Goal: Contribute content: Contribute content

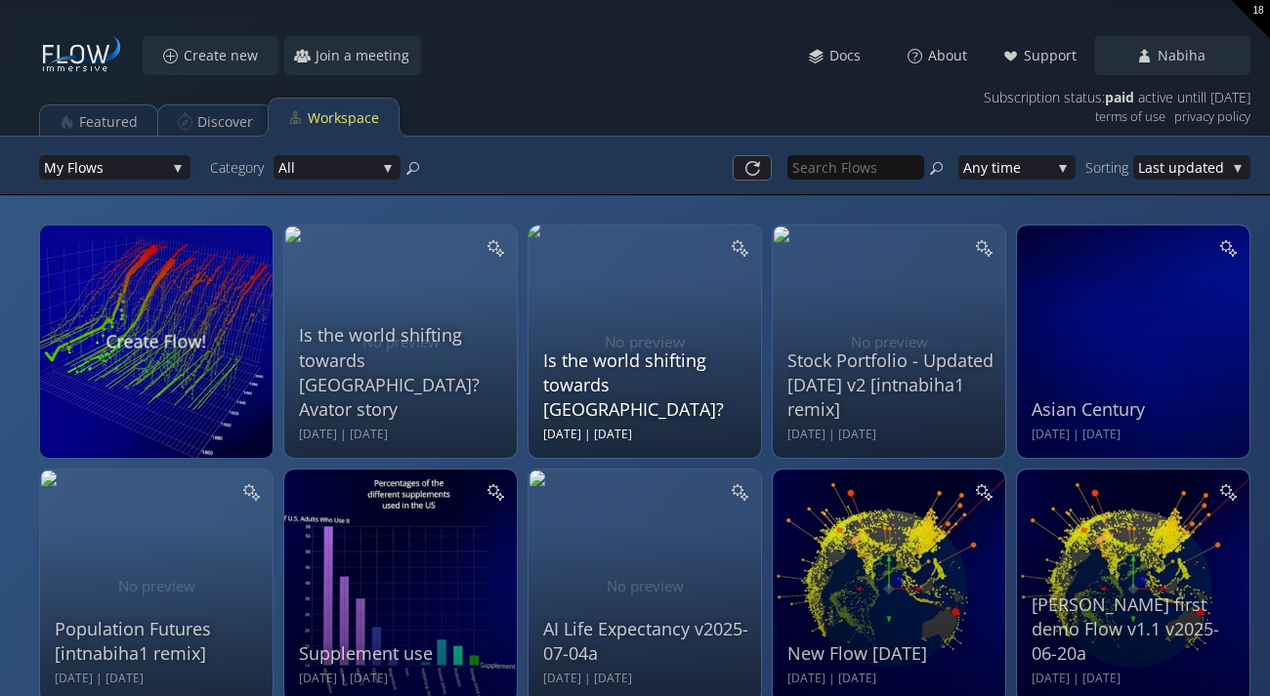
click at [585, 398] on div "Is the world shifting towards [GEOGRAPHIC_DATA]?" at bounding box center [647, 386] width 208 height 74
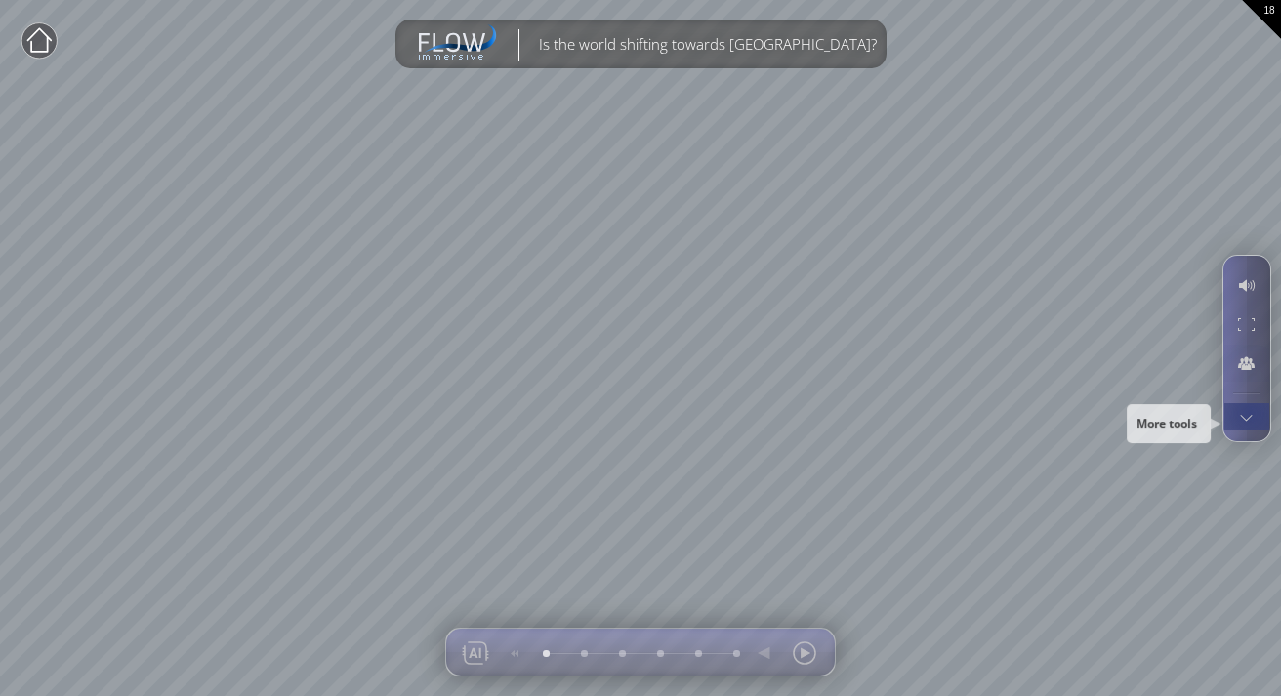
click at [1250, 413] on div at bounding box center [1247, 416] width 36 height 27
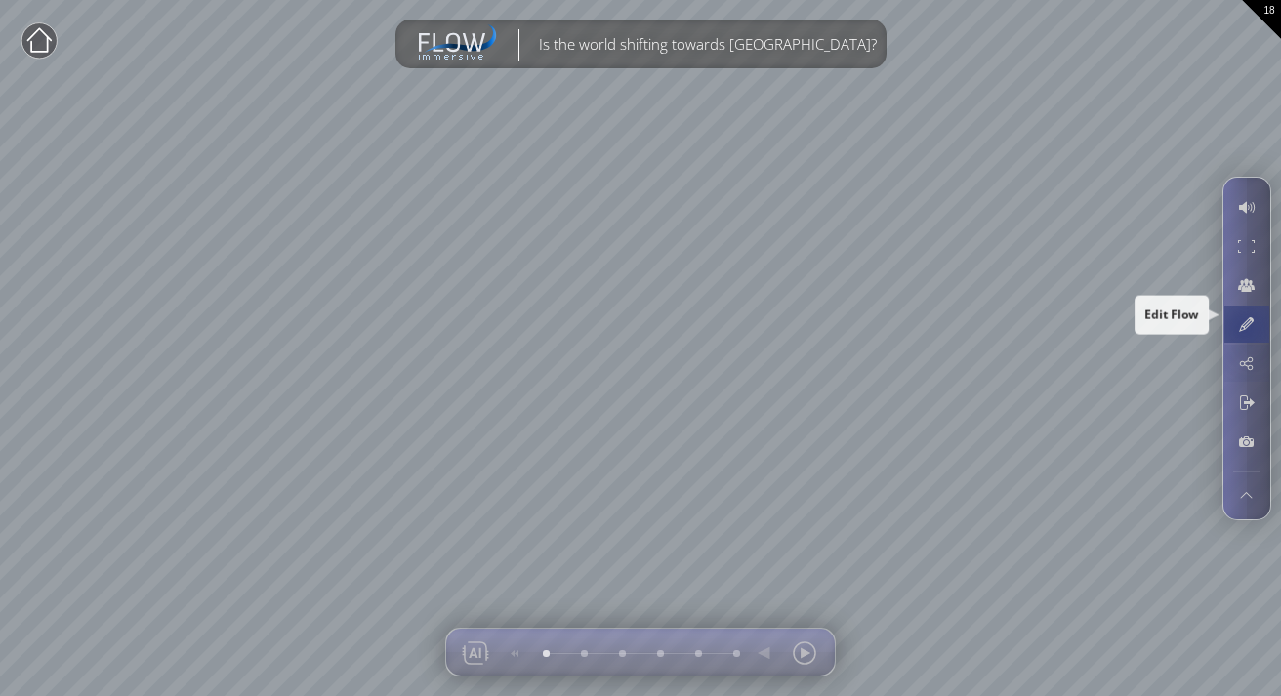
click at [1242, 323] on div at bounding box center [1247, 324] width 36 height 37
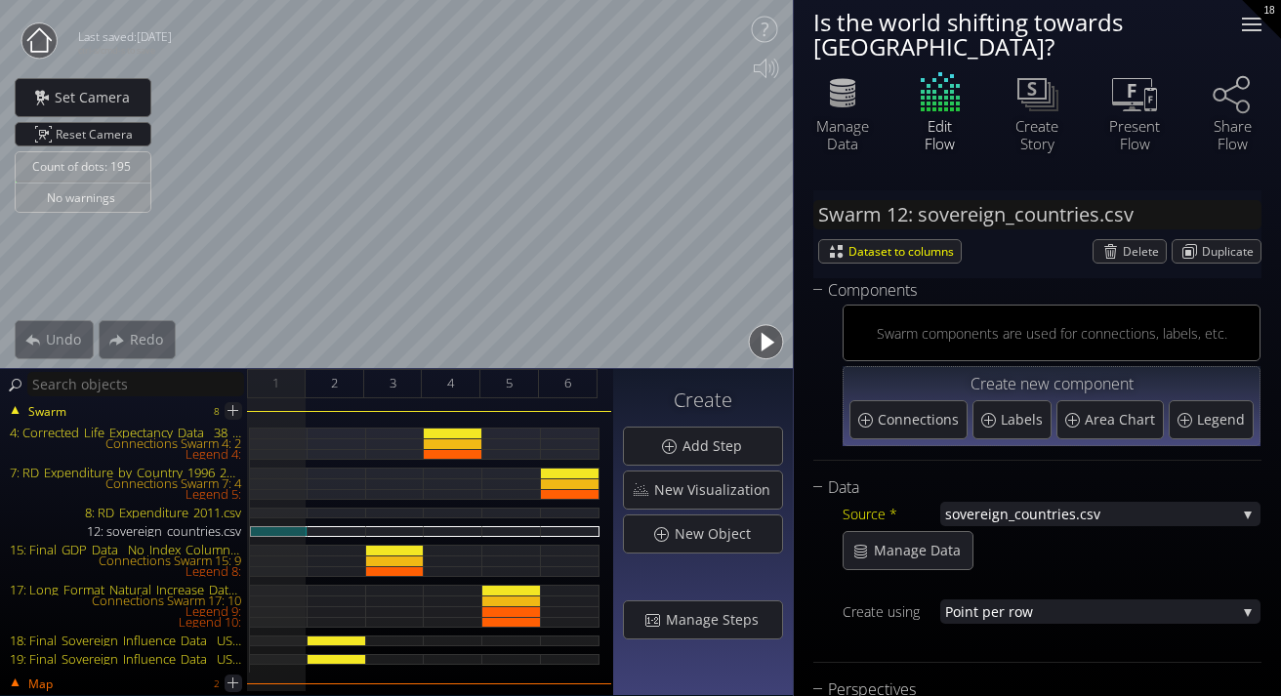
click at [1241, 27] on div at bounding box center [1251, 24] width 39 height 39
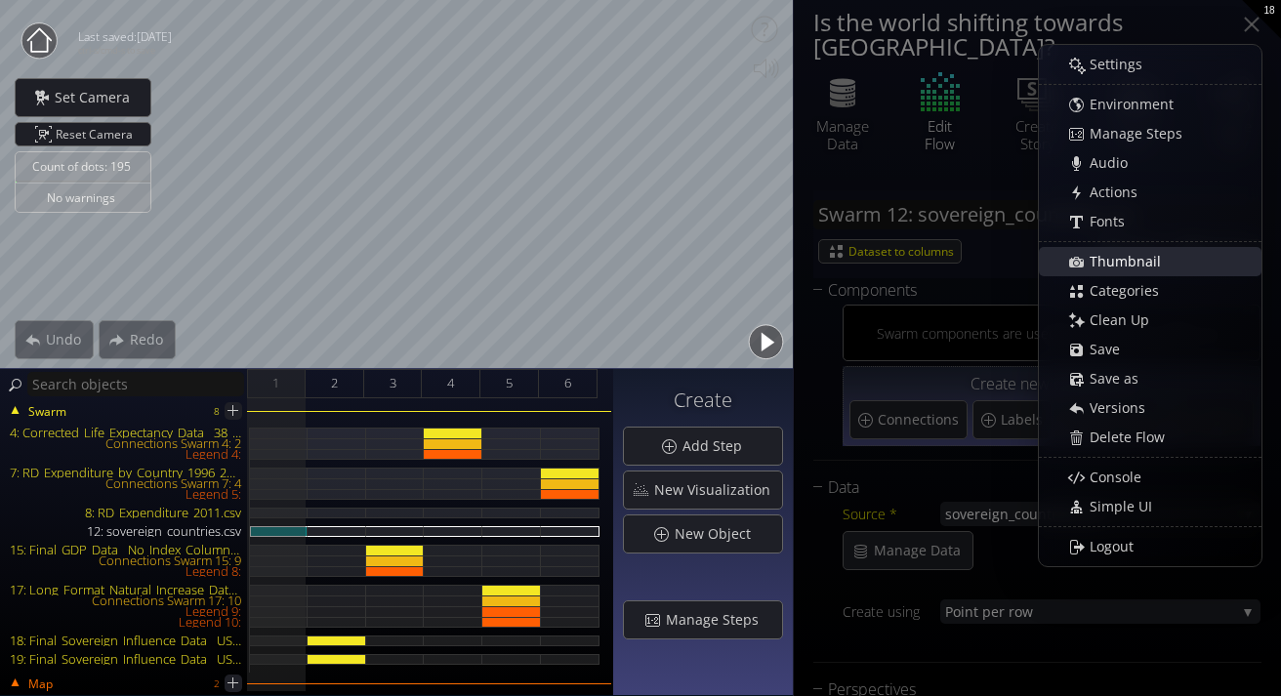
click at [1115, 261] on span "Thumbnail" at bounding box center [1131, 262] width 84 height 20
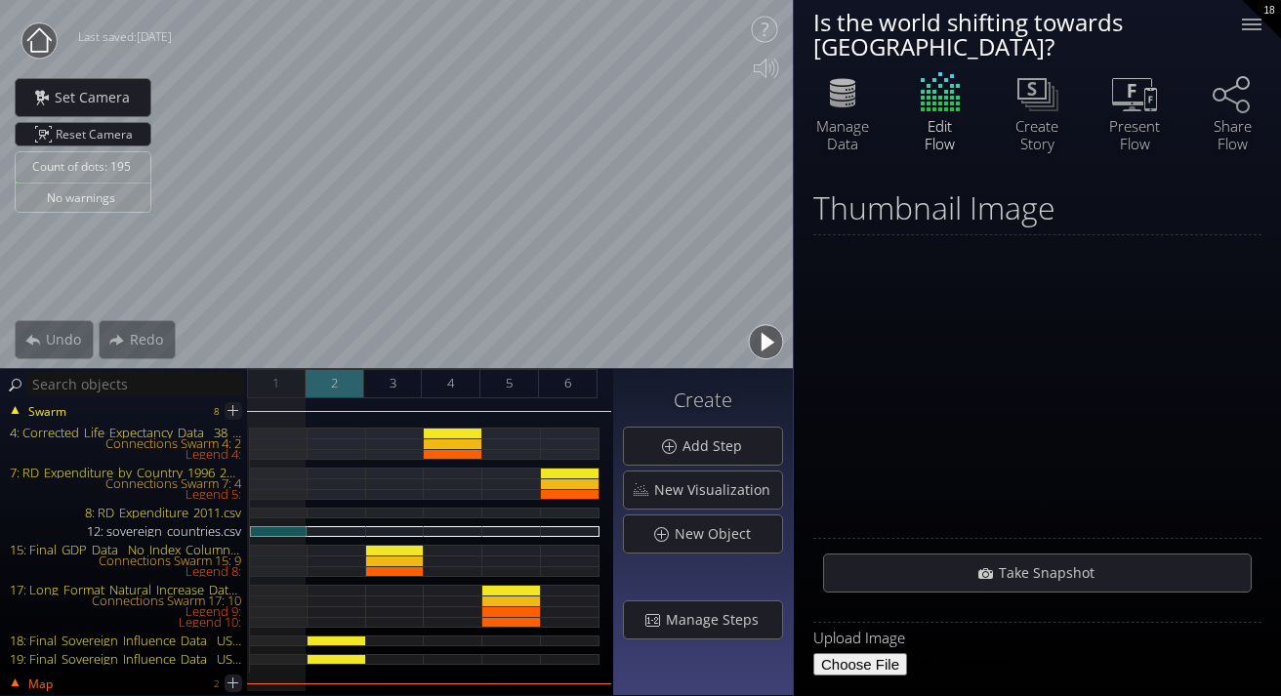
click at [341, 380] on div "2" at bounding box center [335, 383] width 59 height 29
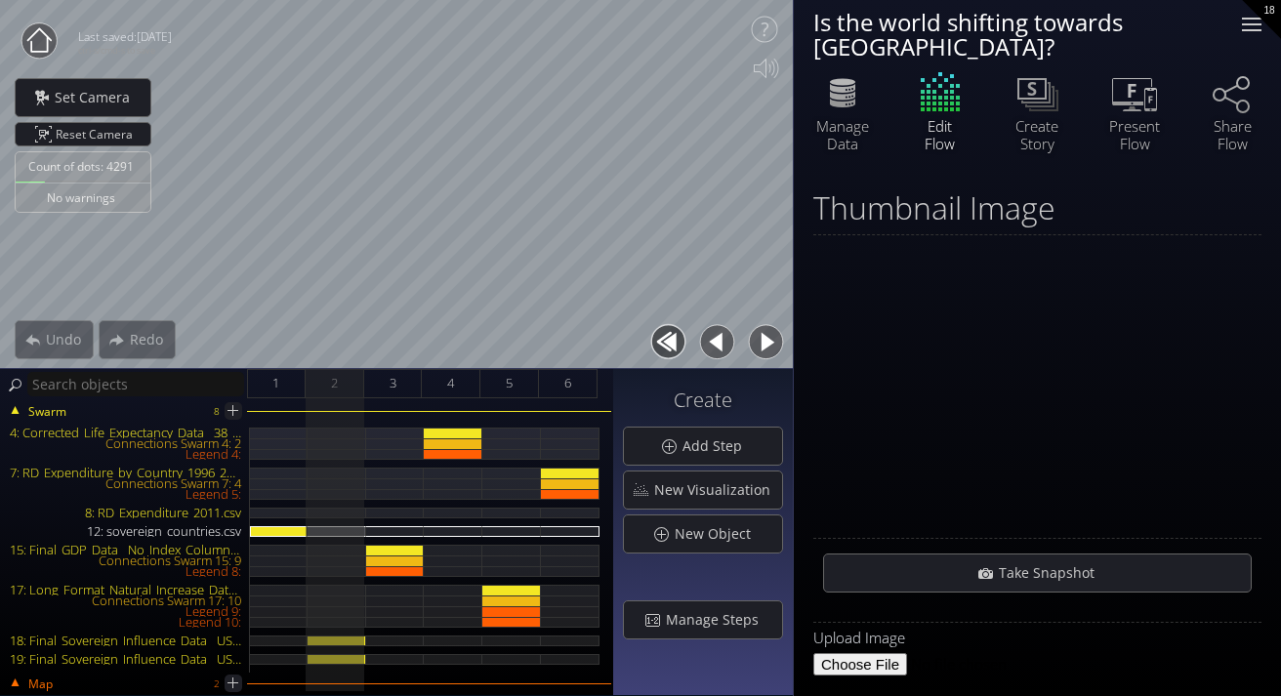
click at [1259, 19] on div at bounding box center [1252, 19] width 20 height 2
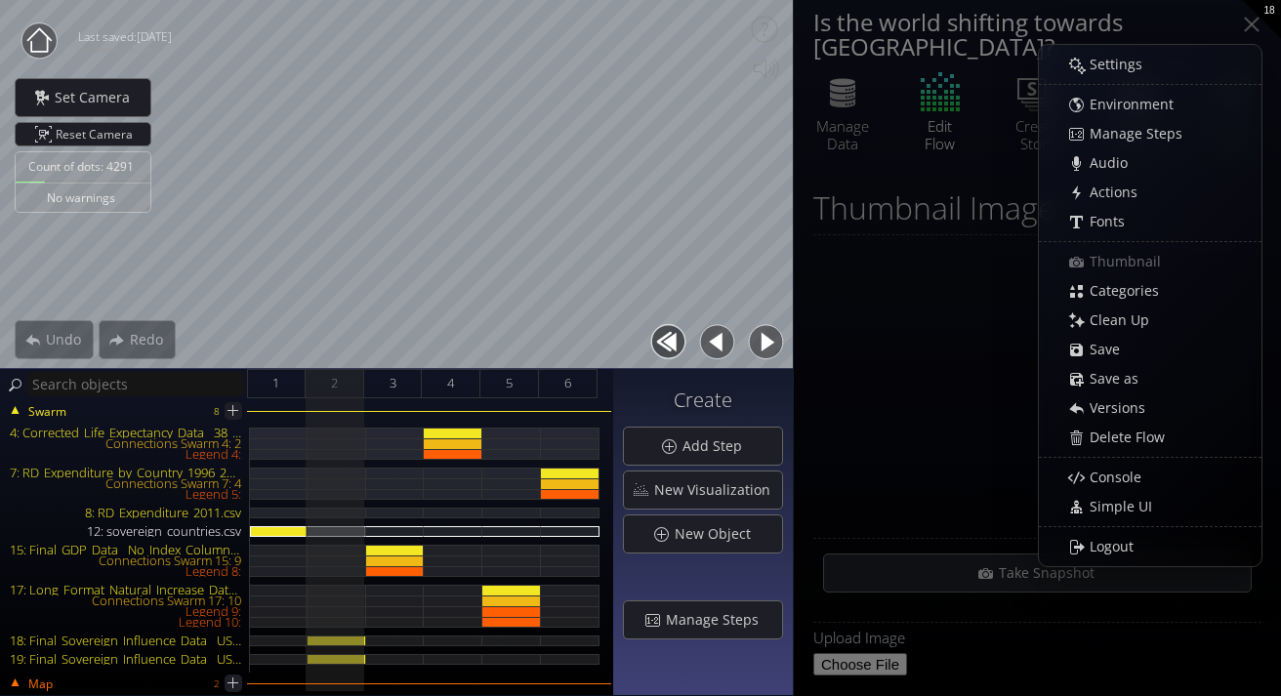
click at [914, 376] on div at bounding box center [1038, 386] width 448 height 293
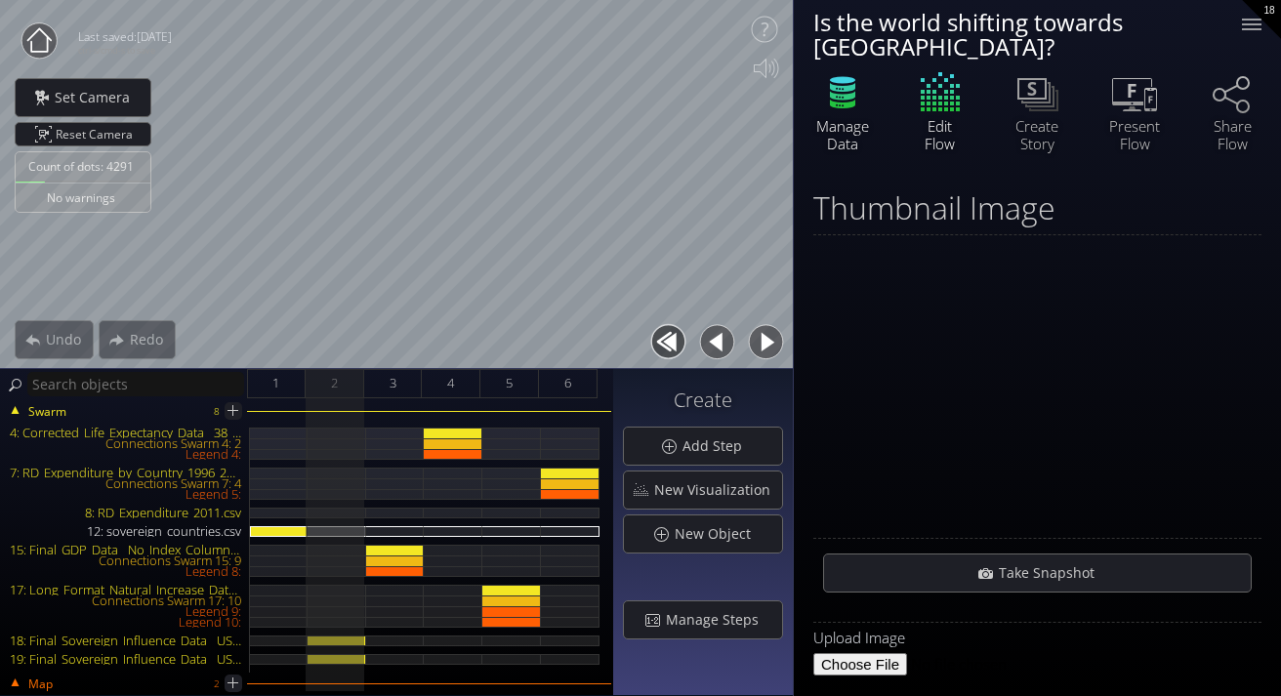
click at [852, 117] on div "Manage Data" at bounding box center [843, 134] width 68 height 35
click at [948, 82] on div "Edit Flow" at bounding box center [941, 109] width 98 height 83
click at [287, 526] on div "12: sovereign_countries.csv" at bounding box center [279, 531] width 58 height 11
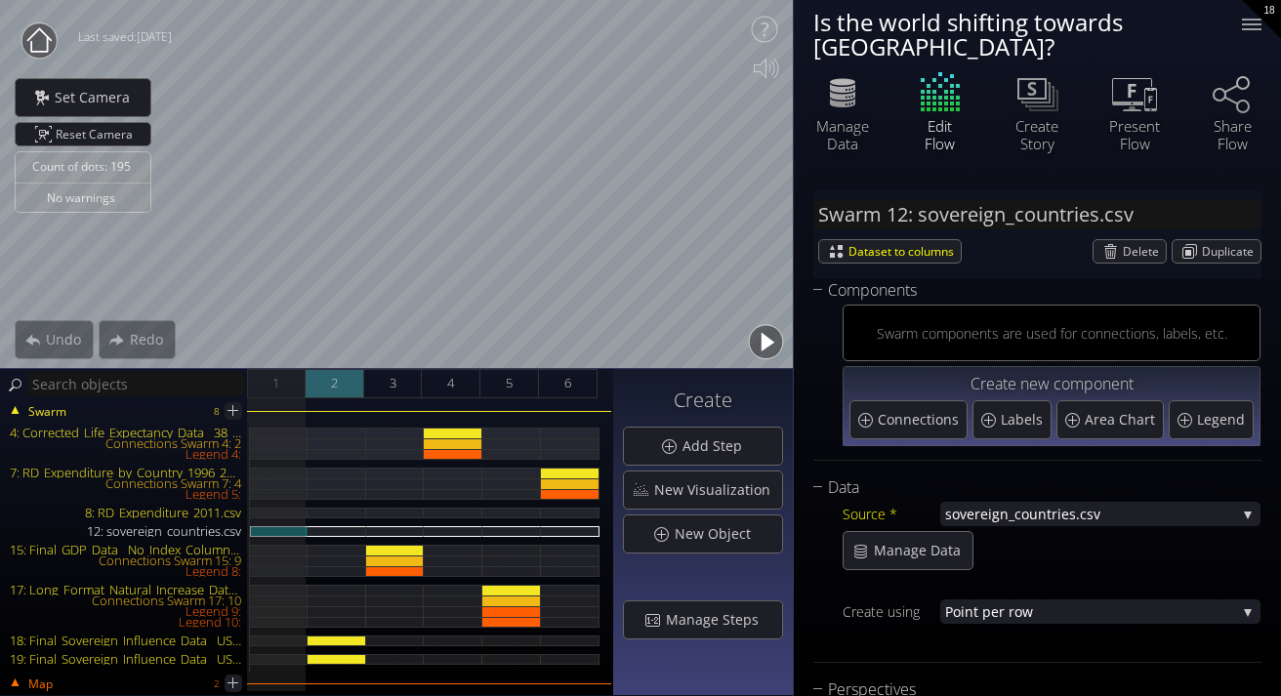
click at [341, 376] on div "2" at bounding box center [335, 383] width 59 height 29
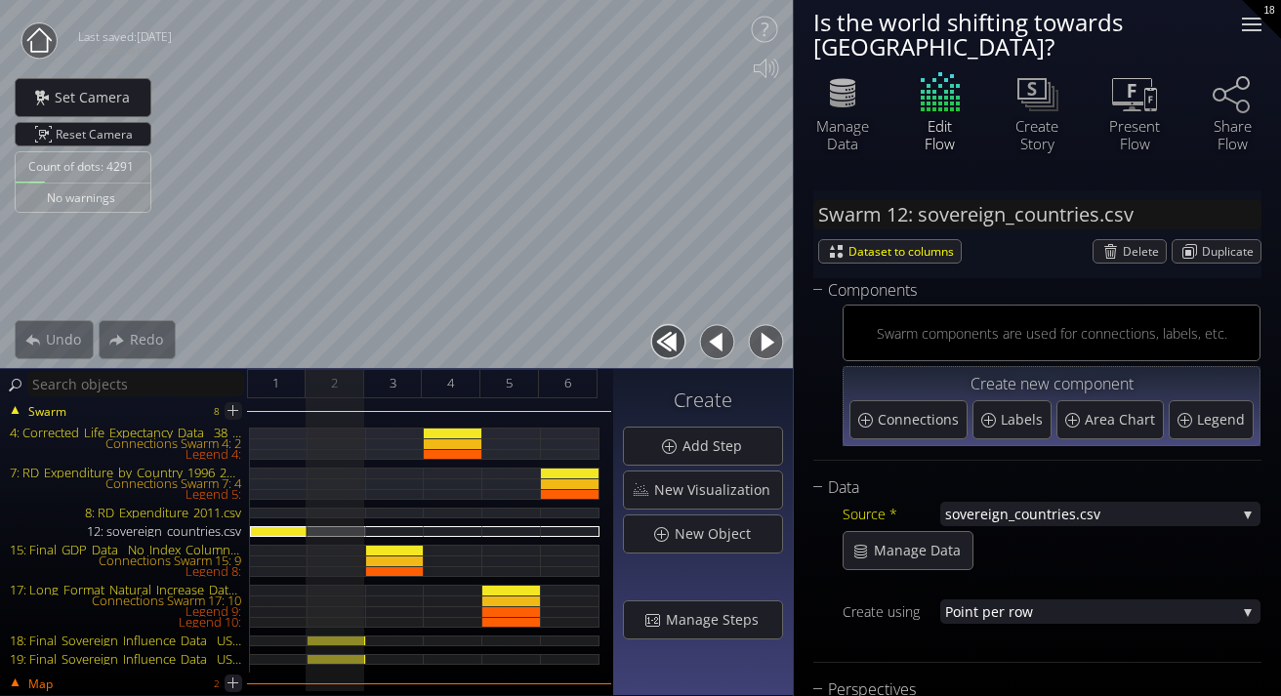
click at [1246, 23] on div at bounding box center [1252, 24] width 20 height 2
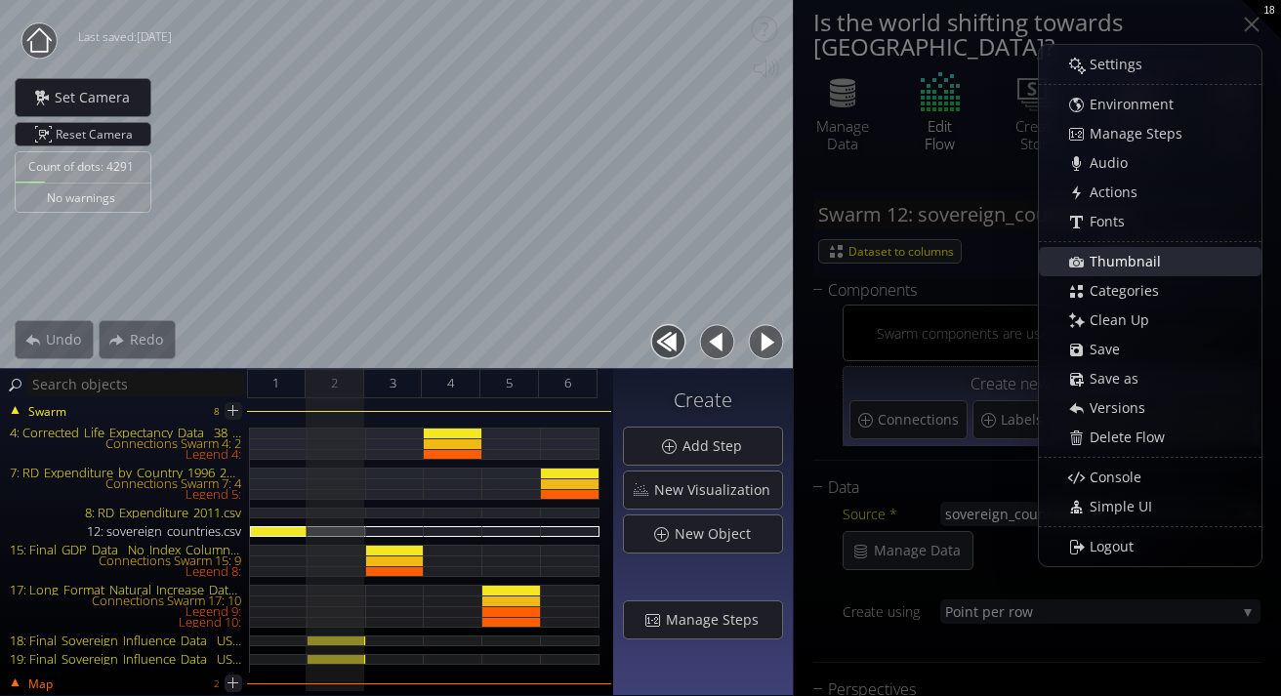
click at [1113, 260] on span "Thumbnail" at bounding box center [1131, 262] width 84 height 20
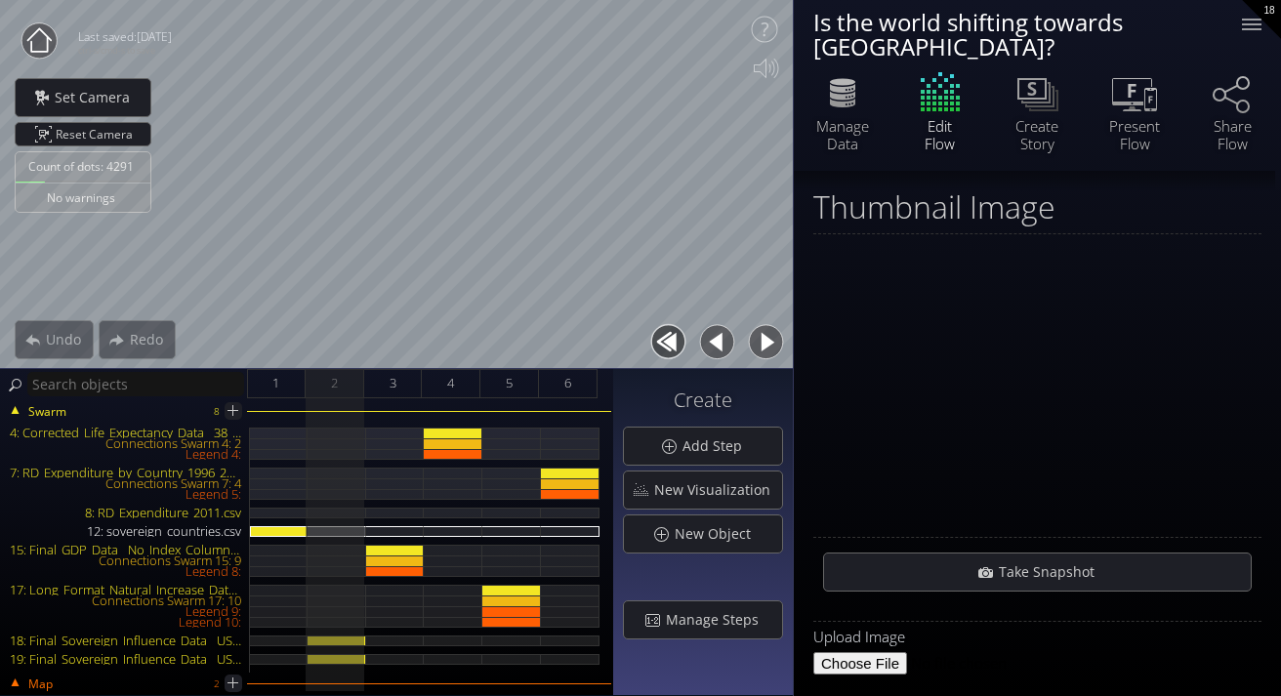
scroll to position [4, 0]
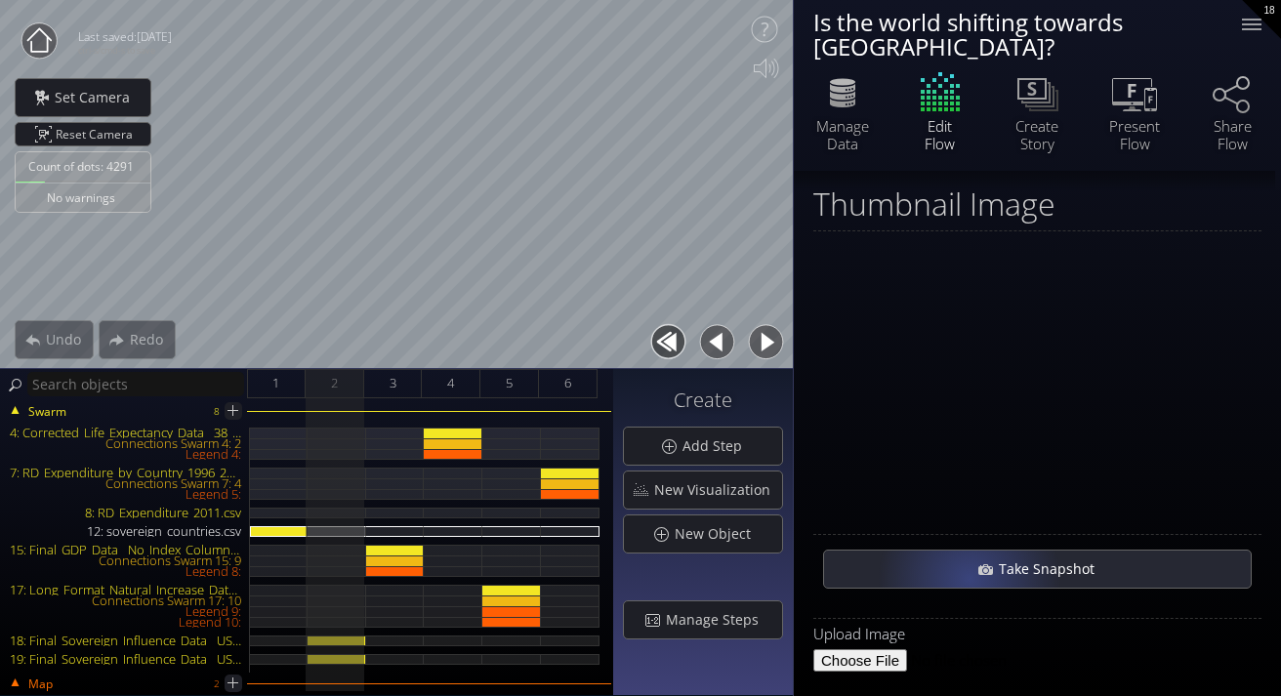
click at [969, 554] on div "Take Snapshot" at bounding box center [1037, 569] width 427 height 37
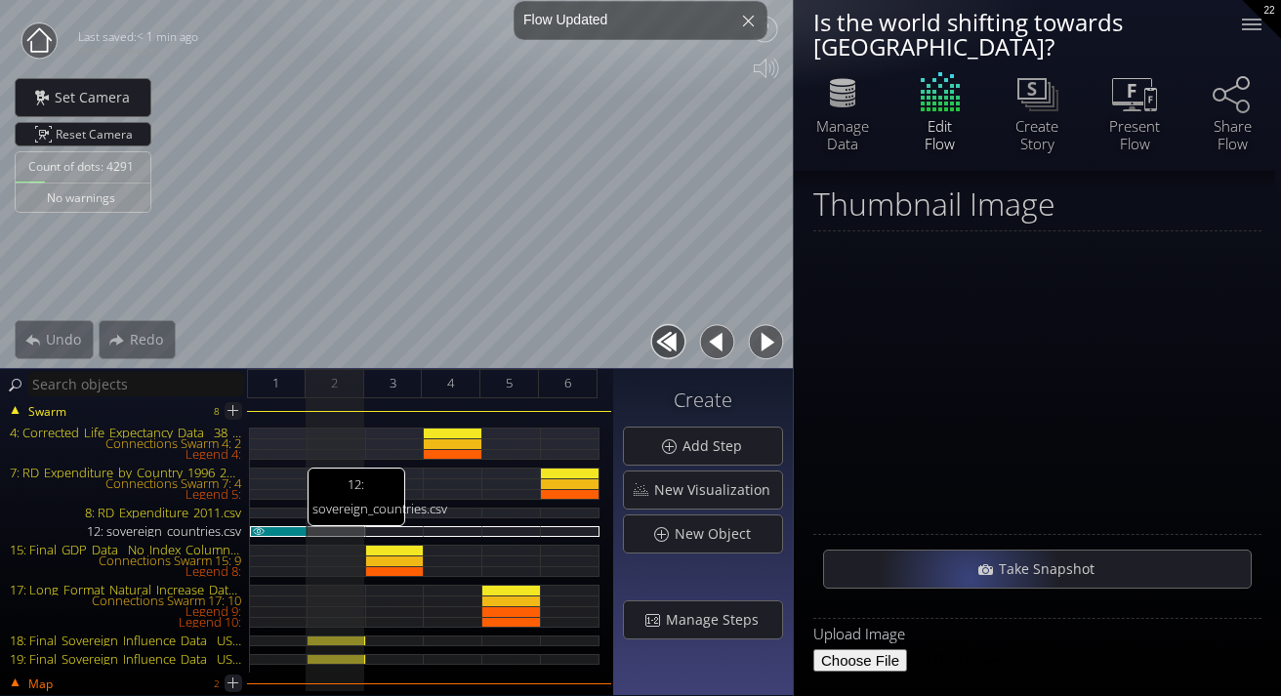
click at [290, 527] on div "12: sovereign_countries.csv" at bounding box center [279, 531] width 58 height 11
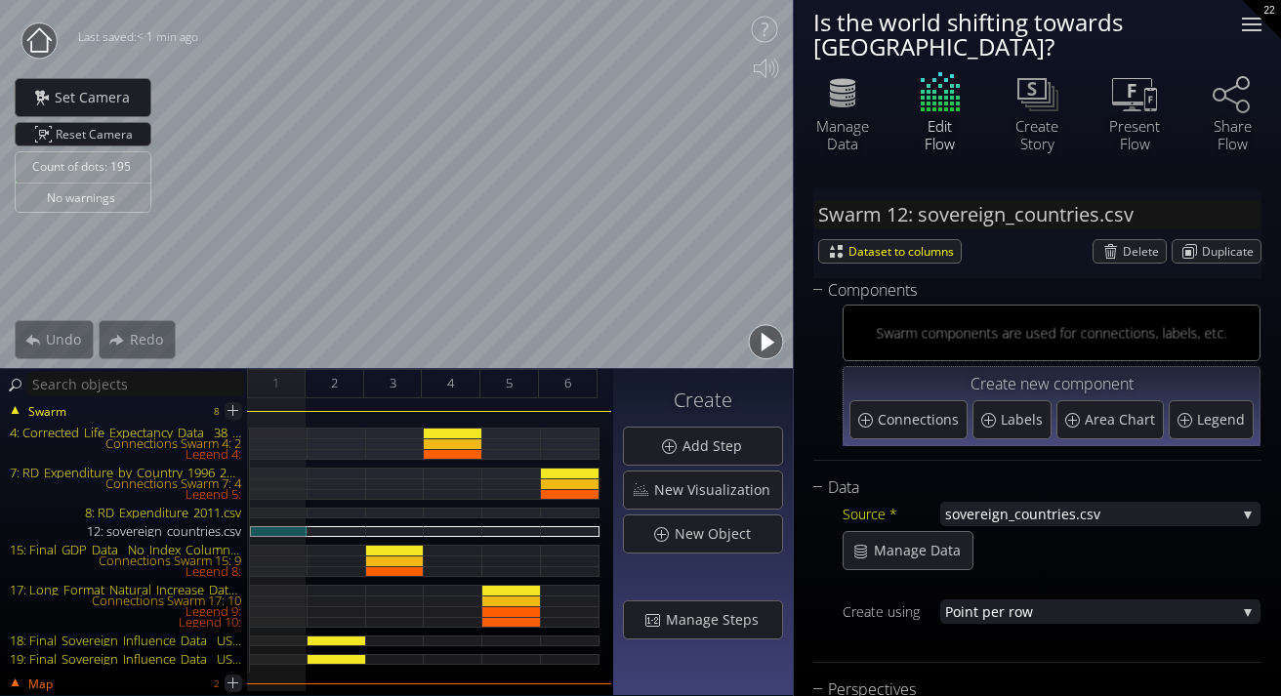
click at [1242, 31] on div at bounding box center [1251, 24] width 39 height 39
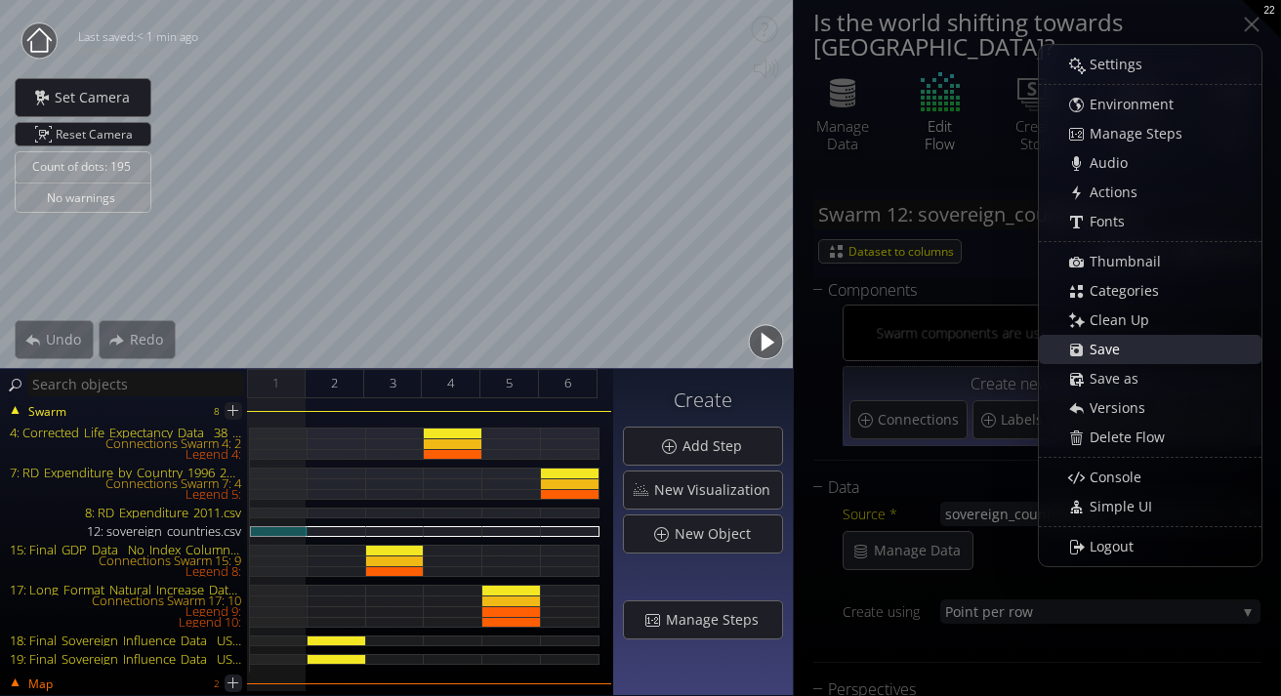
click at [1132, 351] on div "Save" at bounding box center [1160, 349] width 201 height 27
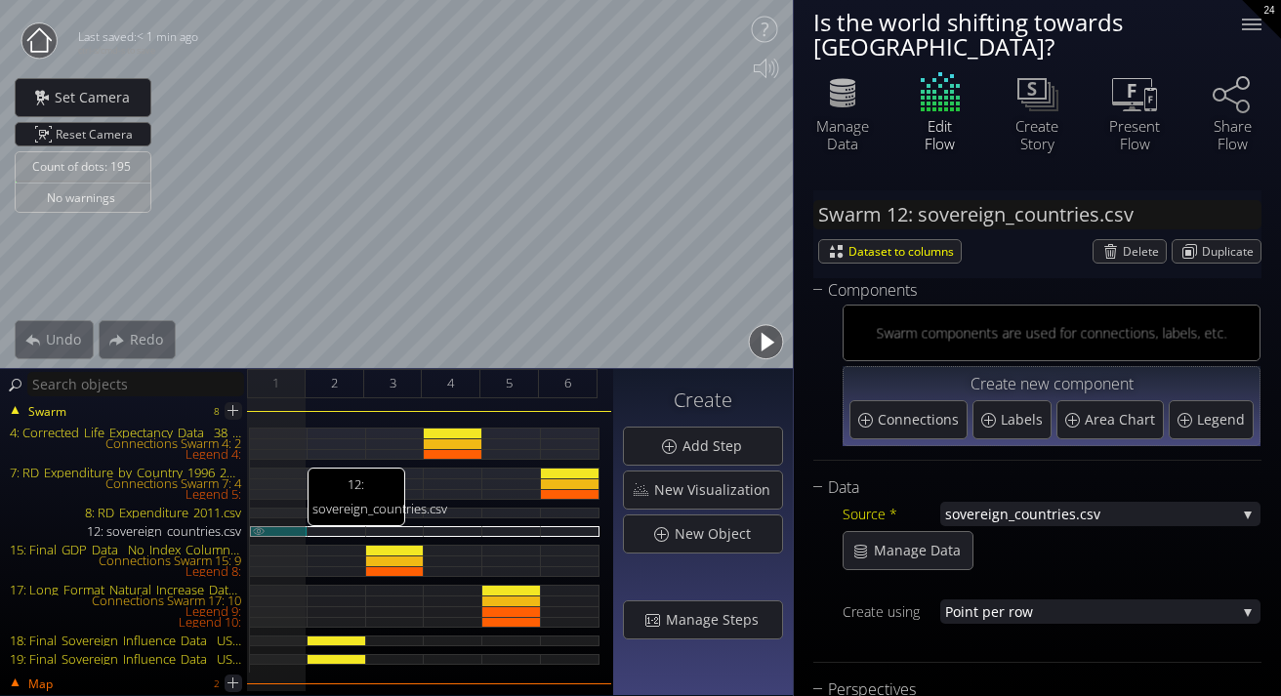
click at [296, 530] on div "12: sovereign_countries.csv" at bounding box center [279, 531] width 58 height 11
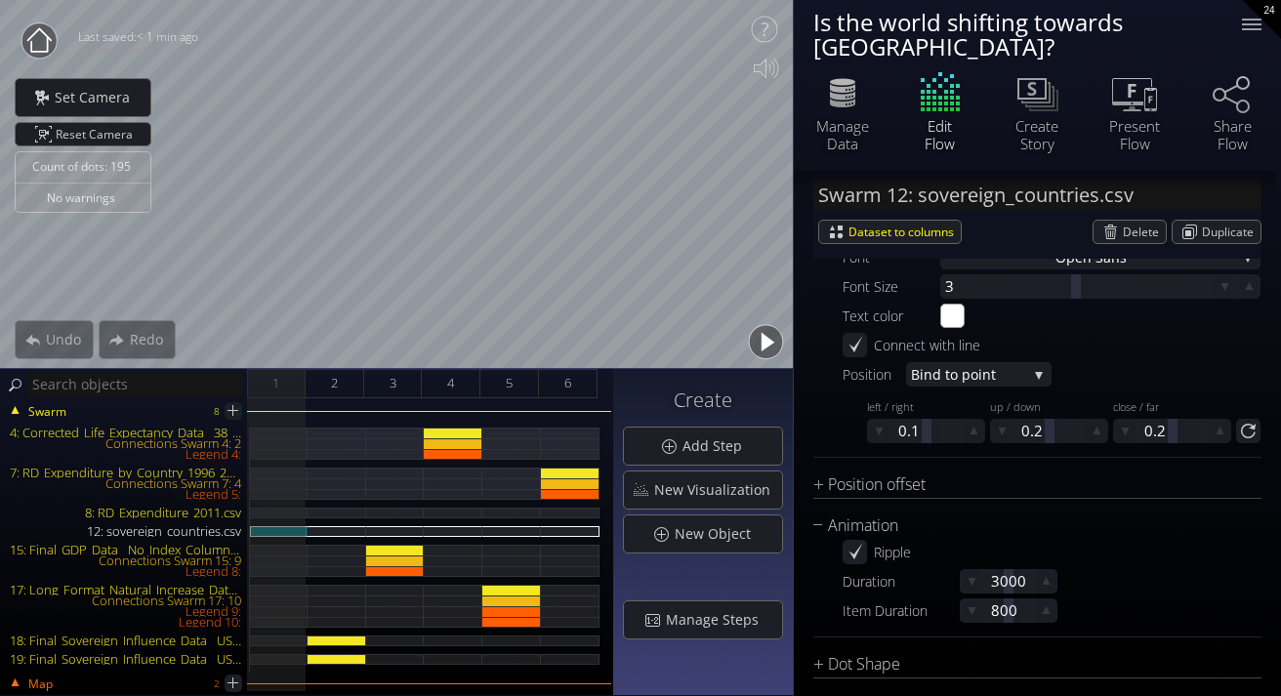
scroll to position [1955, 0]
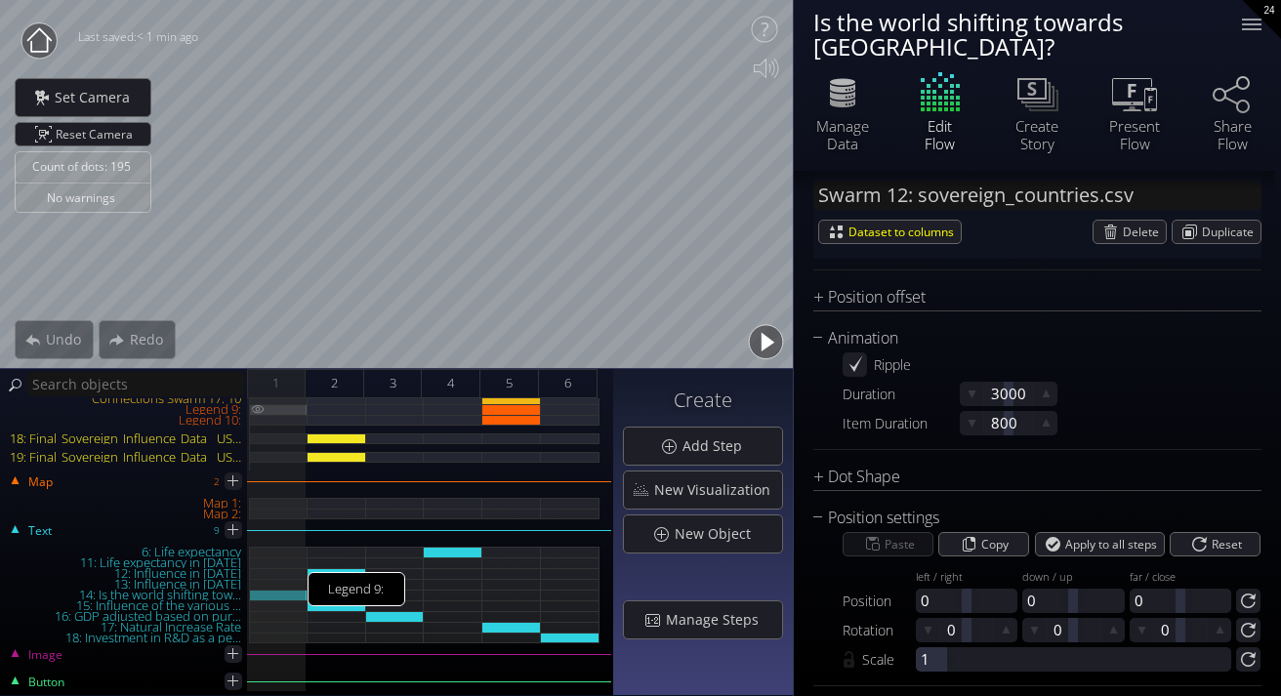
scroll to position [265, 0]
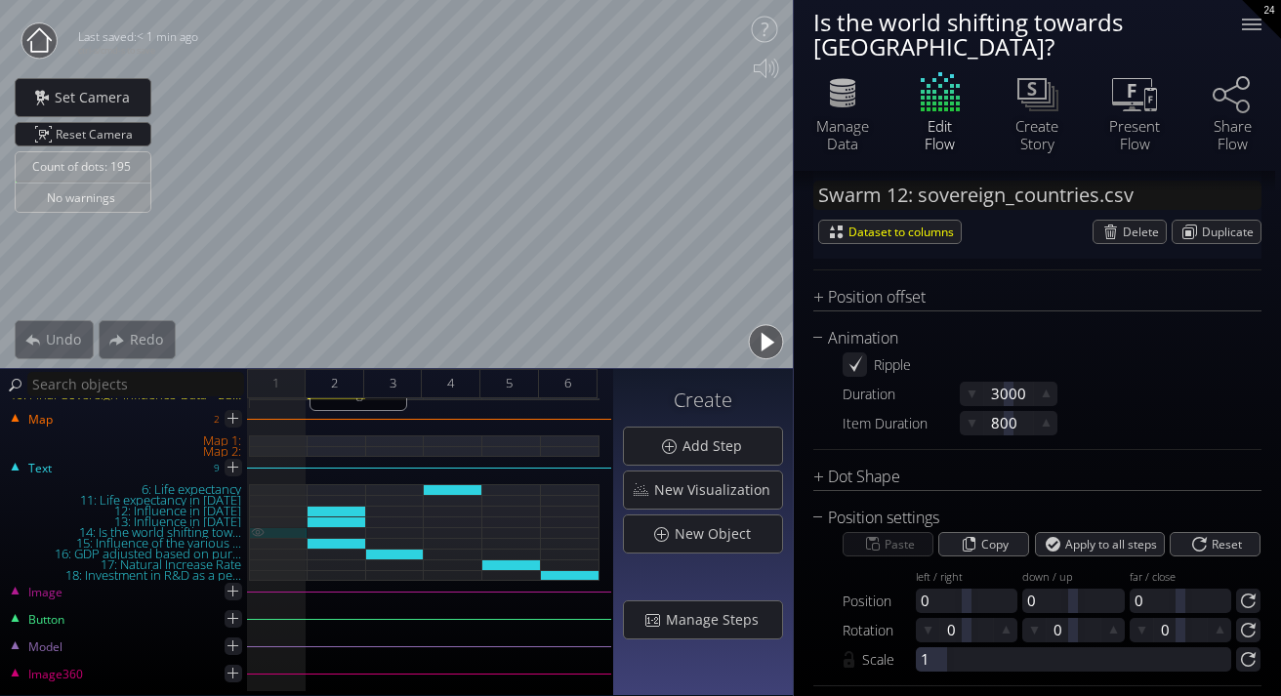
click at [273, 531] on div "14: Is the world shifting tow..." at bounding box center [279, 532] width 58 height 11
type input "Text 14: Is the world shifting tow..."
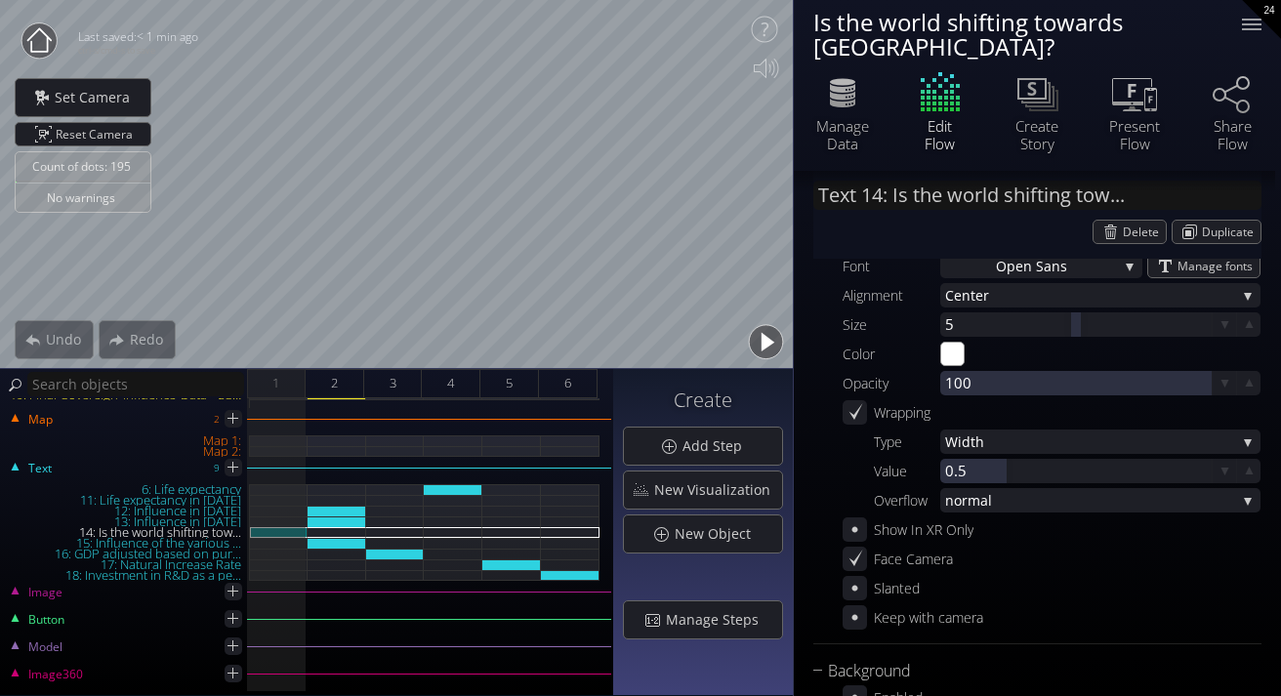
scroll to position [114, 0]
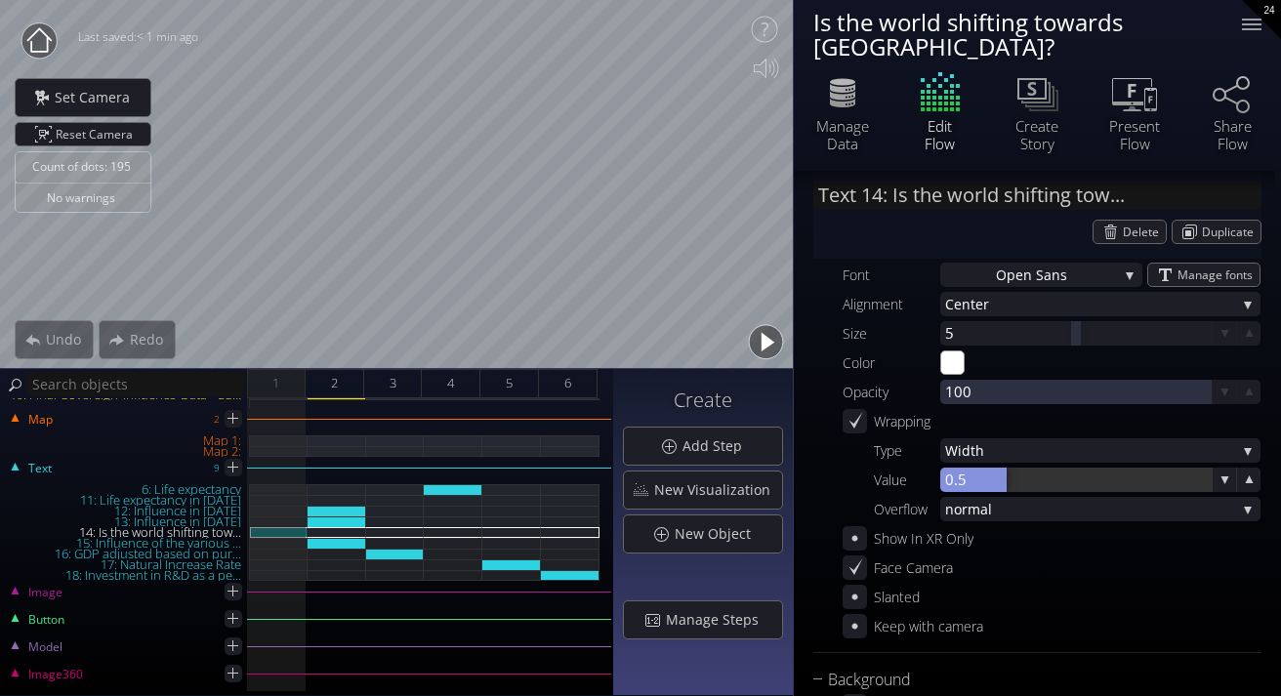
click at [969, 468] on div at bounding box center [973, 480] width 66 height 24
type input "0.5"
type input "1.5"
click at [712, 332] on div at bounding box center [720, 342] width 146 height 44
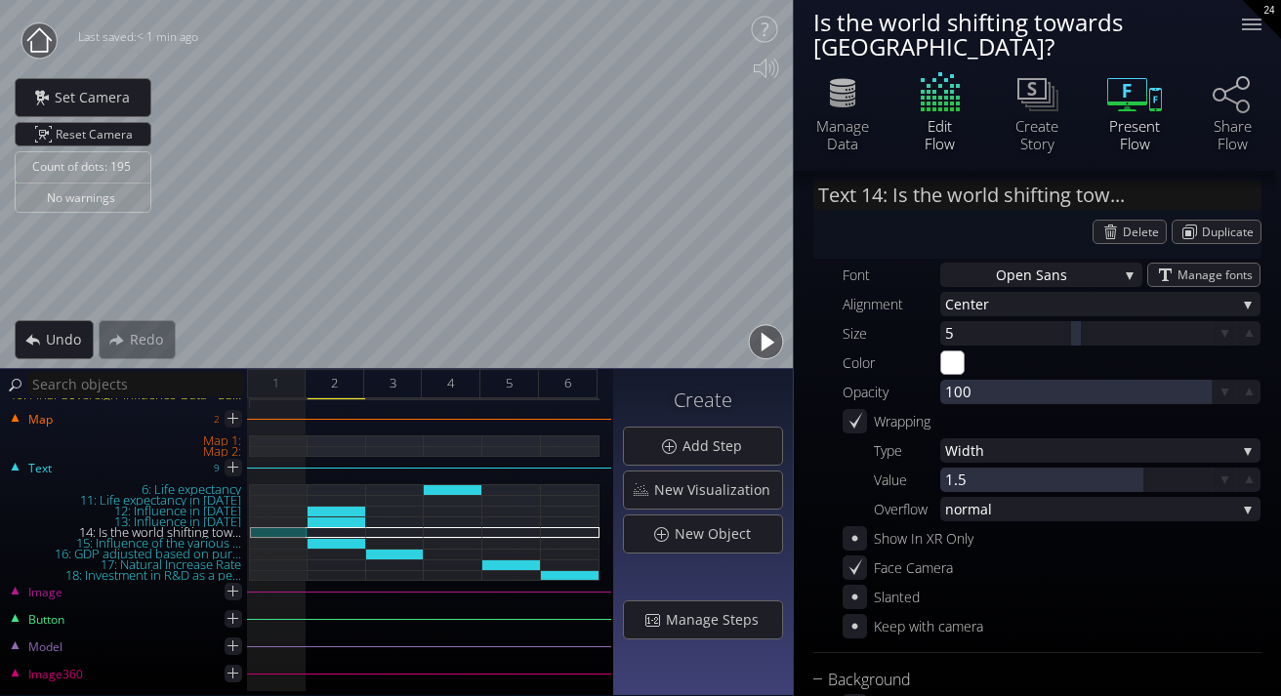
click at [1128, 76] on icon at bounding box center [1135, 92] width 59 height 49
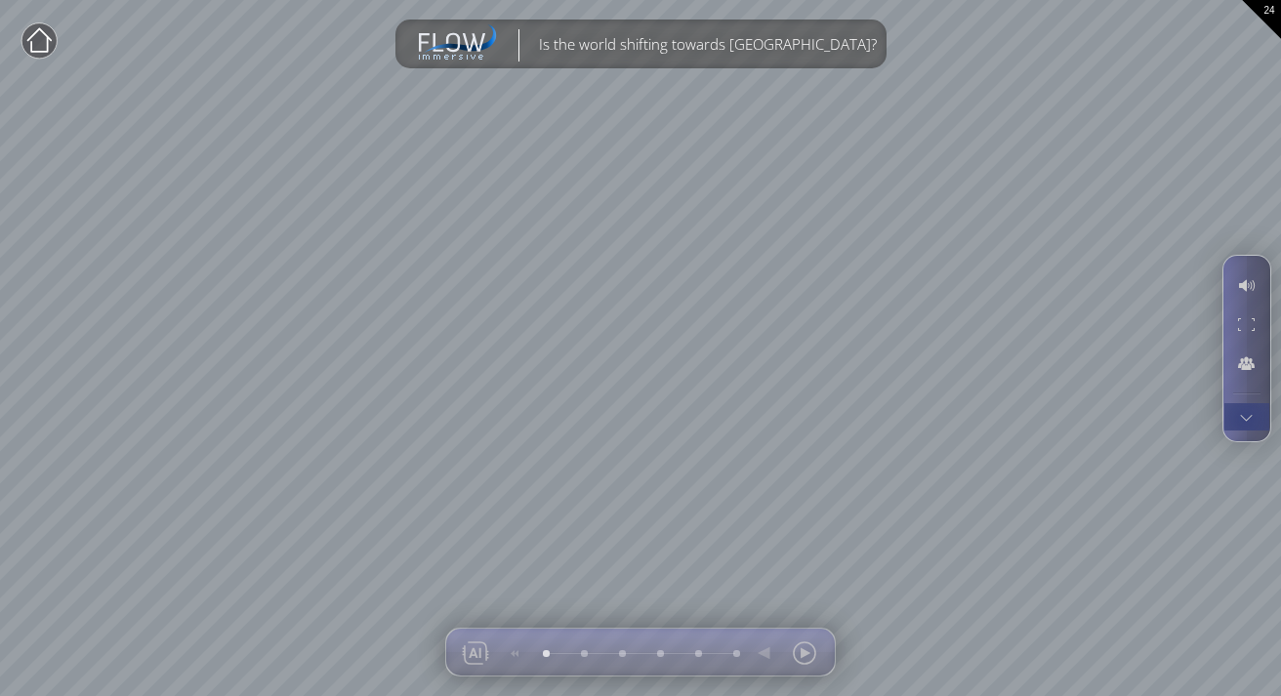
click at [1247, 415] on div at bounding box center [1247, 416] width 36 height 27
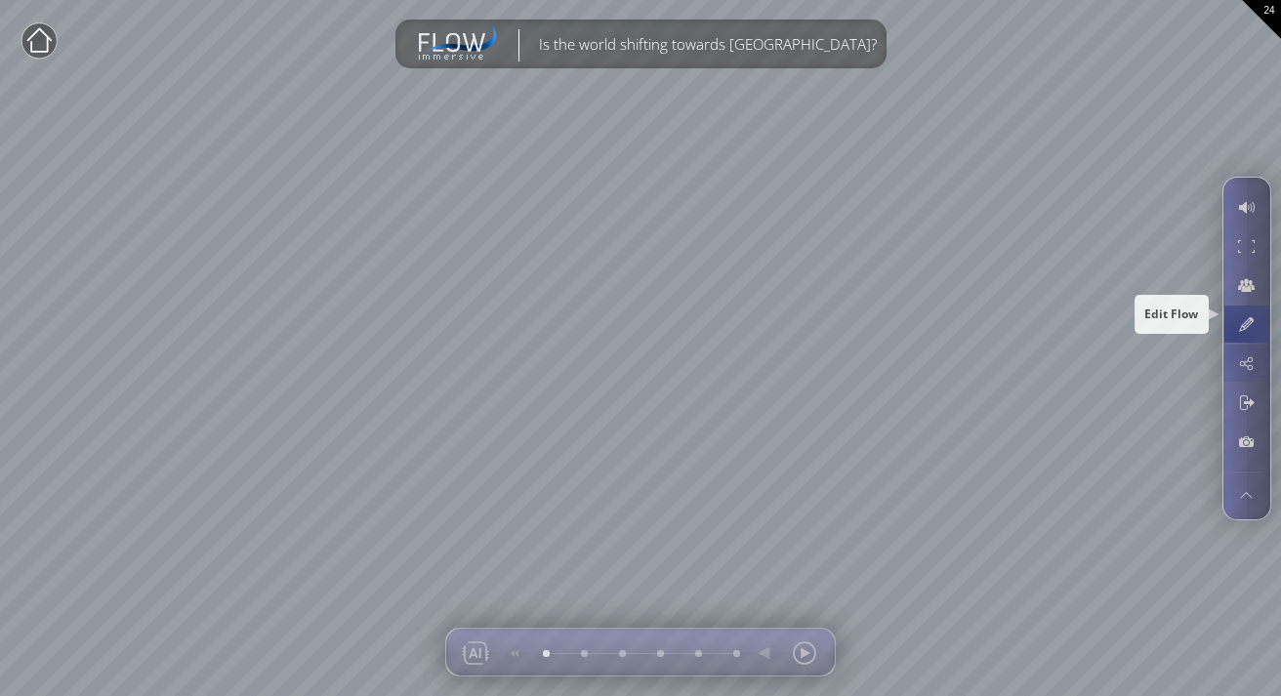
click at [1235, 333] on div at bounding box center [1247, 324] width 36 height 37
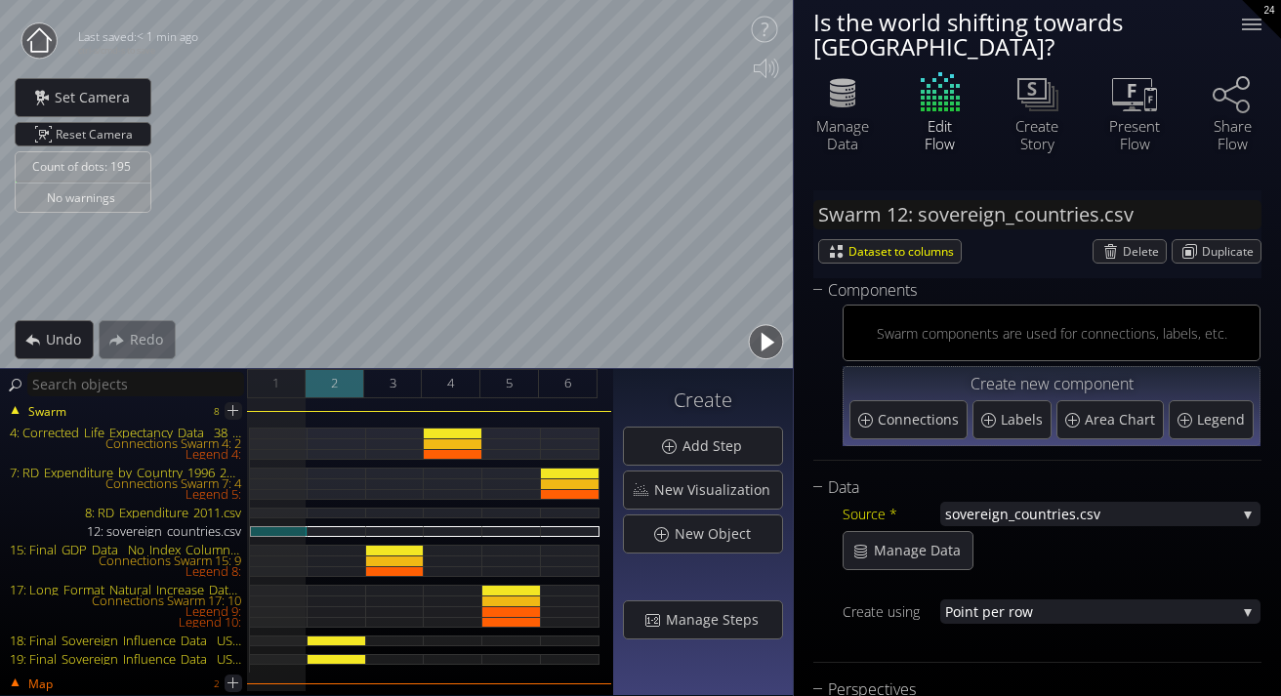
click at [346, 384] on div "2" at bounding box center [335, 383] width 59 height 29
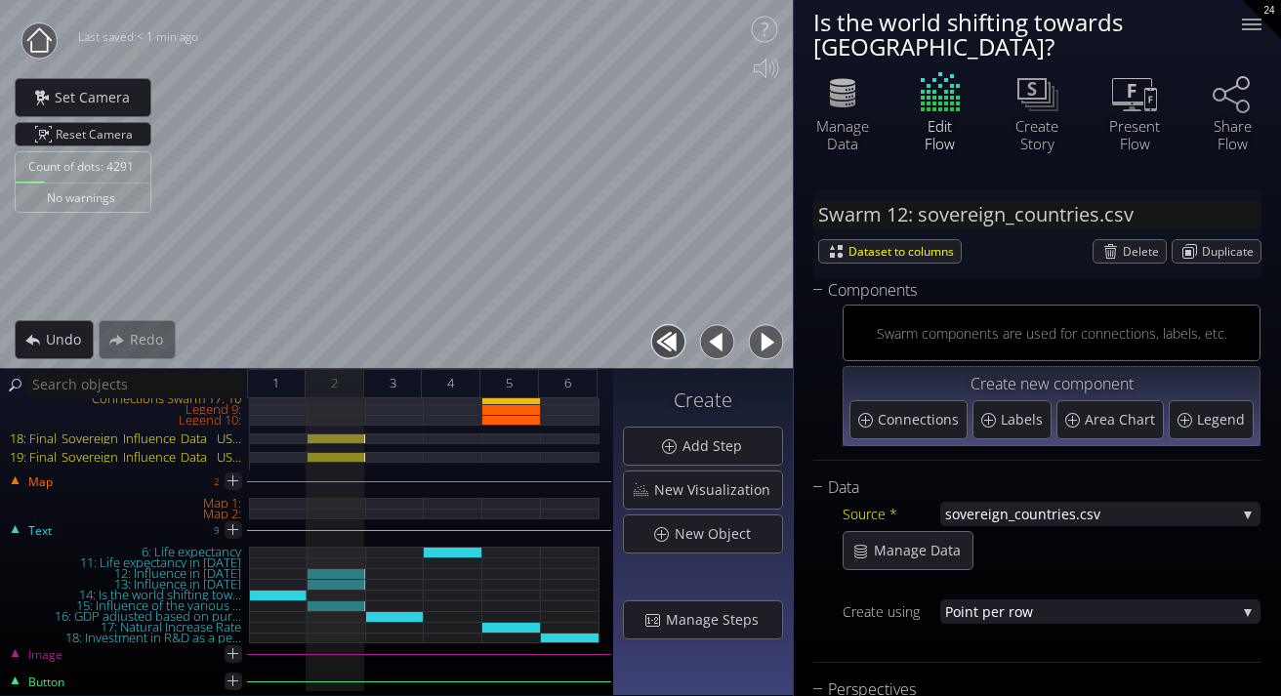
scroll to position [265, 0]
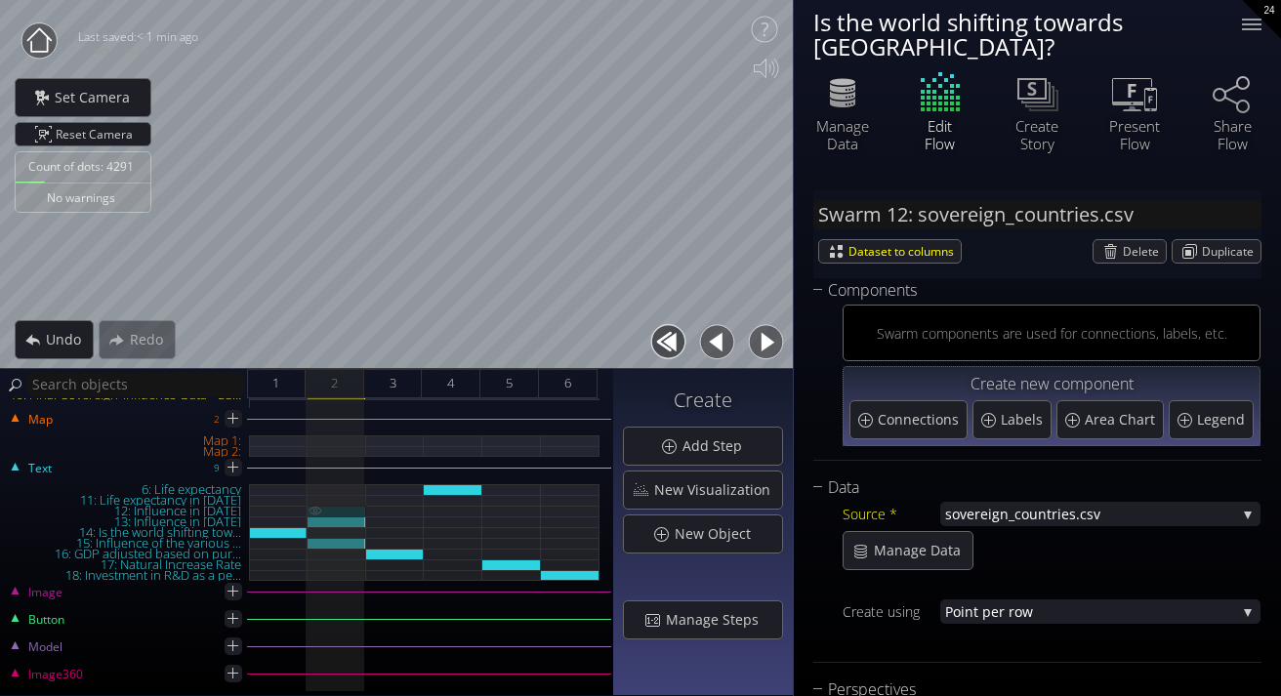
click at [344, 509] on div "12: Influence in [DATE]" at bounding box center [337, 511] width 59 height 11
type input "Text 12: Influence in [DATE]"
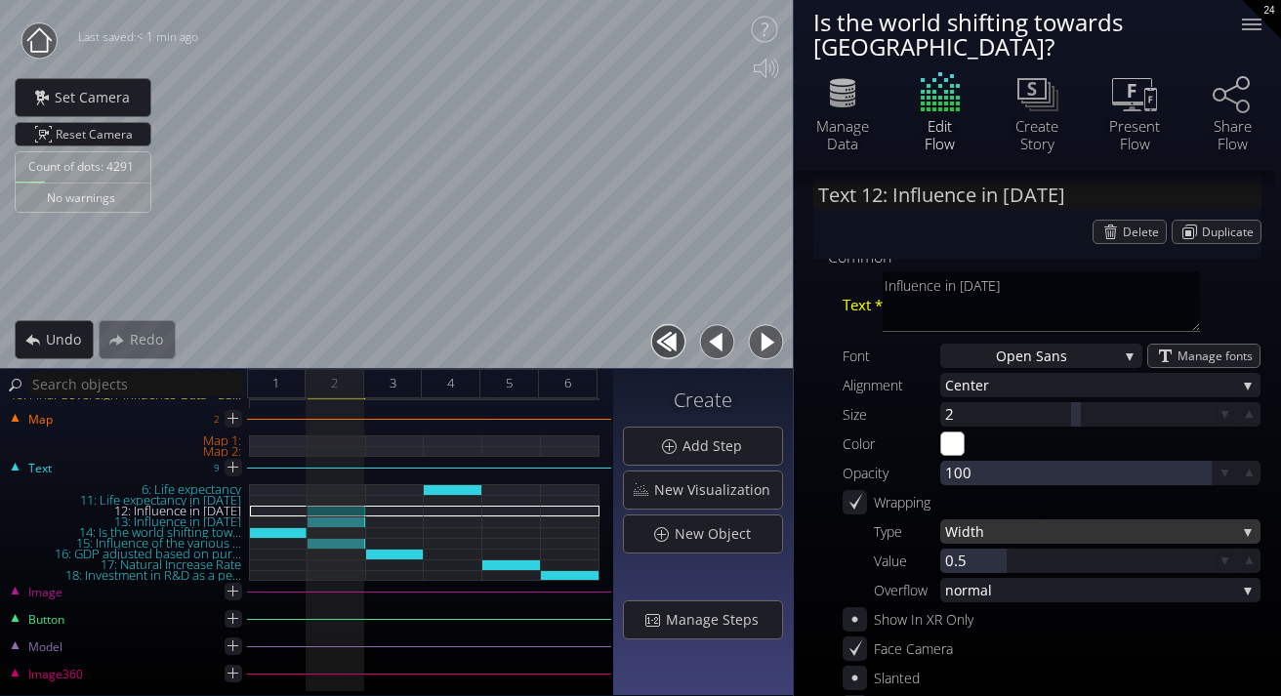
scroll to position [36, 0]
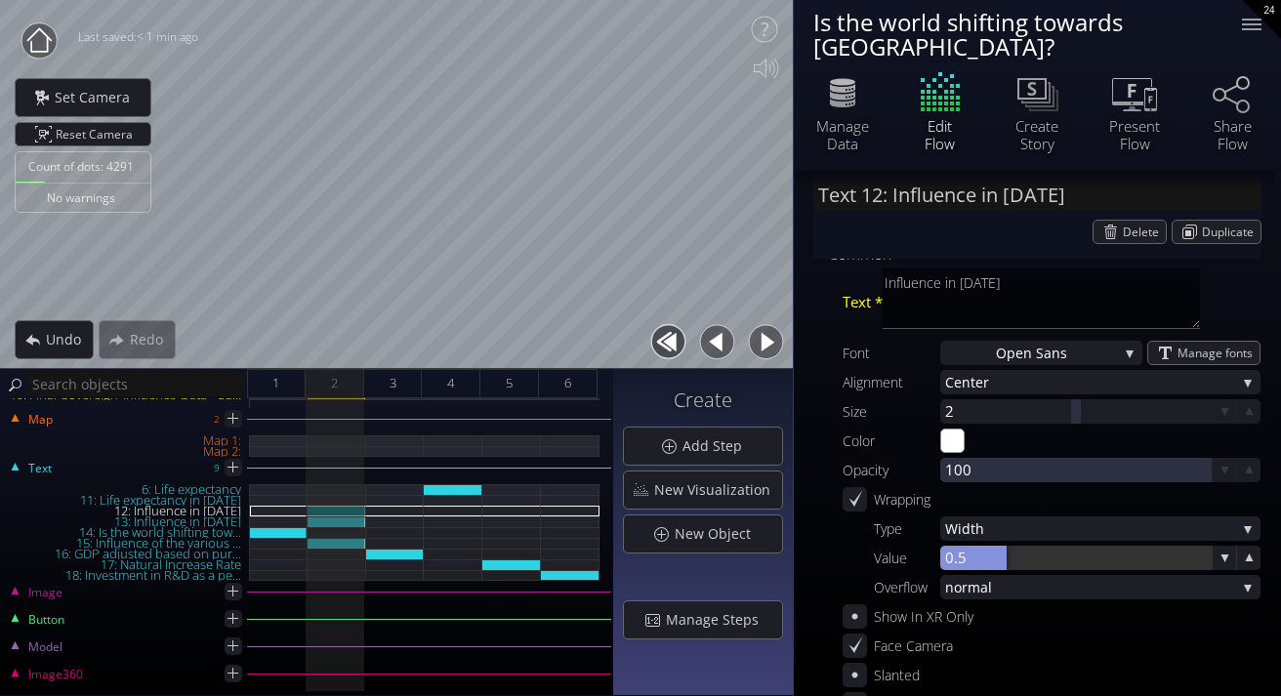
click at [961, 546] on div at bounding box center [973, 558] width 66 height 24
type input "0.5"
type input "1.5"
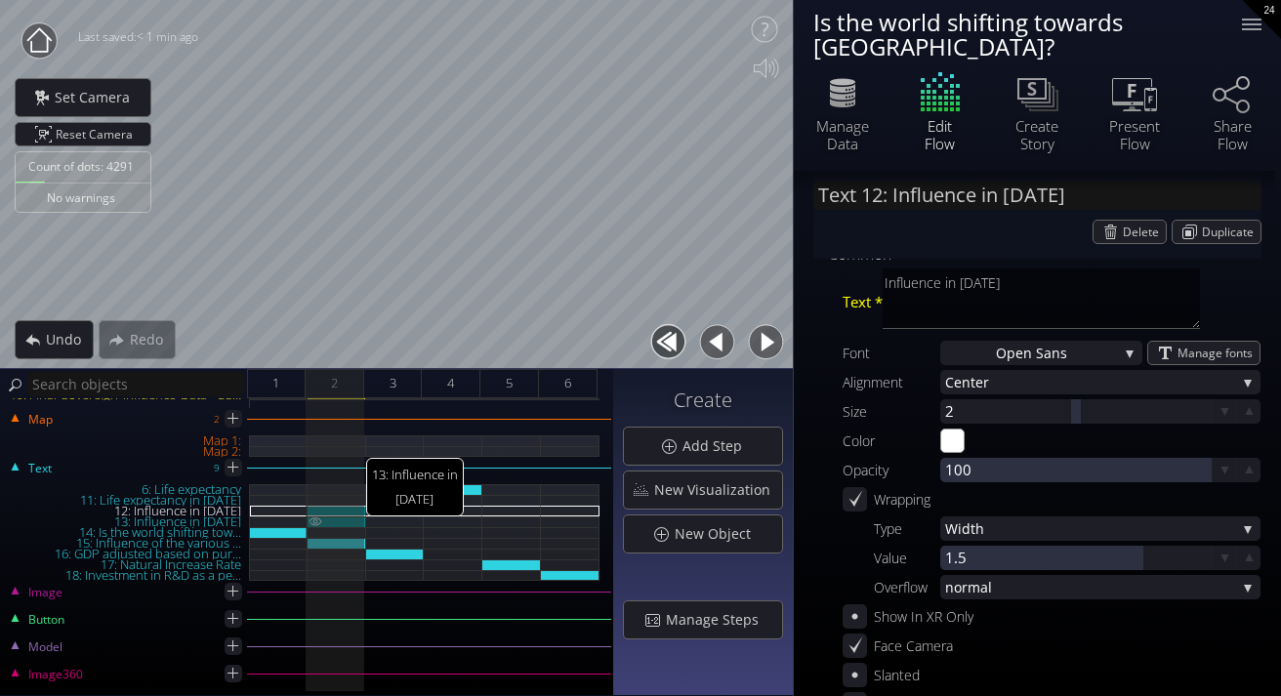
click at [354, 524] on div "13: Influence in [DATE]" at bounding box center [337, 522] width 59 height 11
type input "Text 13: Influence in [DATE]"
type textarea "Influence in [DATE]"
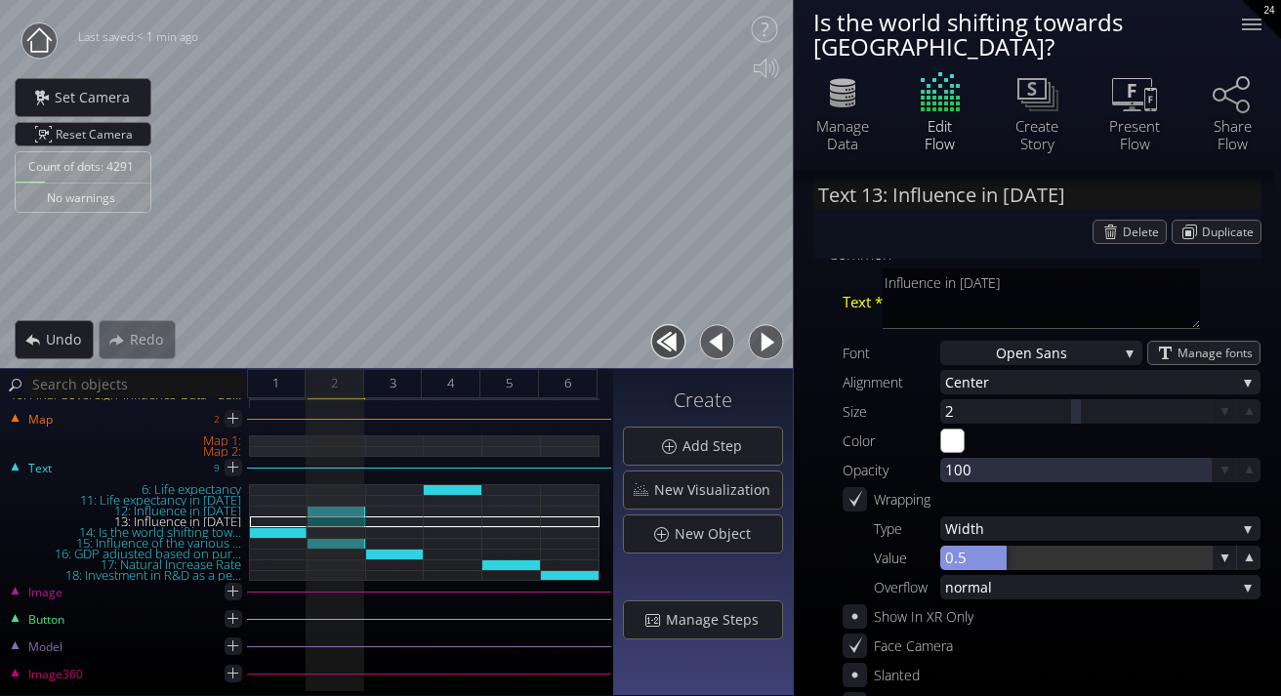
click at [972, 546] on div at bounding box center [973, 558] width 66 height 24
type input "0.5"
type input "1.5"
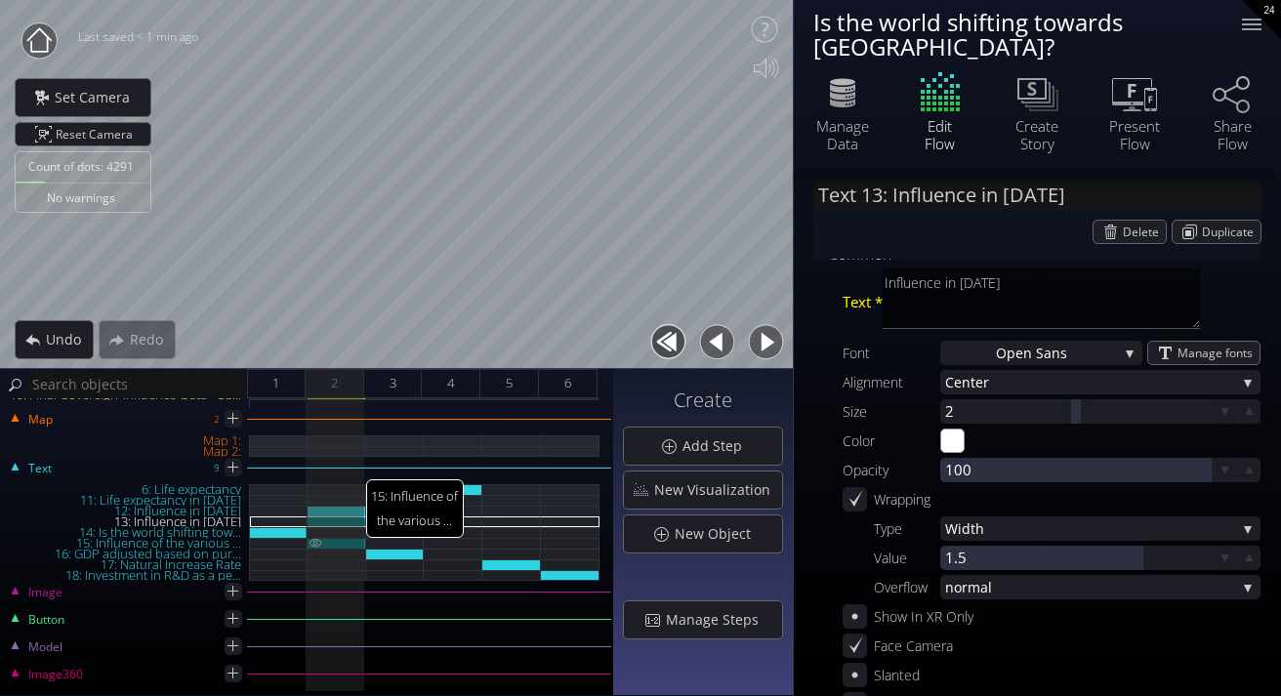
click at [349, 542] on div "15: Influence of the various ..." at bounding box center [337, 543] width 59 height 11
type input "Text 15: Influence of the various ..."
type textarea "Influence of the various countries according to AI"
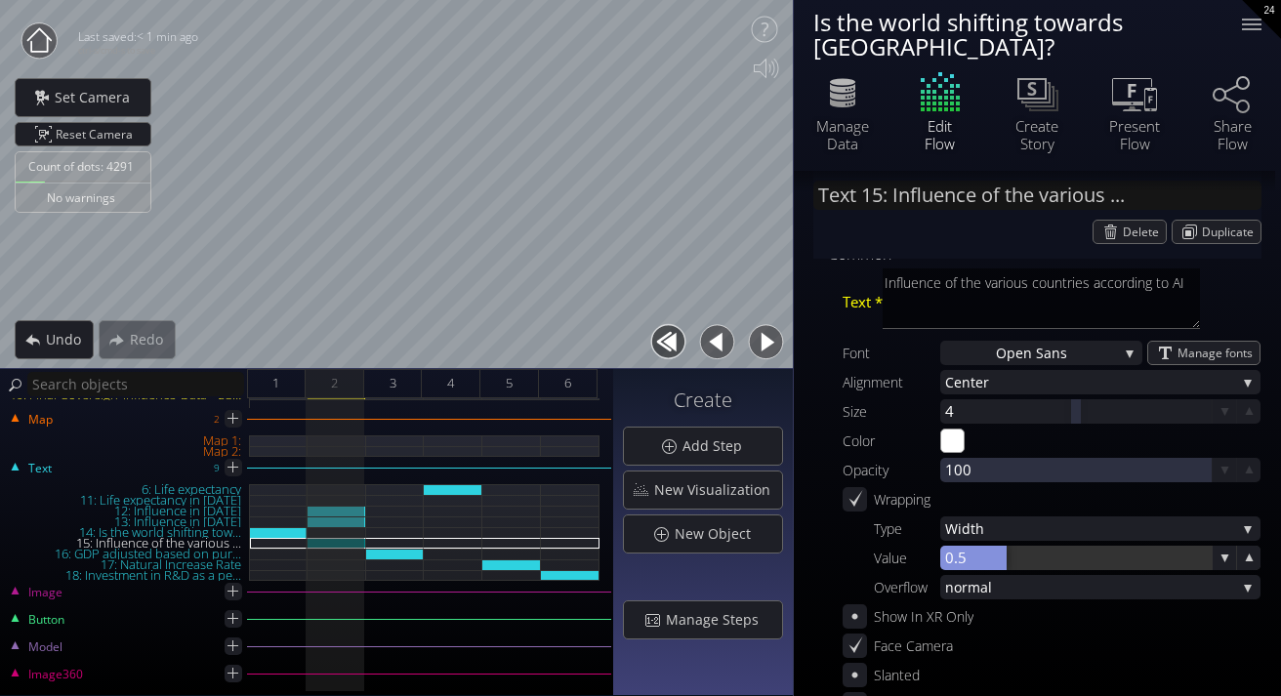
click at [965, 546] on div at bounding box center [973, 558] width 66 height 24
type input "0.5"
type input "1.5"
click at [394, 390] on span "3" at bounding box center [393, 383] width 7 height 24
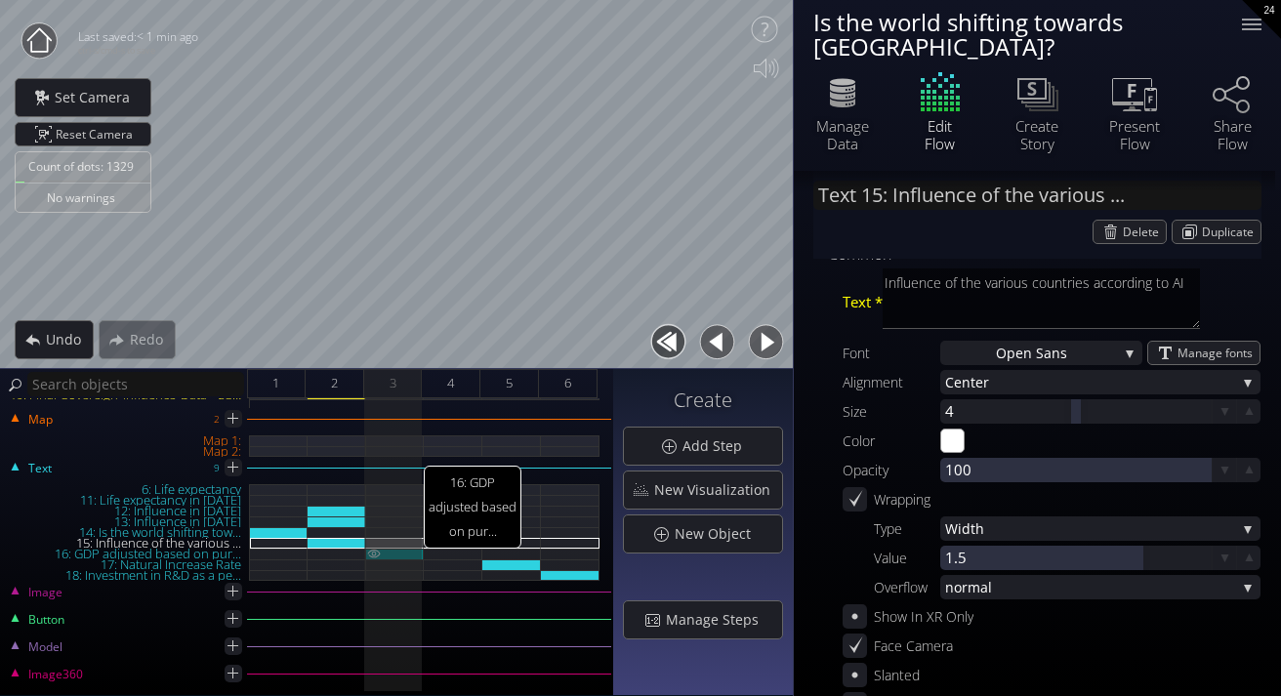
click at [403, 554] on div "16: GDP adjusted based on pur..." at bounding box center [395, 554] width 59 height 11
type input "Text 16: GDP adjusted based on pur..."
type textarea "GDP adjusted based on purchasing power parity"
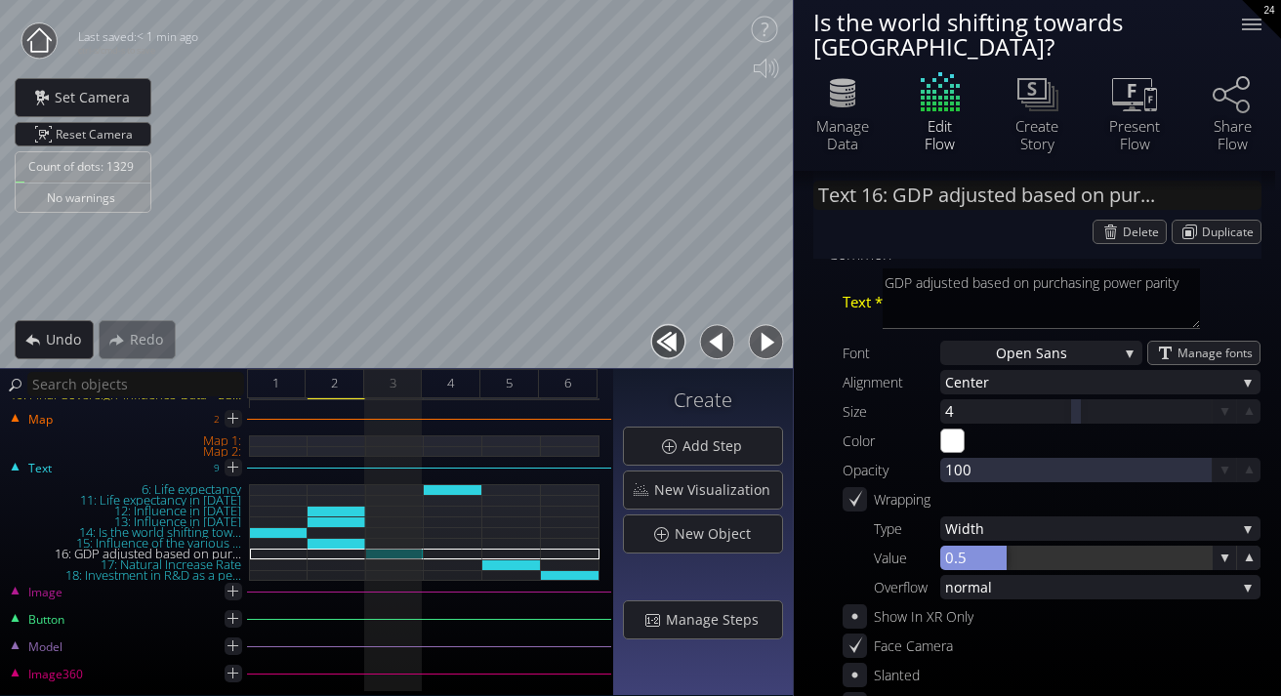
click at [955, 546] on div at bounding box center [973, 558] width 66 height 24
type input "0.5"
type input "1.5"
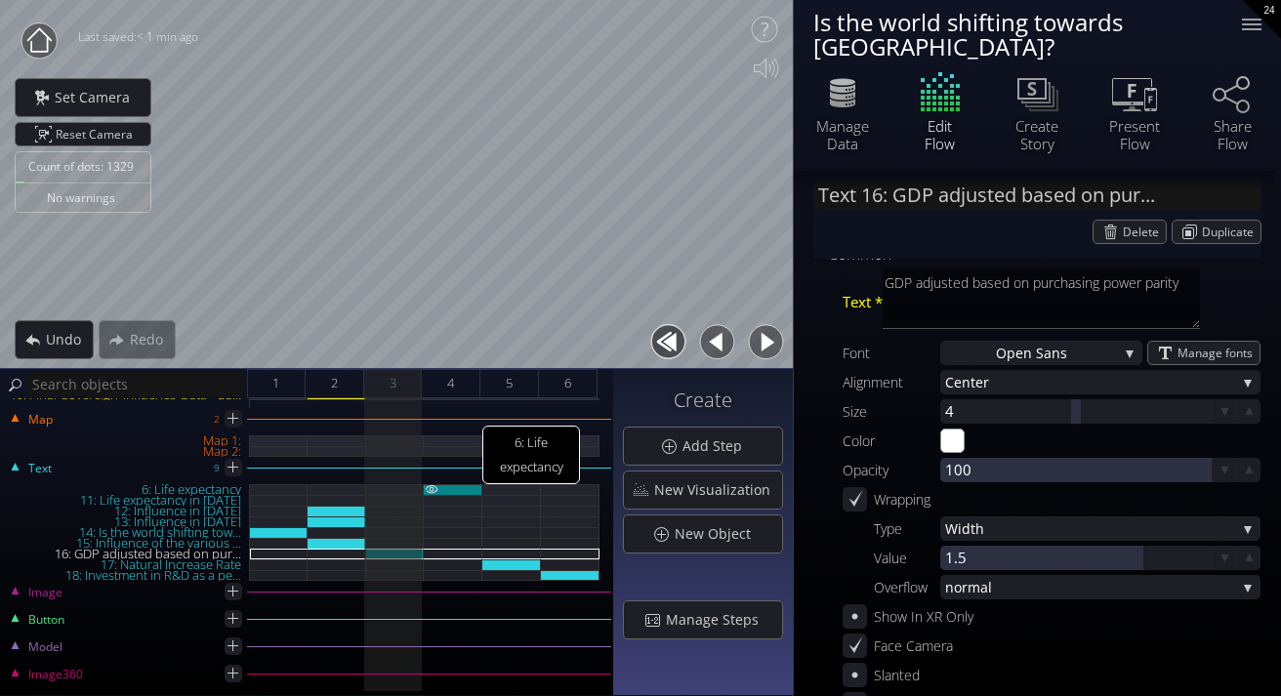
click at [444, 485] on div "6: Life expectancy" at bounding box center [453, 489] width 59 height 11
type input "Text 6: Life expectancy"
type textarea "Life expectancy"
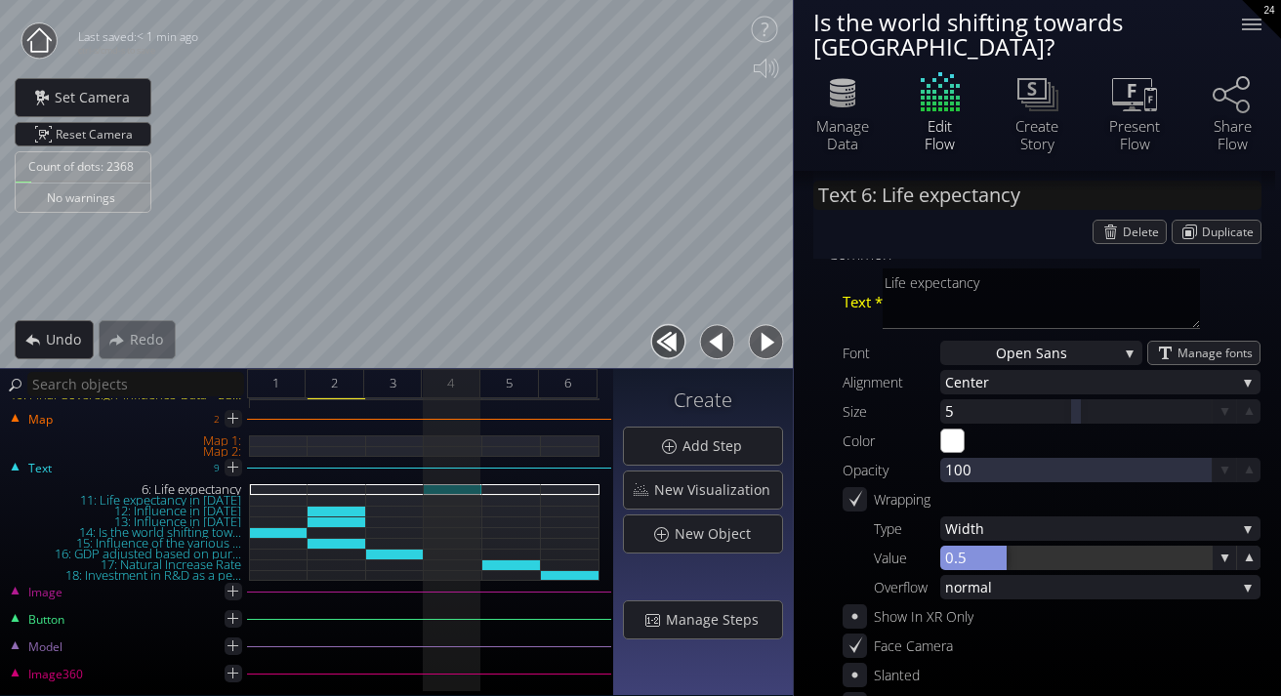
click at [981, 546] on div at bounding box center [973, 558] width 66 height 24
type input "0.5"
type input "1.5"
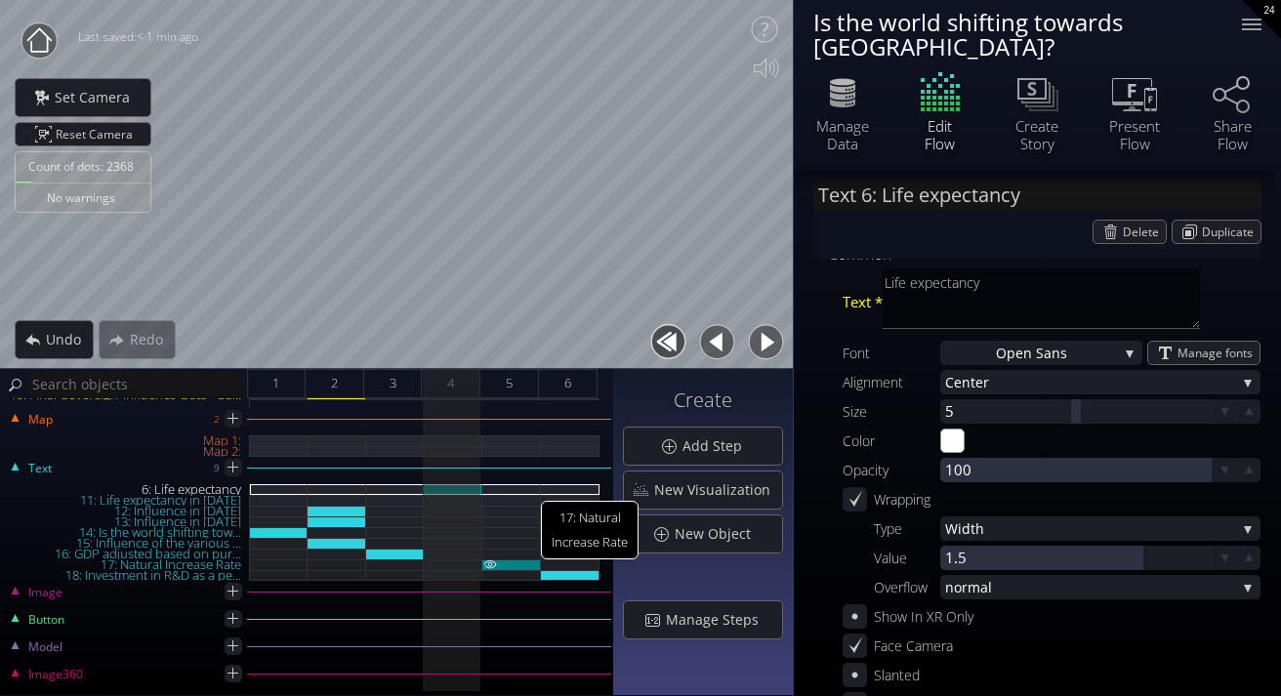
click at [504, 562] on div "17: Natural Increase Rate" at bounding box center [511, 565] width 59 height 11
type input "Text 17: Natural Increase Rate"
type textarea "Natural Increase Rate"
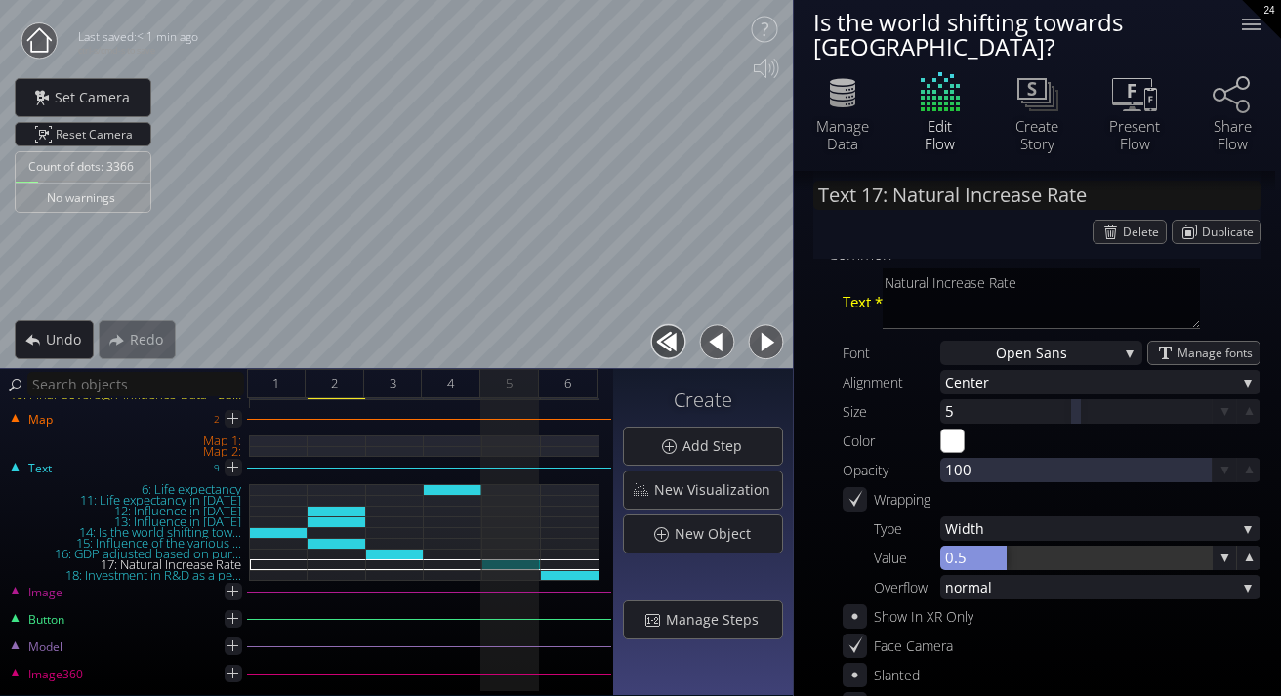
click at [957, 546] on div at bounding box center [973, 558] width 66 height 24
type input "0.5"
type input "1.5"
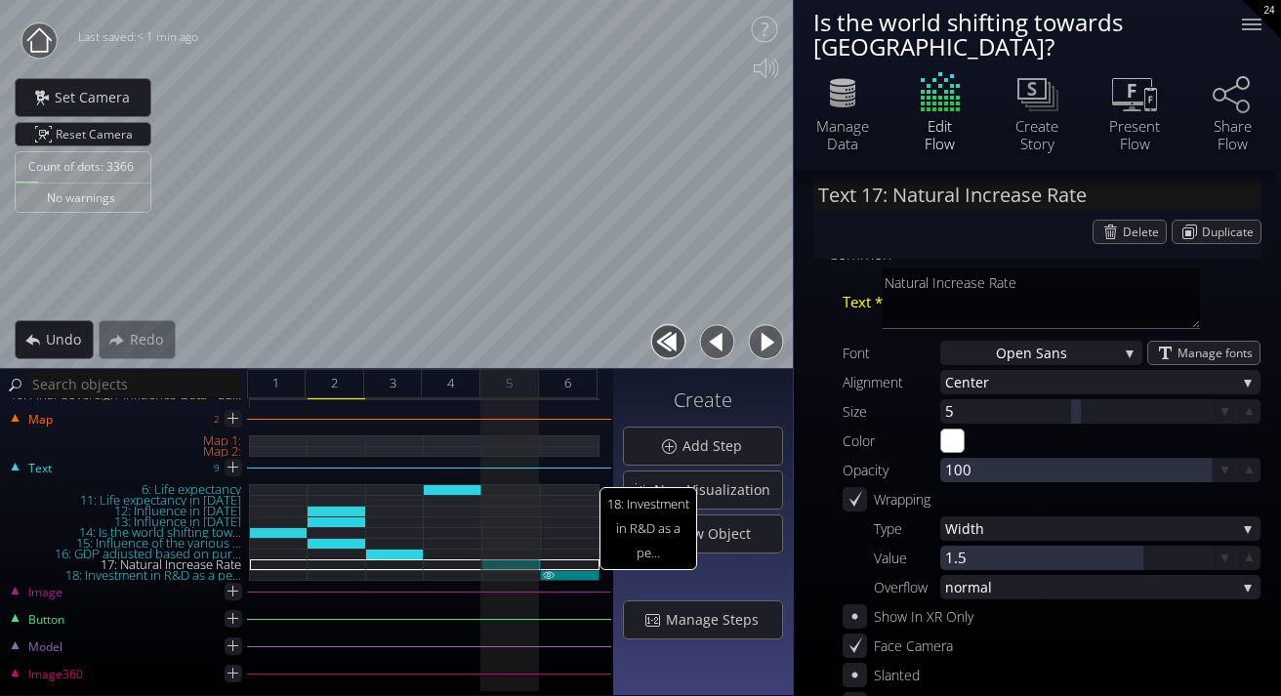
click at [564, 572] on div "18: Investment in R&D as a pe..." at bounding box center [570, 575] width 59 height 11
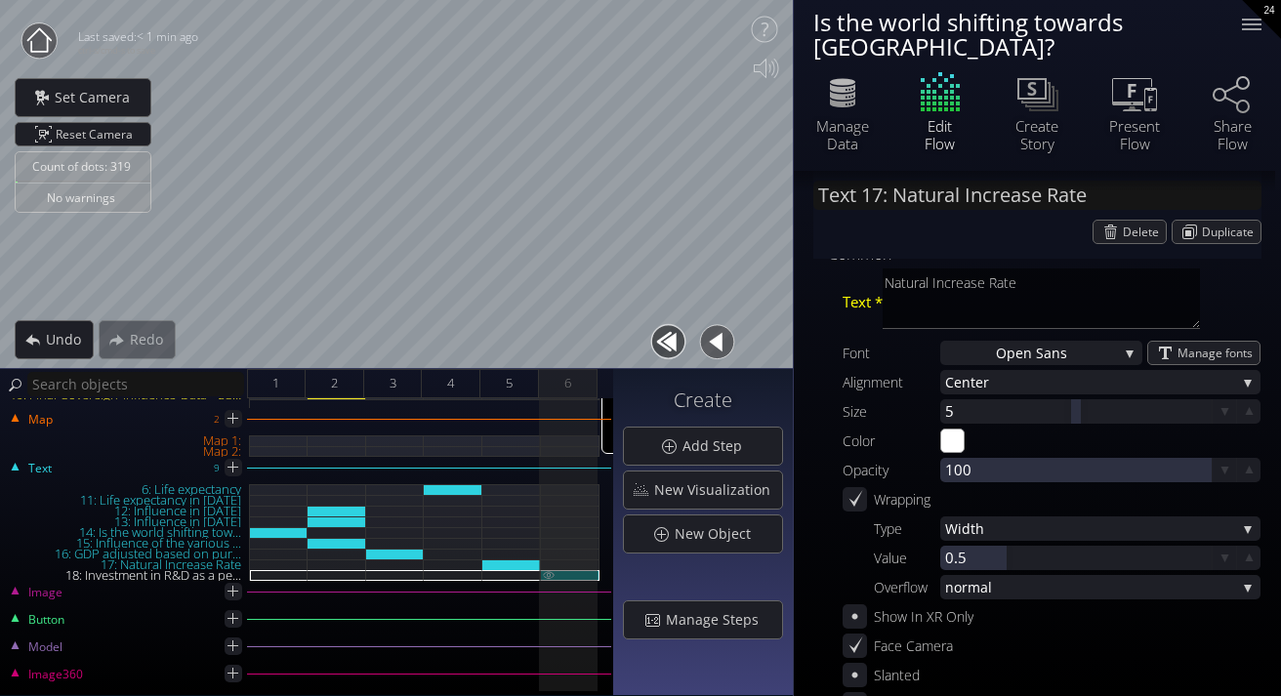
type input "Text 18: Investment in R&D as a pe..."
type textarea "Investment in R&D as a percentage of GDP"
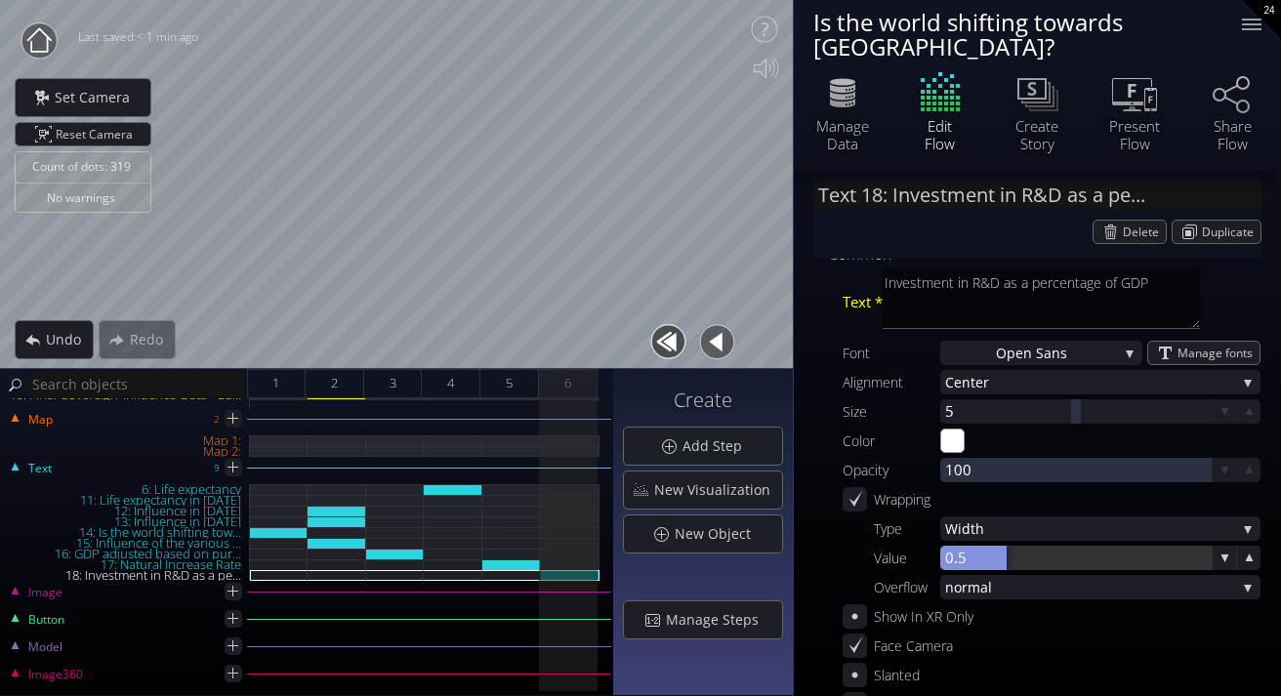
click at [979, 546] on div at bounding box center [973, 558] width 66 height 24
type input "0.5"
type input "1.5"
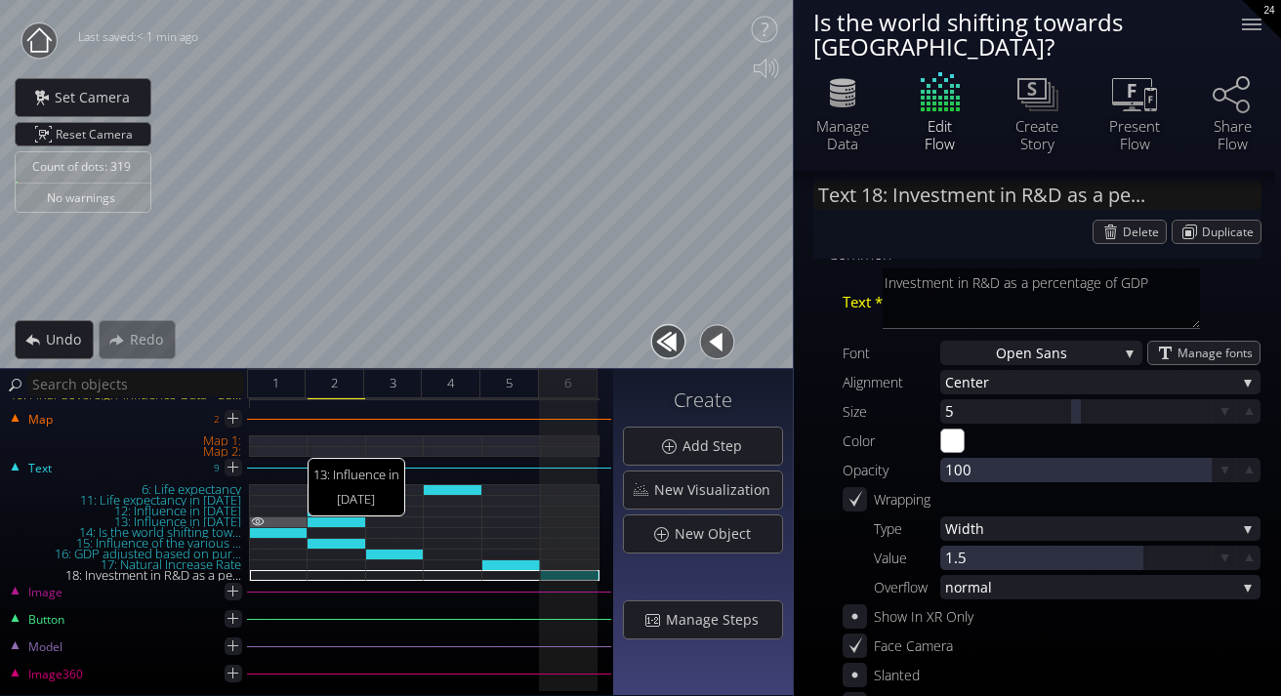
scroll to position [0, 0]
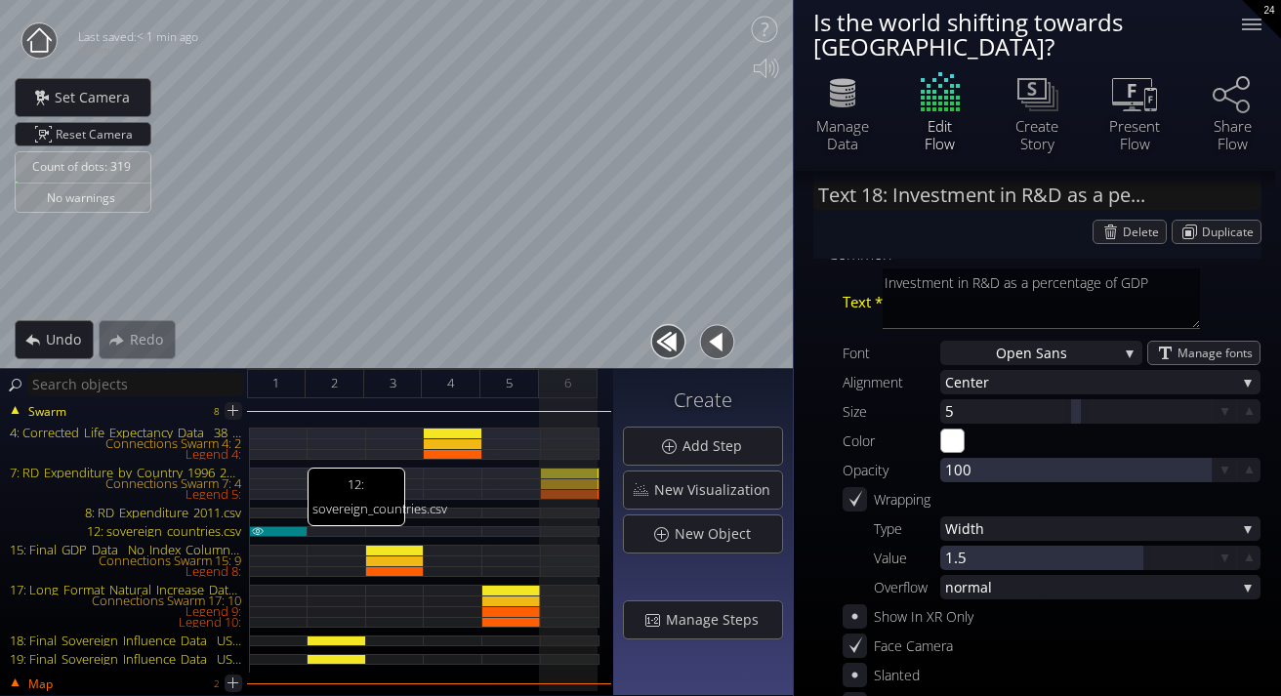
click at [289, 530] on div "12: sovereign_countries.csv" at bounding box center [279, 531] width 58 height 11
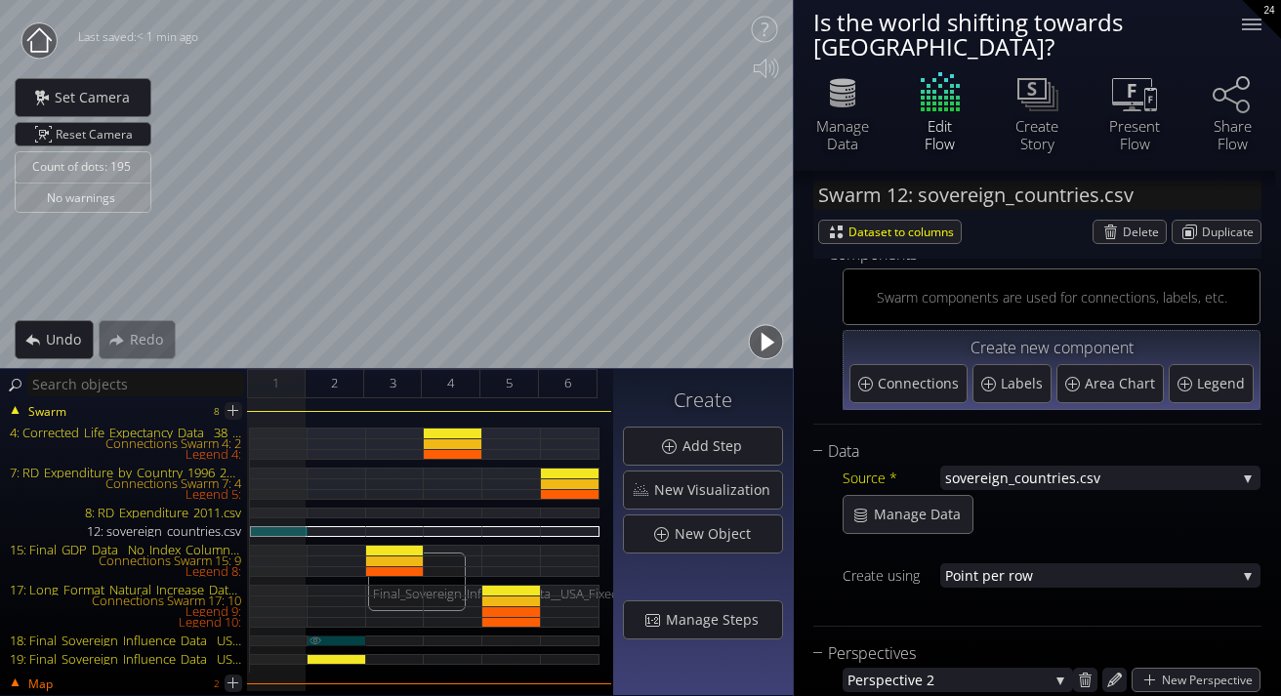
click at [342, 641] on div "18: Final_Sovereign_Influence_Data__USA_Fixed_.csv" at bounding box center [337, 641] width 59 height 11
type input "Swarm 18: Final_Sovereign_Influence_Data__USA_Fixed_.csv"
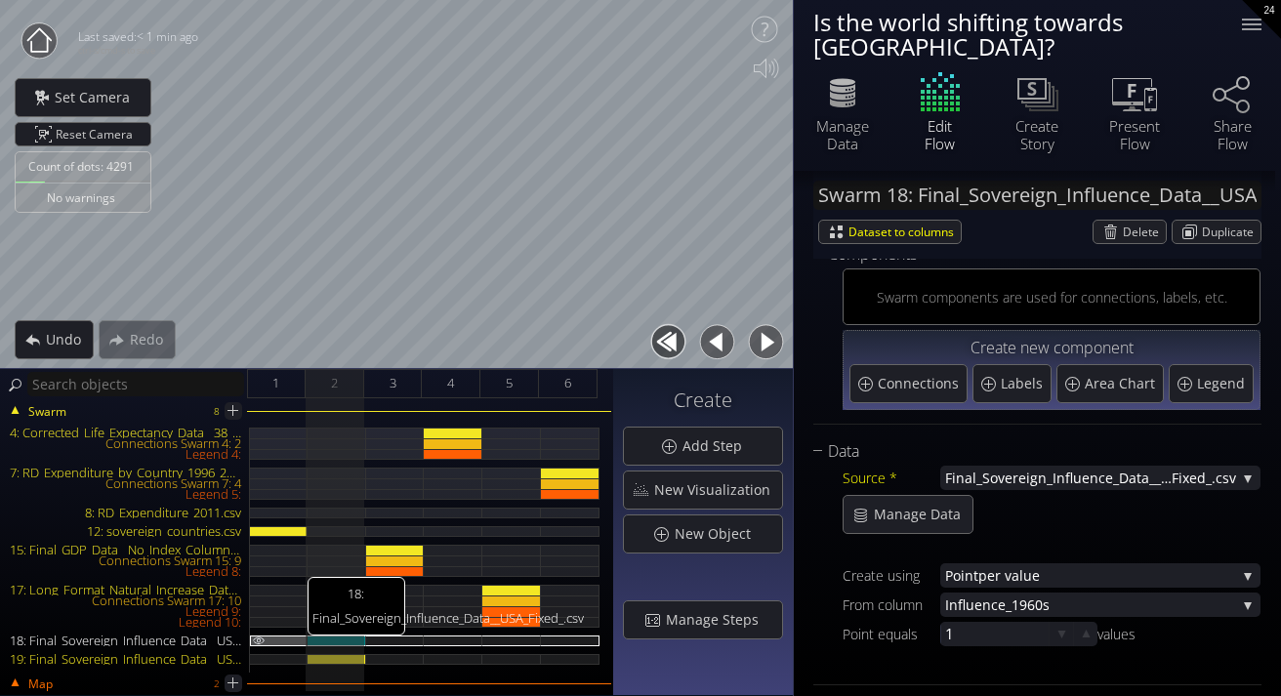
click at [283, 637] on div "18: Final_Sovereign_Influence_Data__USA_Fixed_.csv" at bounding box center [279, 641] width 58 height 11
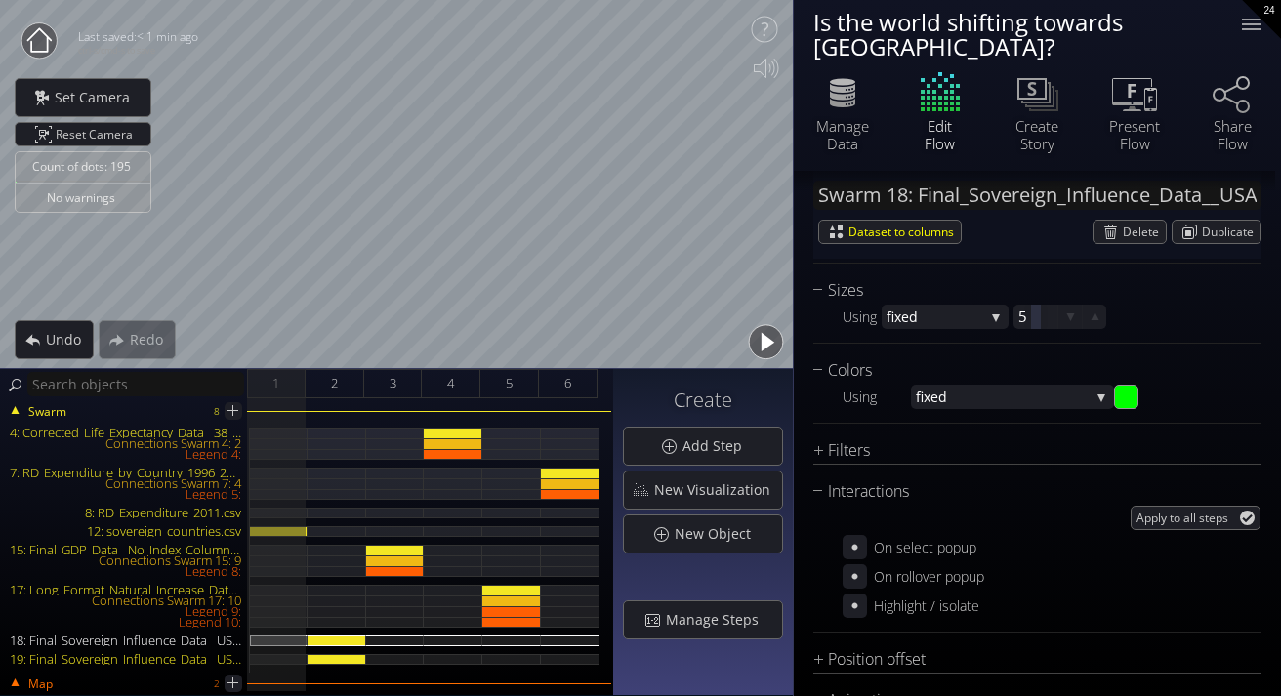
scroll to position [1643, 0]
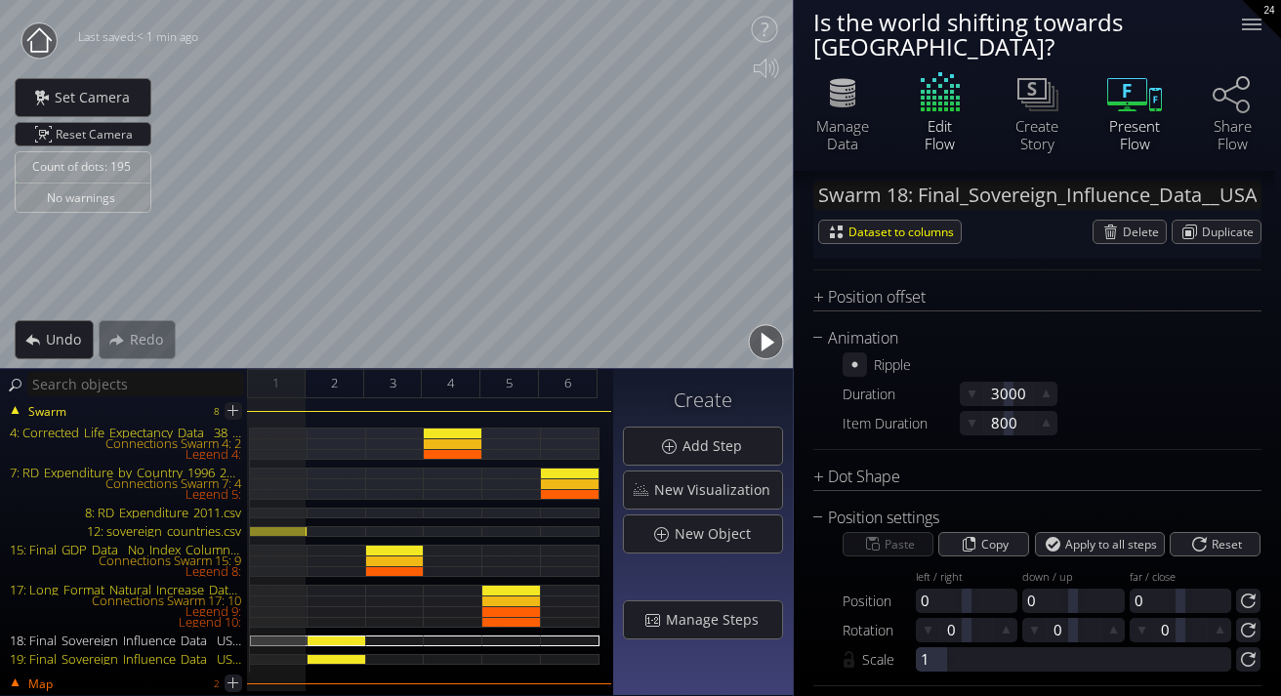
click at [1117, 117] on div "Present Flow" at bounding box center [1135, 134] width 68 height 35
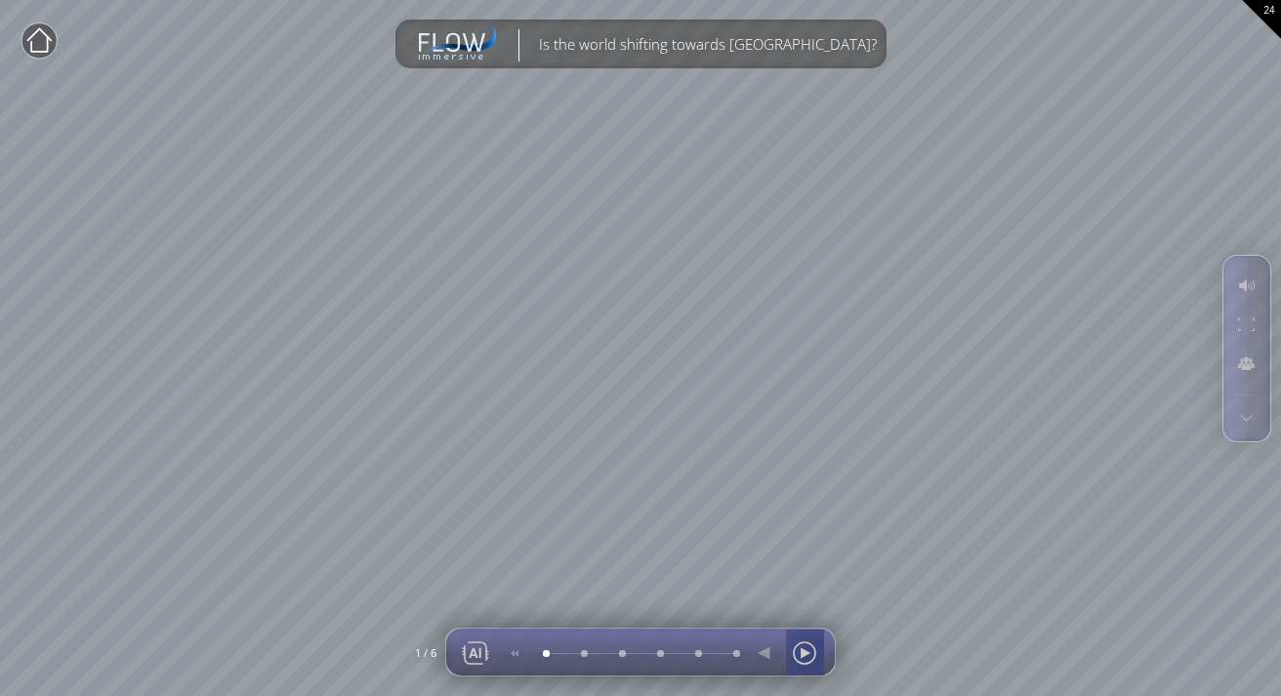
click at [816, 652] on div at bounding box center [804, 653] width 29 height 47
click at [815, 654] on div at bounding box center [804, 653] width 29 height 47
click at [814, 656] on div at bounding box center [804, 653] width 29 height 47
click at [814, 657] on div at bounding box center [804, 653] width 29 height 47
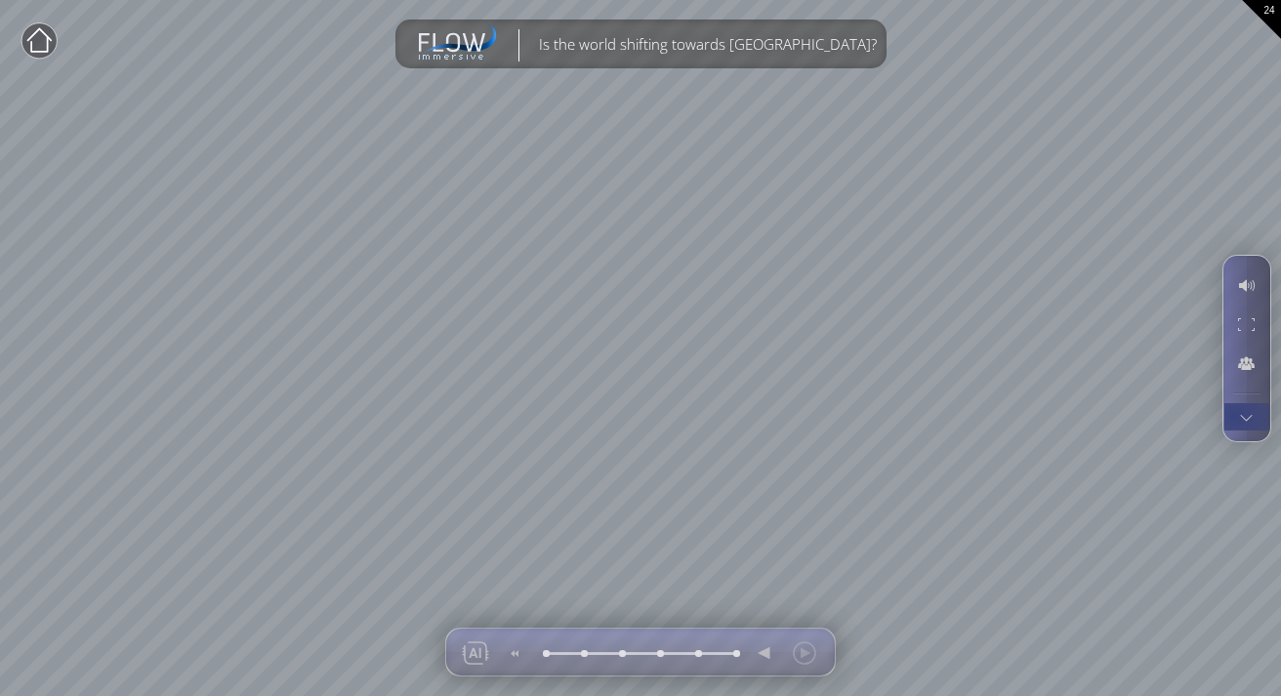
click at [1235, 413] on div at bounding box center [1247, 416] width 36 height 27
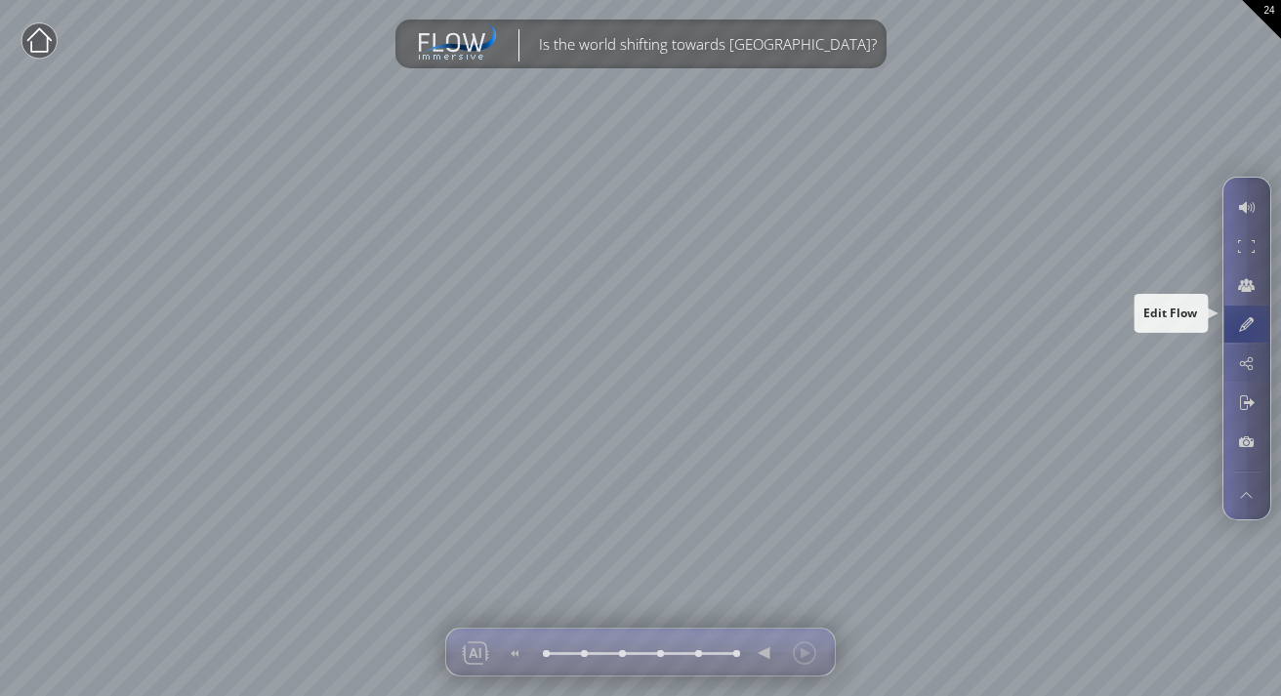
click at [1236, 330] on div at bounding box center [1247, 324] width 36 height 37
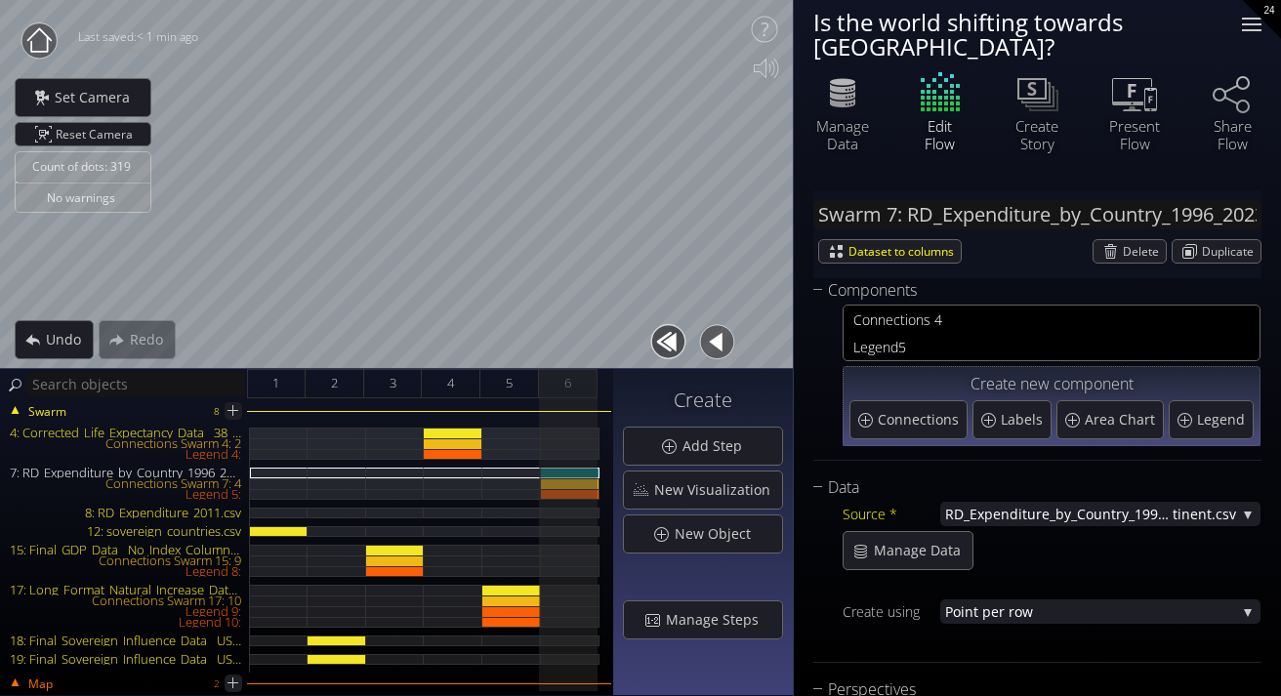
click at [1246, 26] on div at bounding box center [1251, 24] width 39 height 39
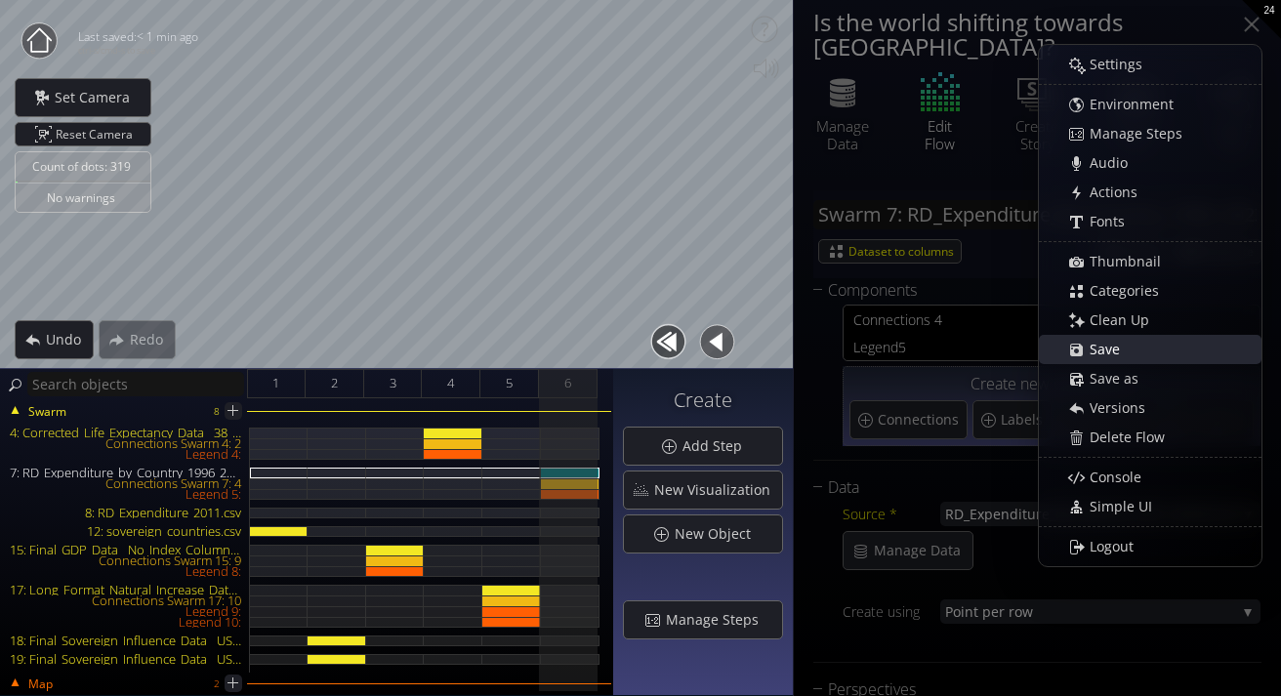
click at [1196, 340] on div "Save" at bounding box center [1160, 349] width 201 height 27
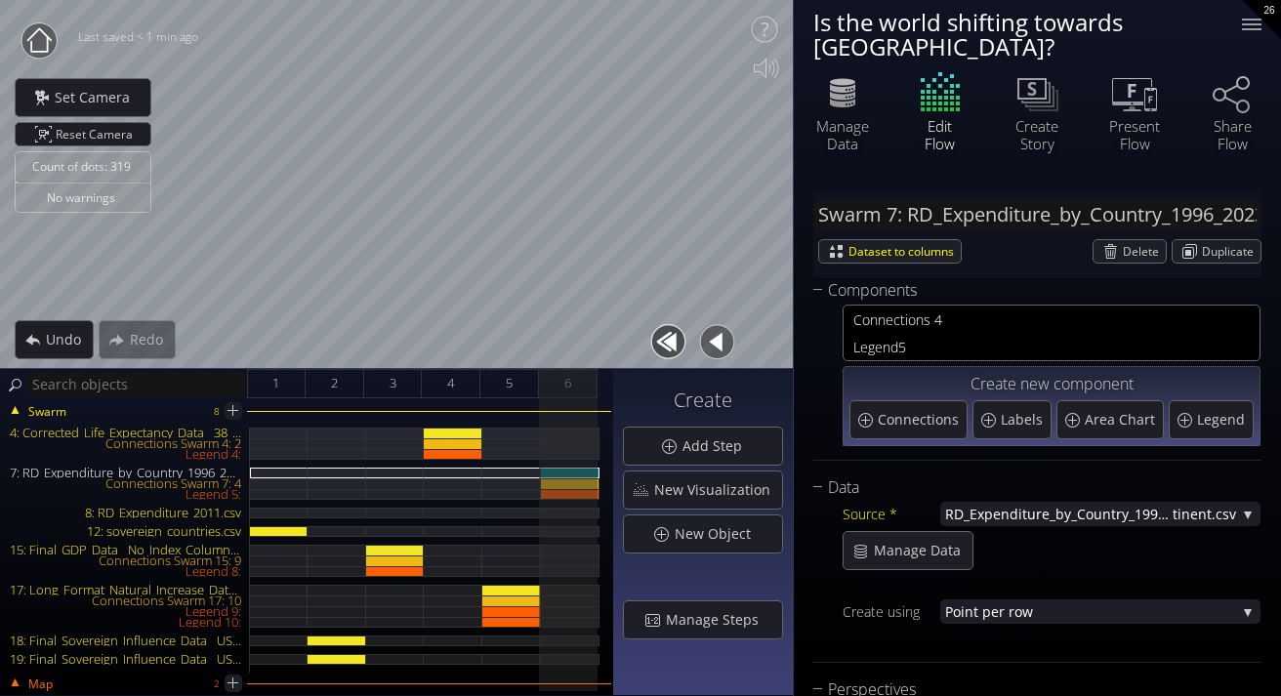
click at [43, 52] on icon at bounding box center [39, 39] width 24 height 24
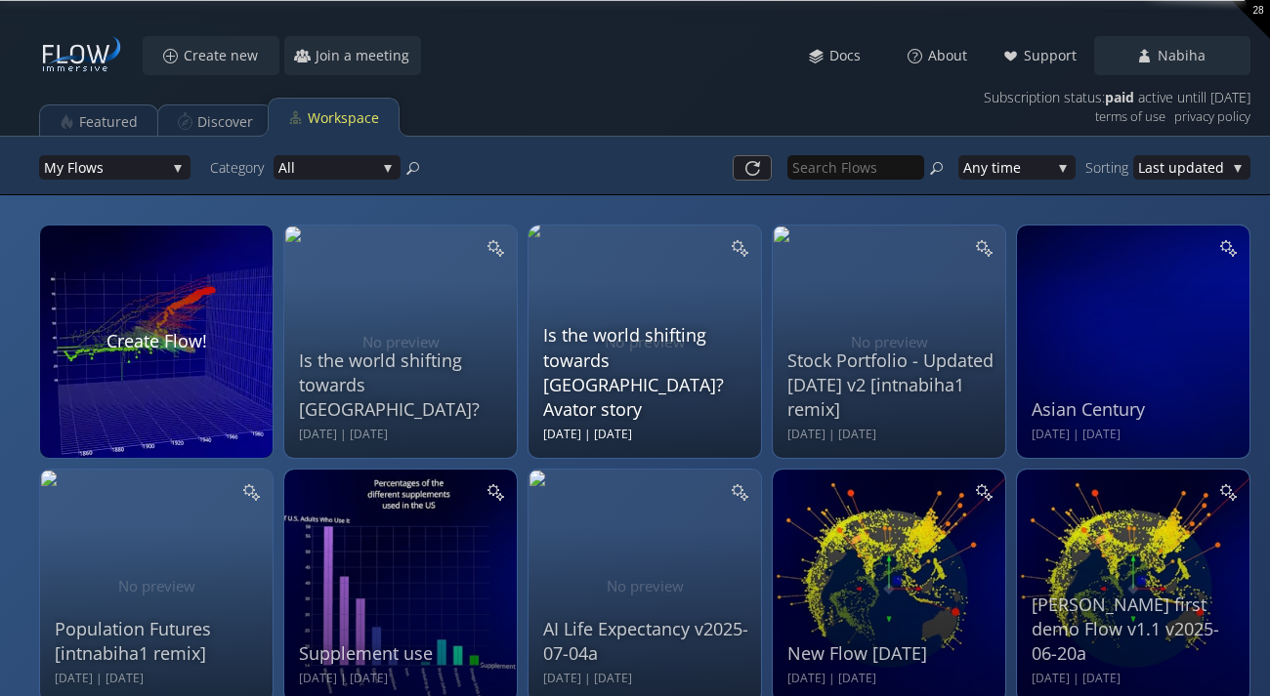
click at [643, 366] on div "Is the world shifting towards [GEOGRAPHIC_DATA]? Avator story" at bounding box center [647, 372] width 208 height 99
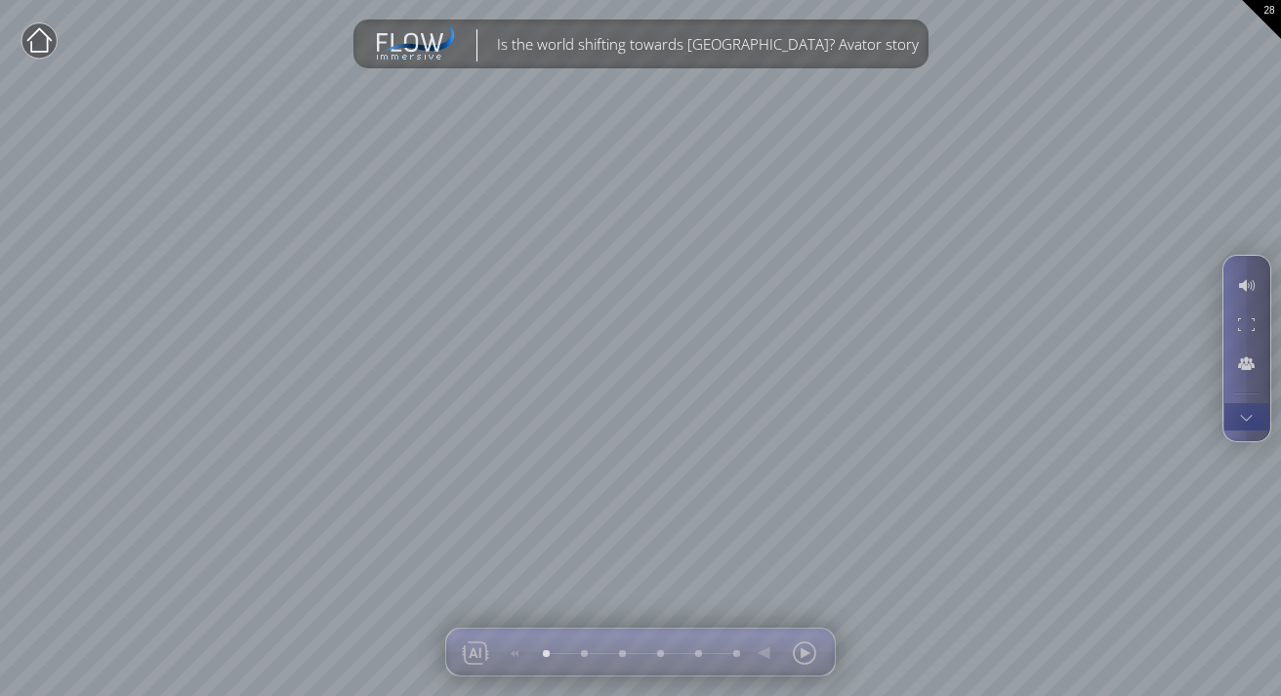
click at [1251, 429] on div at bounding box center [1247, 416] width 36 height 27
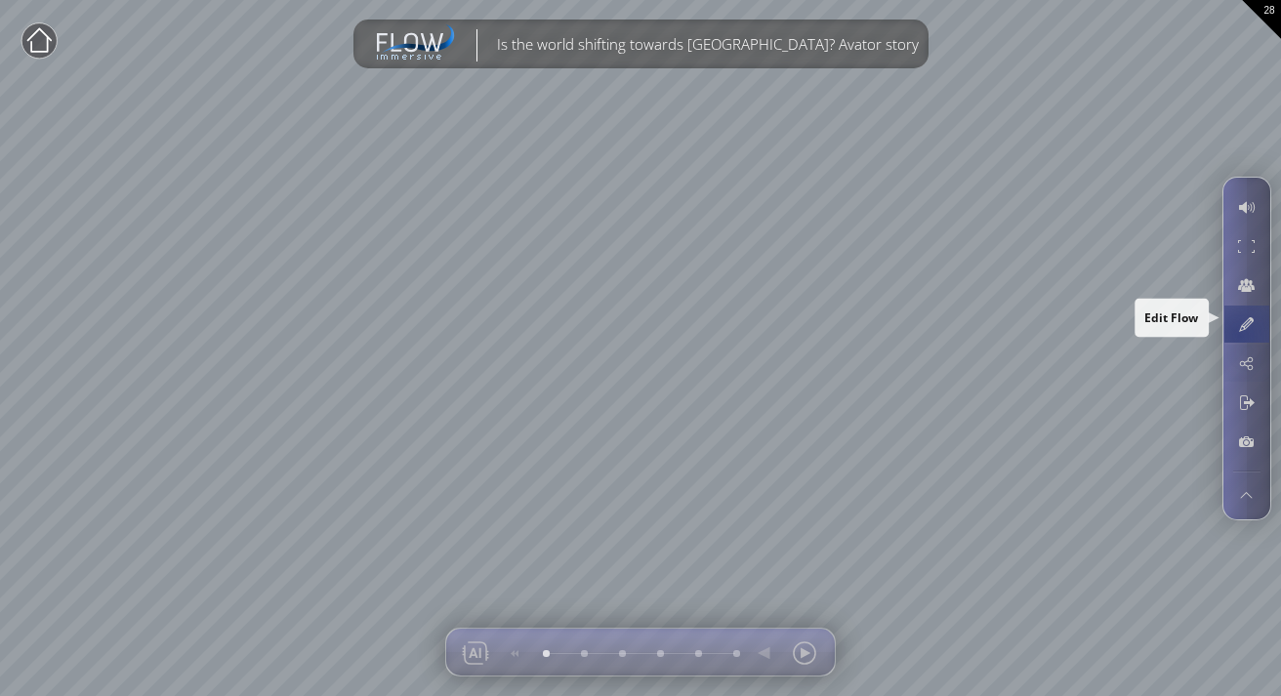
click at [1239, 333] on div at bounding box center [1247, 324] width 36 height 37
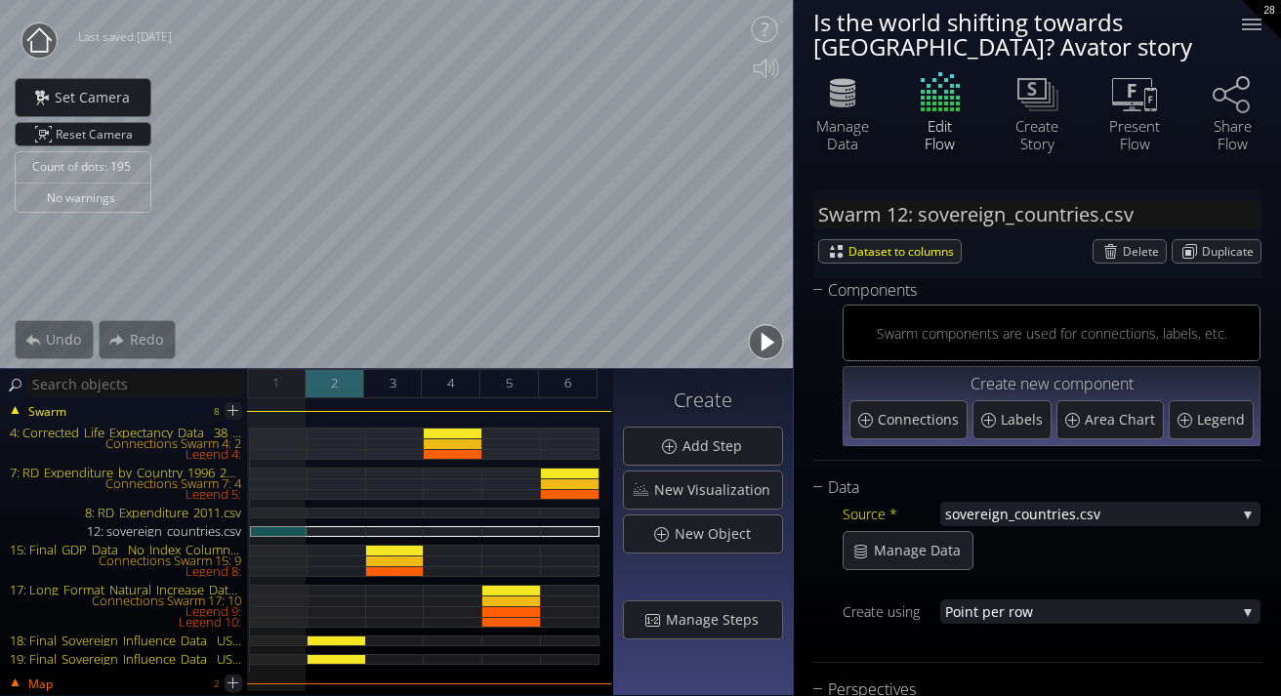
click at [322, 378] on div "2" at bounding box center [335, 383] width 59 height 29
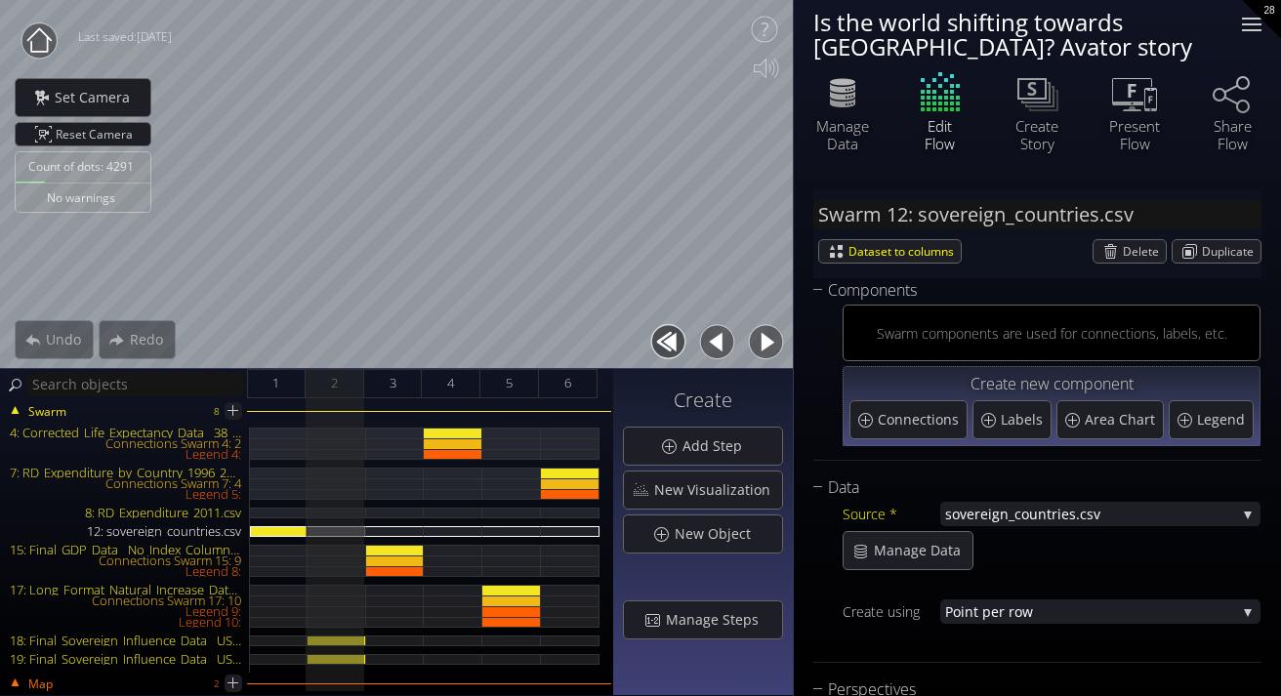
click at [1252, 20] on div at bounding box center [1251, 24] width 39 height 39
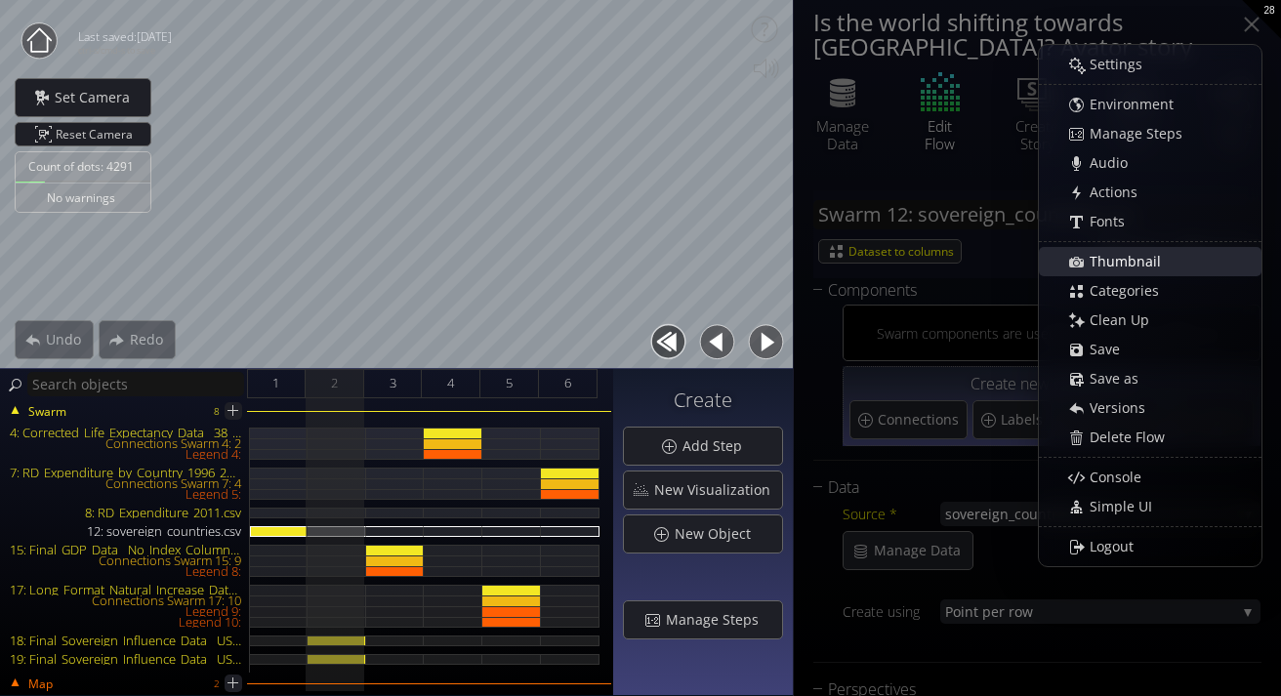
click at [1102, 263] on span "Thumbnail" at bounding box center [1131, 262] width 84 height 20
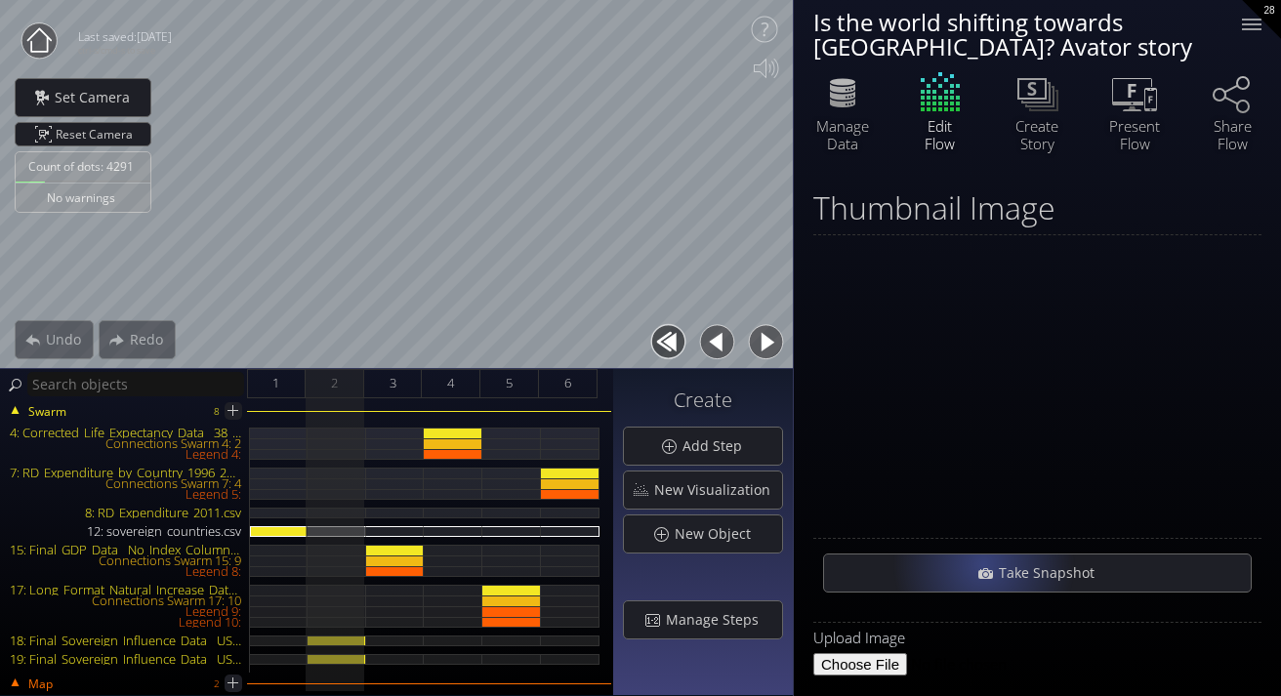
click at [982, 564] on div "Take Snapshot" at bounding box center [1037, 573] width 427 height 37
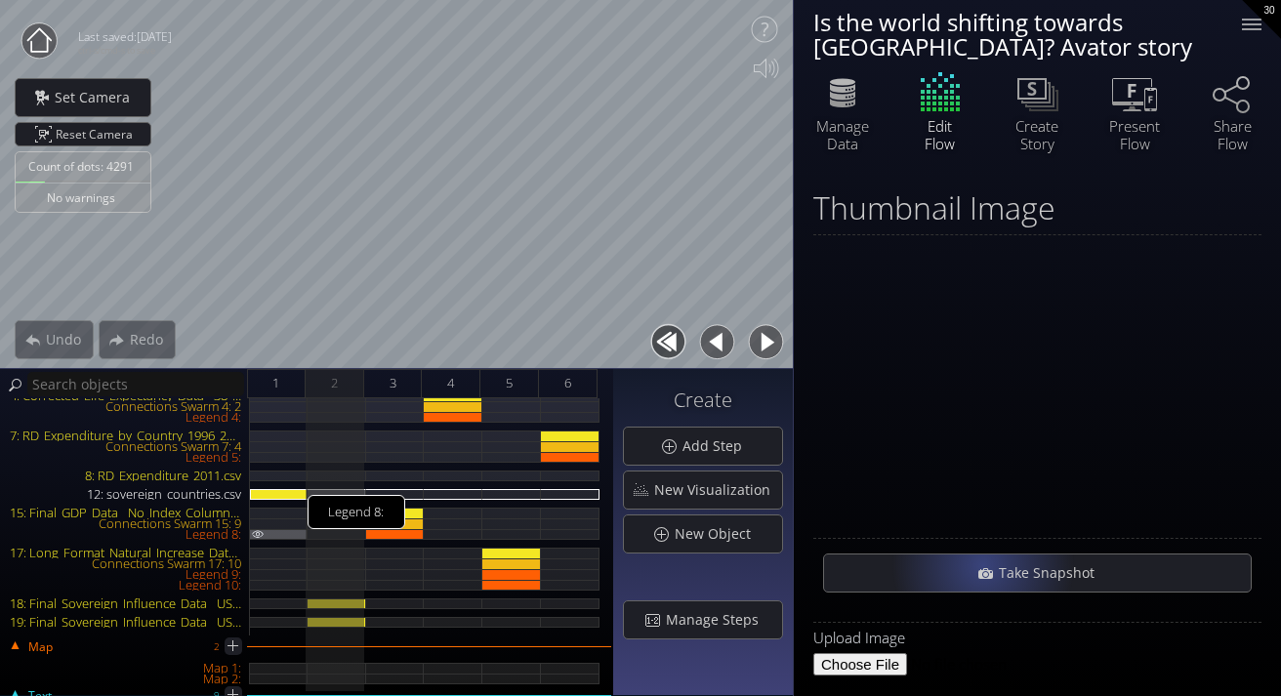
scroll to position [260, 0]
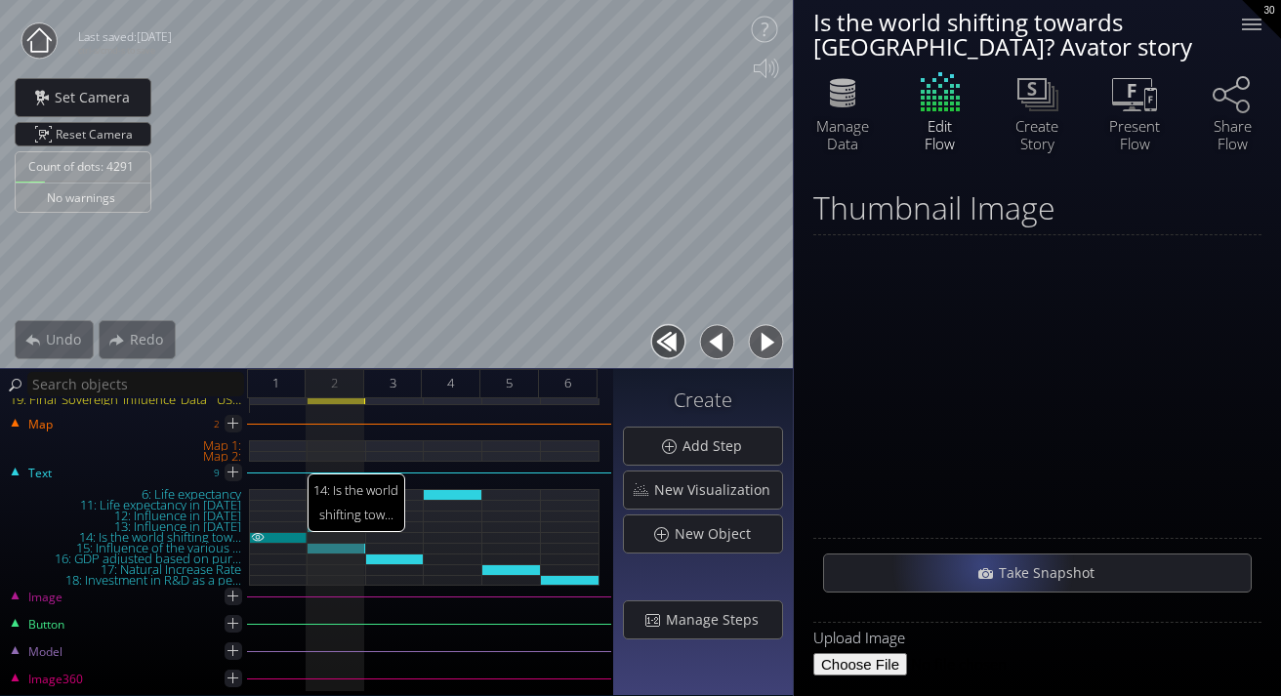
click at [284, 537] on div "14: Is the world shifting tow..." at bounding box center [279, 537] width 58 height 11
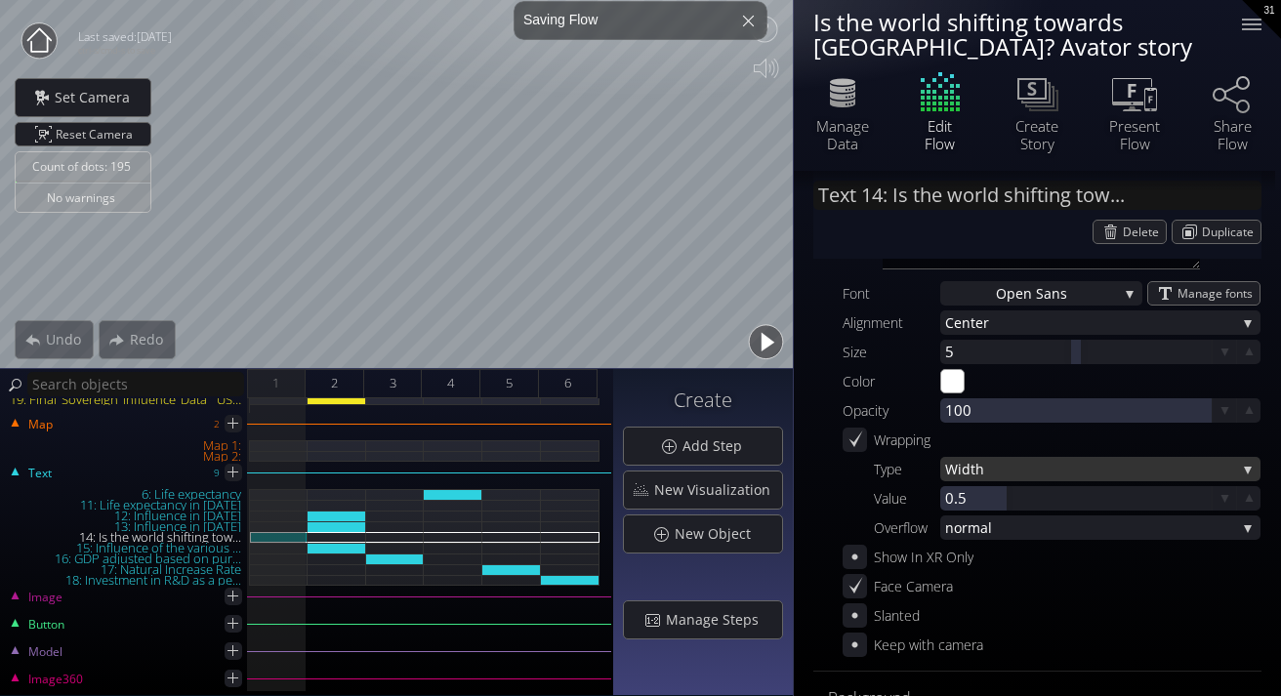
scroll to position [95, 0]
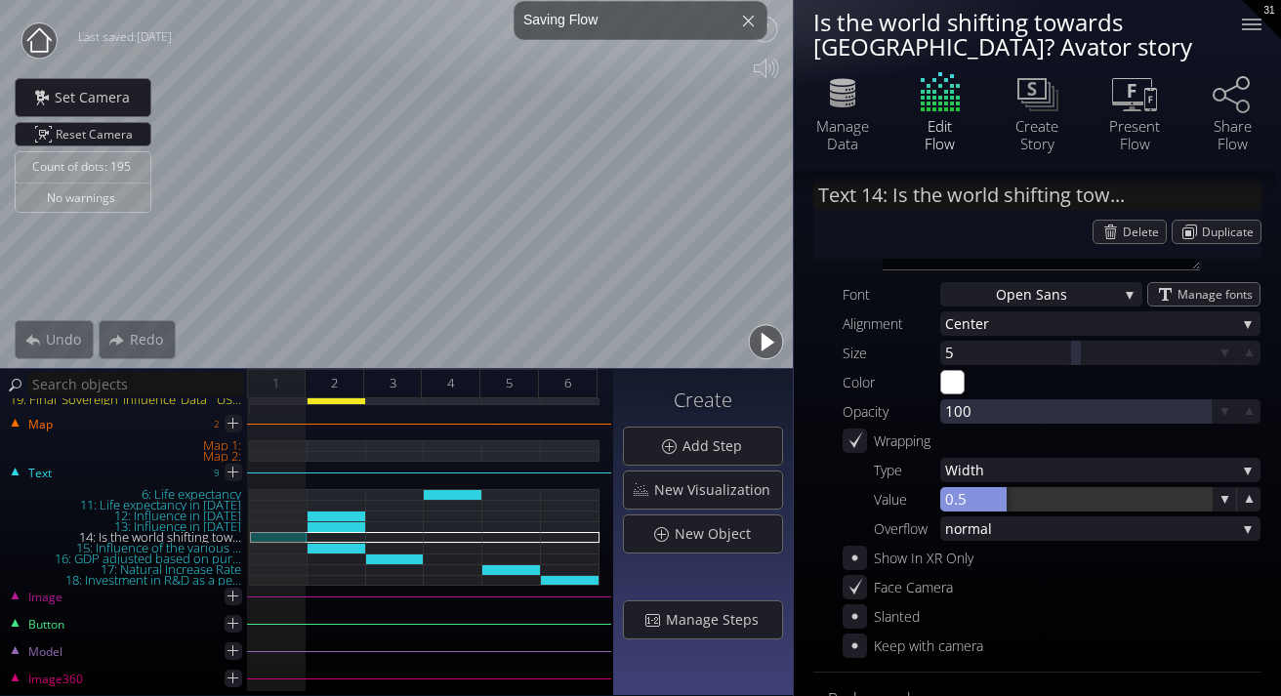
click at [970, 504] on div at bounding box center [973, 499] width 66 height 24
type input "0.5"
type input "1.5"
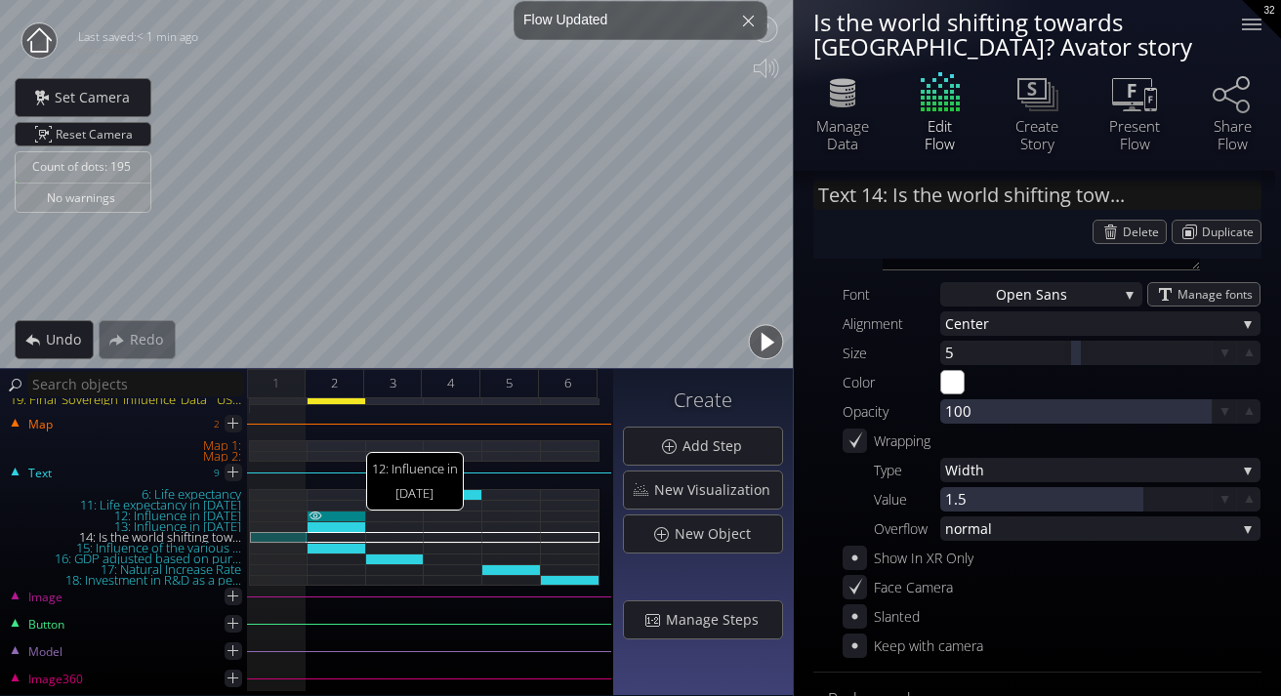
click at [332, 511] on div "12: Influence in [DATE]" at bounding box center [337, 516] width 59 height 11
type input "Text 12: Influence in [DATE]"
type textarea "Influence in [DATE]"
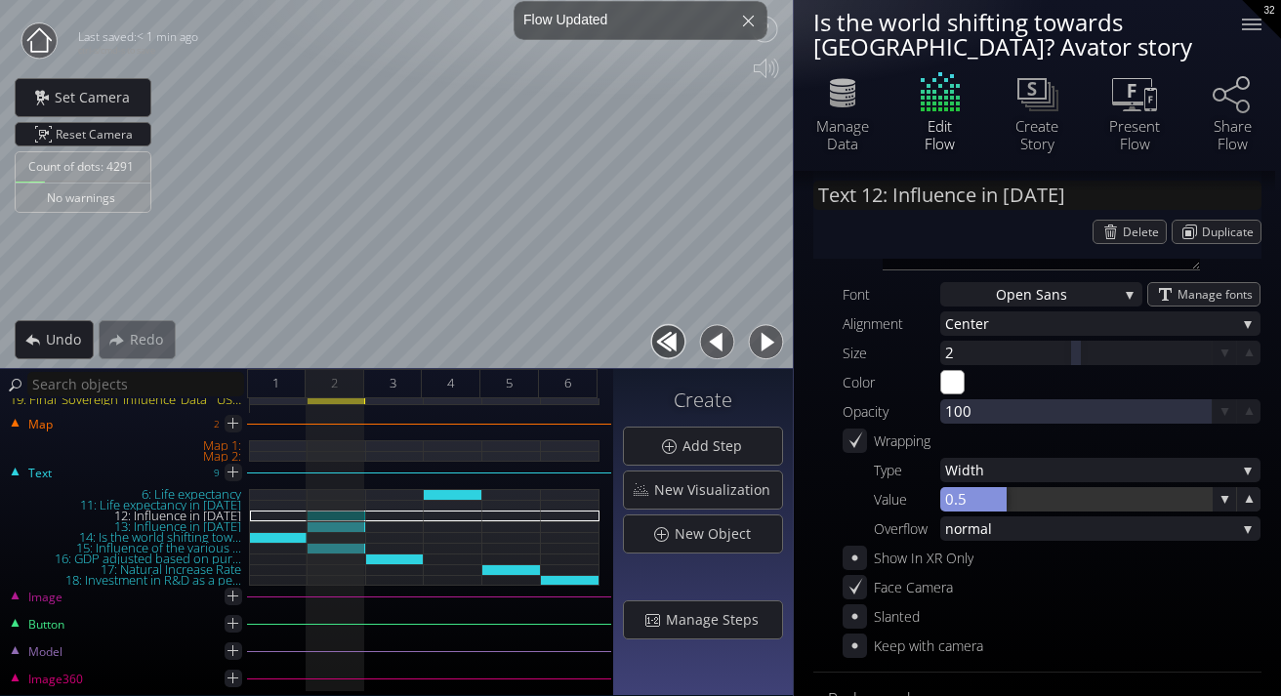
click at [961, 493] on div at bounding box center [973, 499] width 66 height 24
type input "0.5"
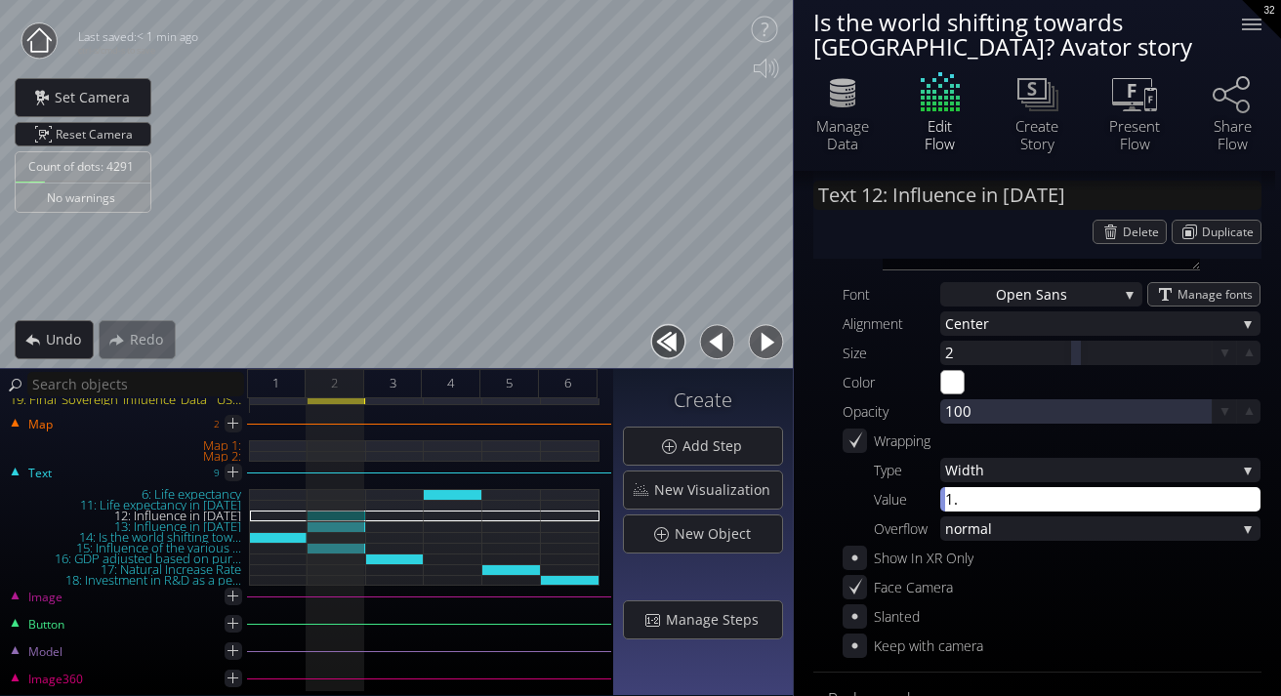
type input "1.5"
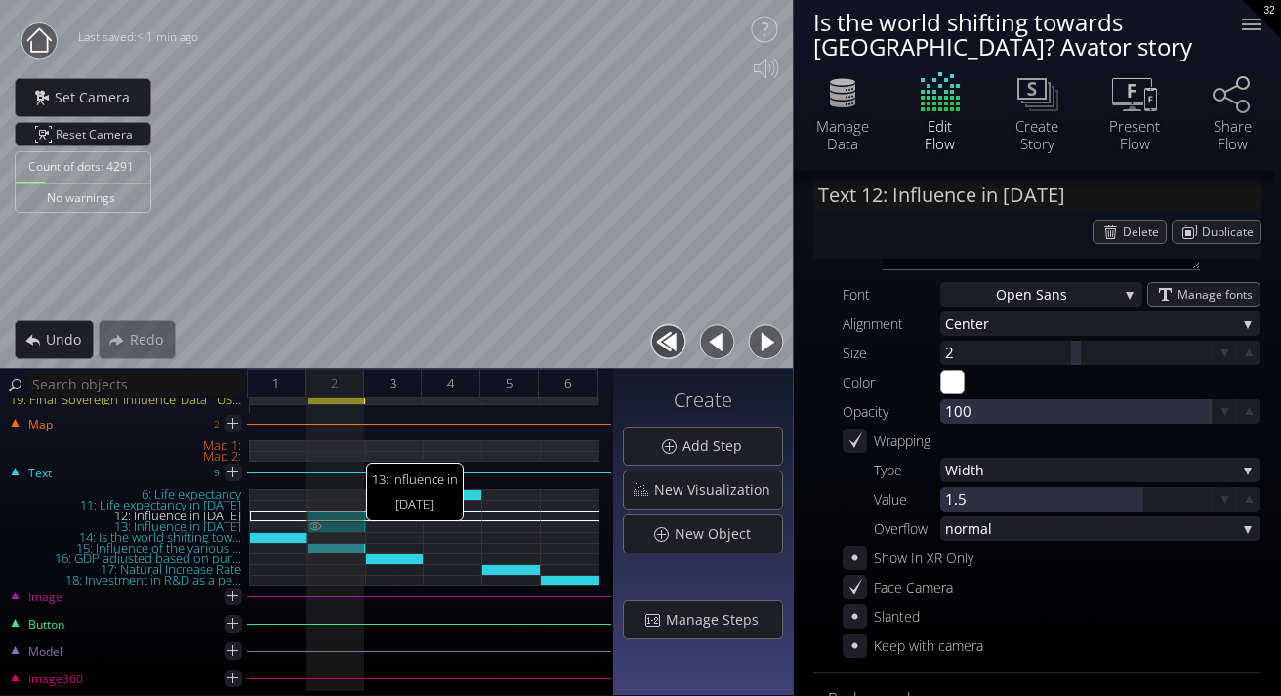
click at [344, 525] on div "13: Influence in [DATE]" at bounding box center [337, 527] width 59 height 11
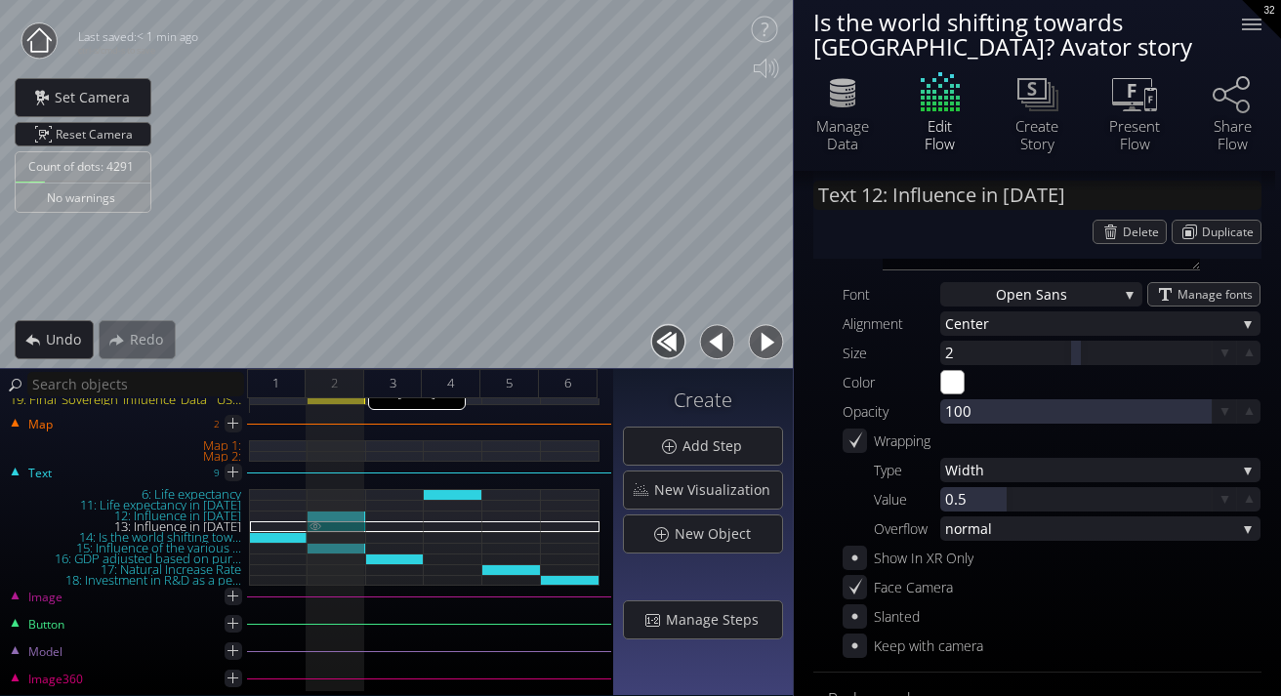
type input "Text 13: Influence in [DATE]"
type textarea "Influence in [DATE]"
click at [958, 508] on div at bounding box center [973, 499] width 66 height 24
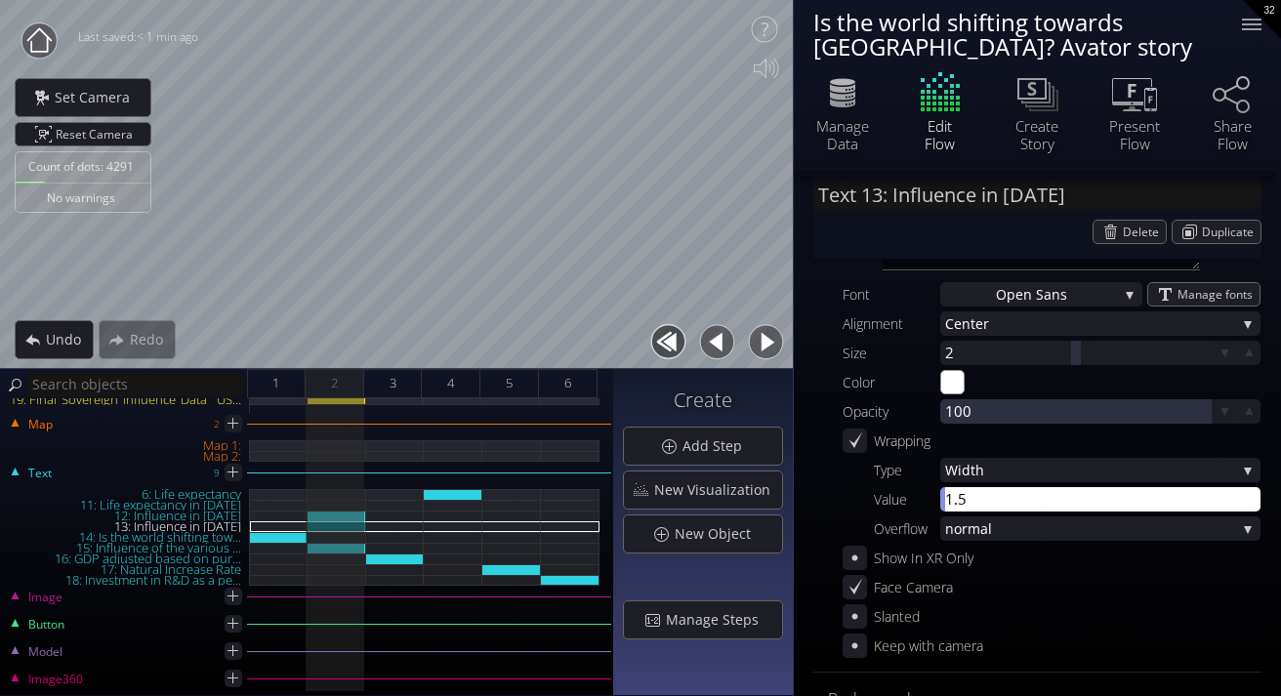
type input "0.5"
type input "1.5"
click at [347, 550] on div "15: Influence of the various ..." at bounding box center [337, 548] width 59 height 11
type input "Text 15: Influence of the various ..."
type textarea "Influence of the various countries according to AI"
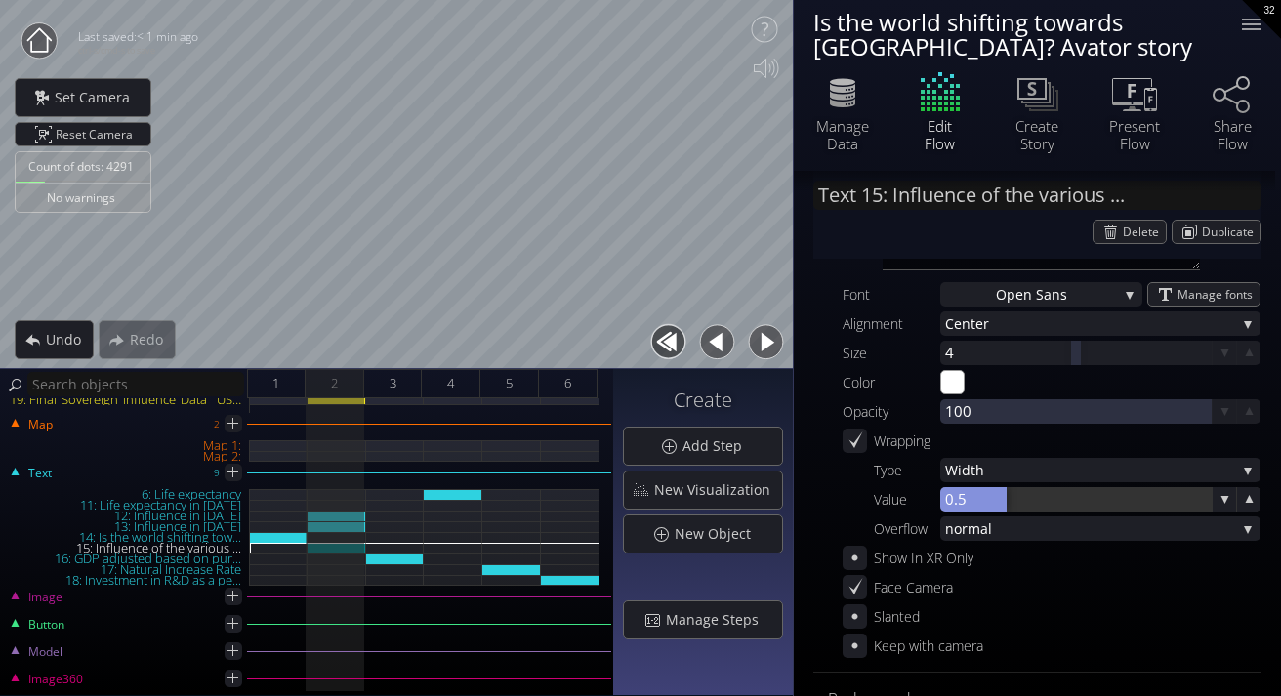
click at [958, 500] on div at bounding box center [973, 499] width 66 height 24
type input "0.5"
type input "1.5"
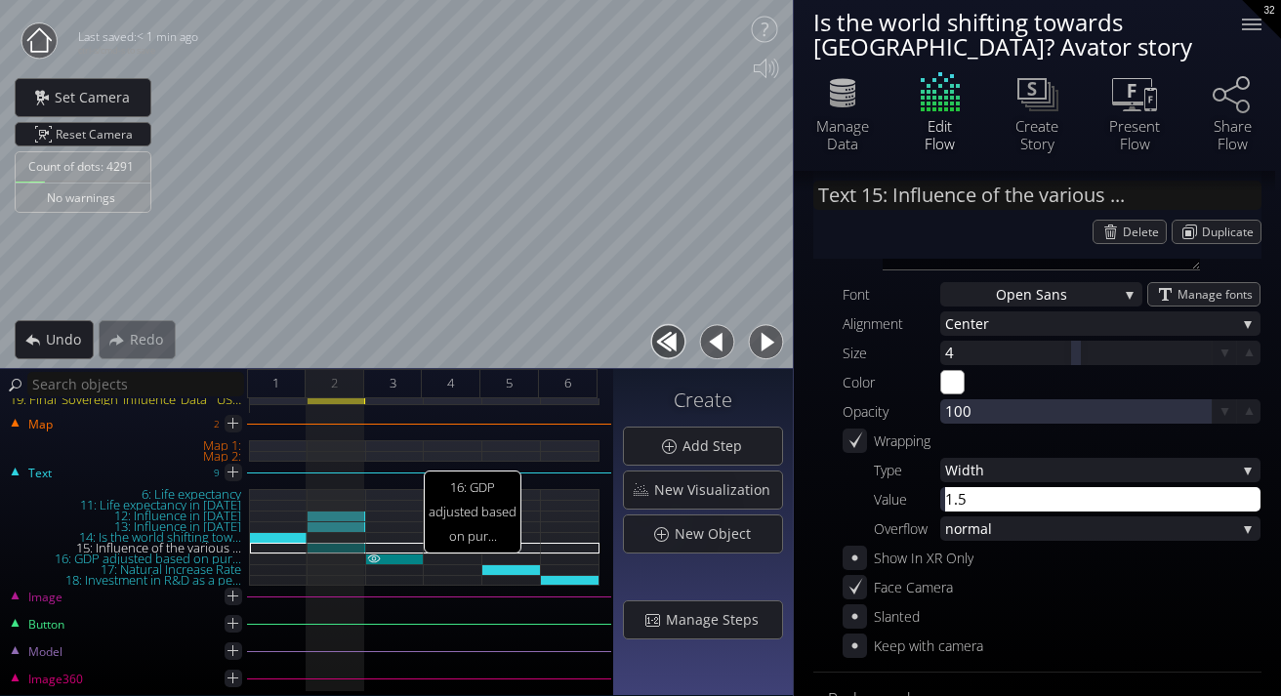
click at [407, 555] on div "16: GDP adjusted based on pur..." at bounding box center [395, 559] width 59 height 11
type input "Text 16: GDP adjusted based on pur..."
type textarea "GDP adjusted based on purchasing power parity"
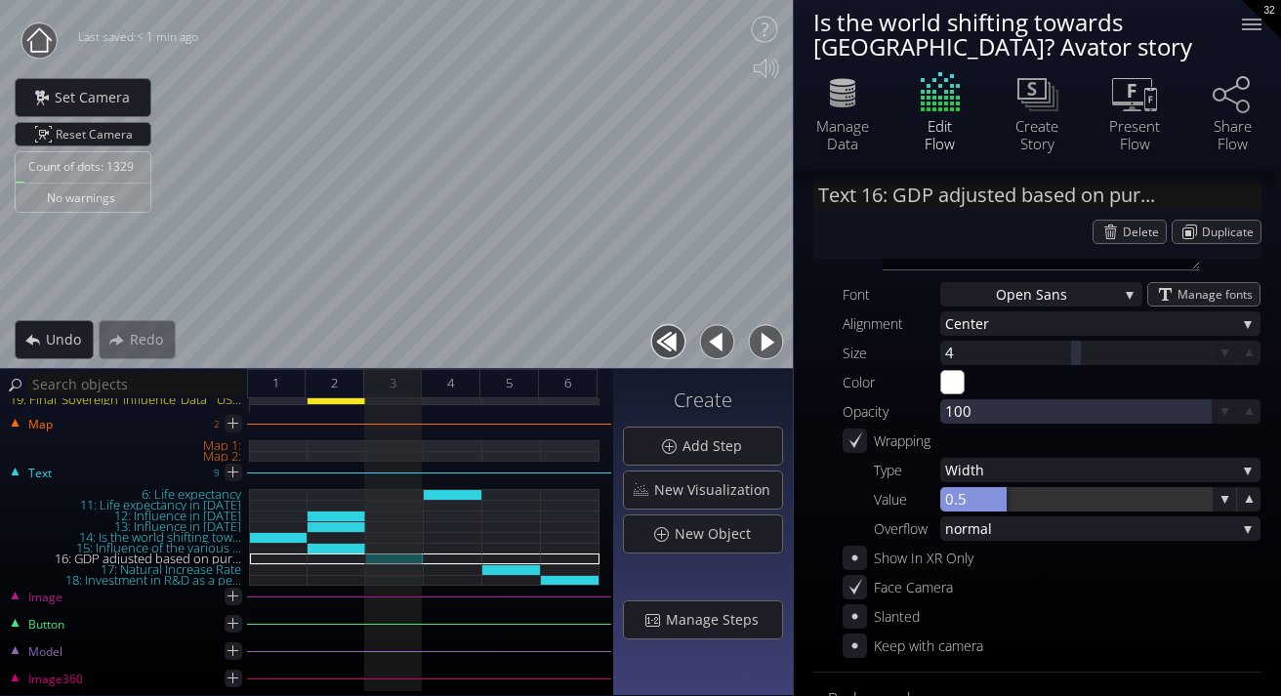
click at [964, 499] on div at bounding box center [973, 499] width 66 height 24
type input "0.5"
type input "1.5"
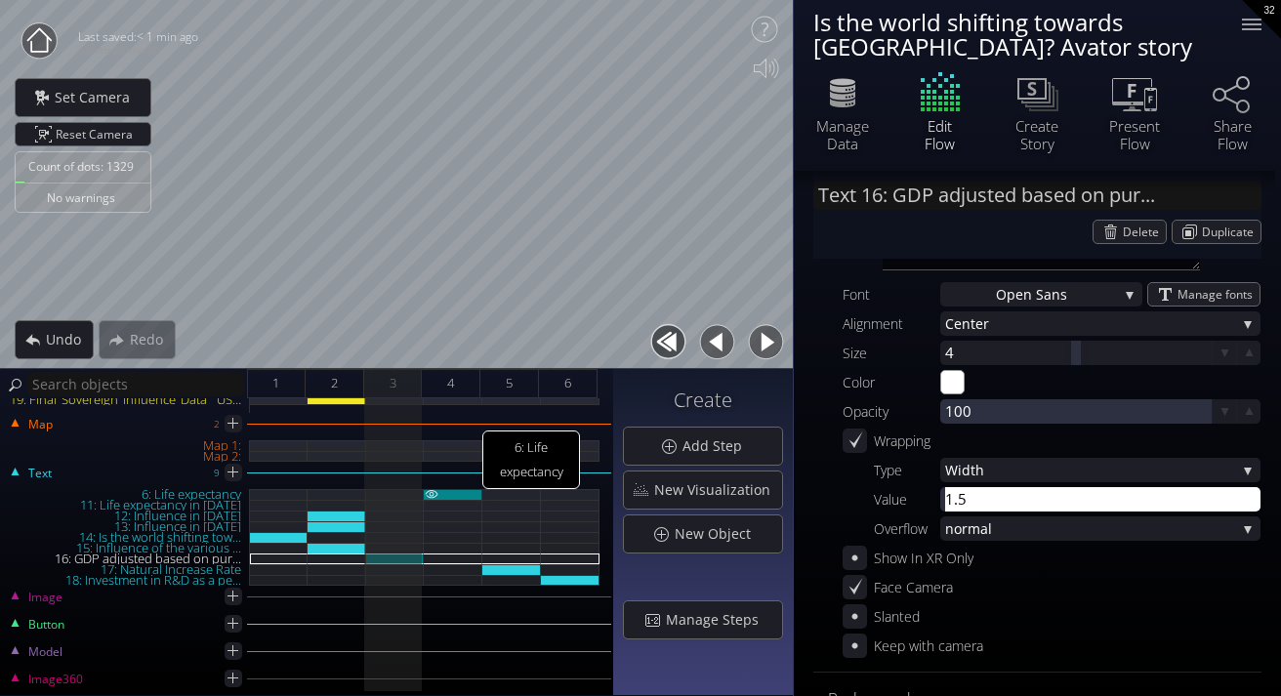
click at [467, 494] on div "6: Life expectancy" at bounding box center [453, 494] width 59 height 11
type input "Text 6: Life expectancy"
type textarea "Life expectancy"
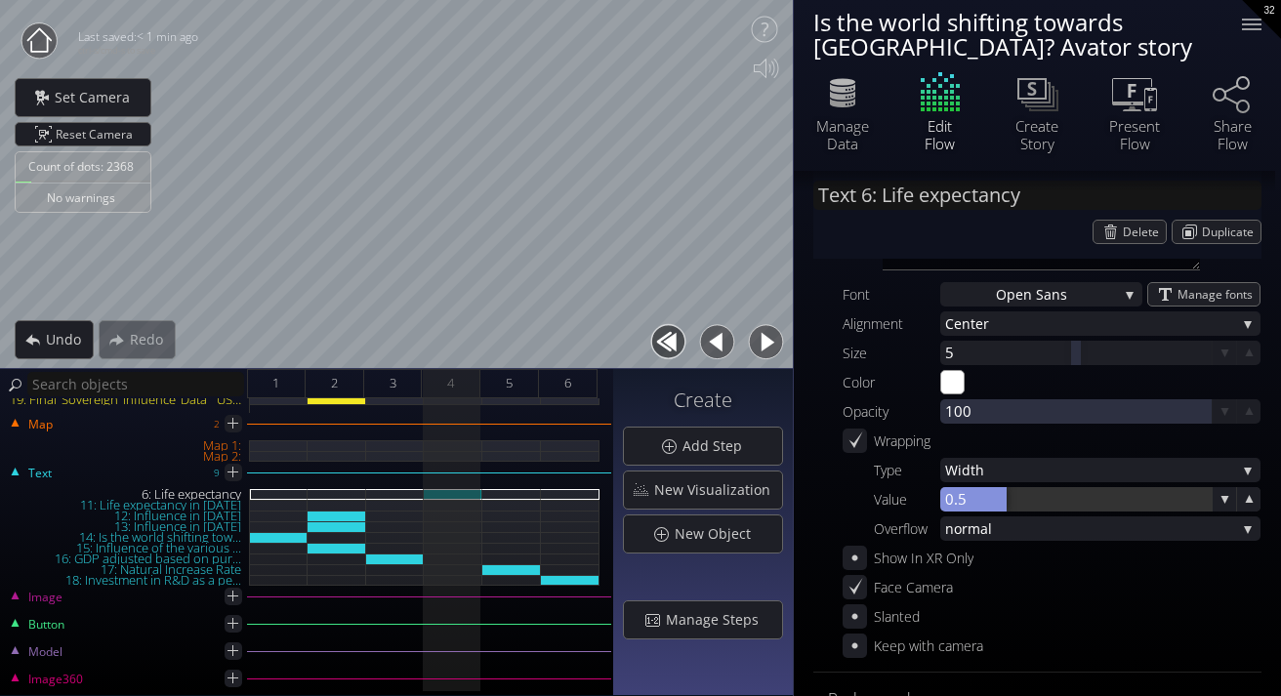
click at [954, 508] on div at bounding box center [973, 499] width 66 height 24
type input "0.5"
type input "1.5"
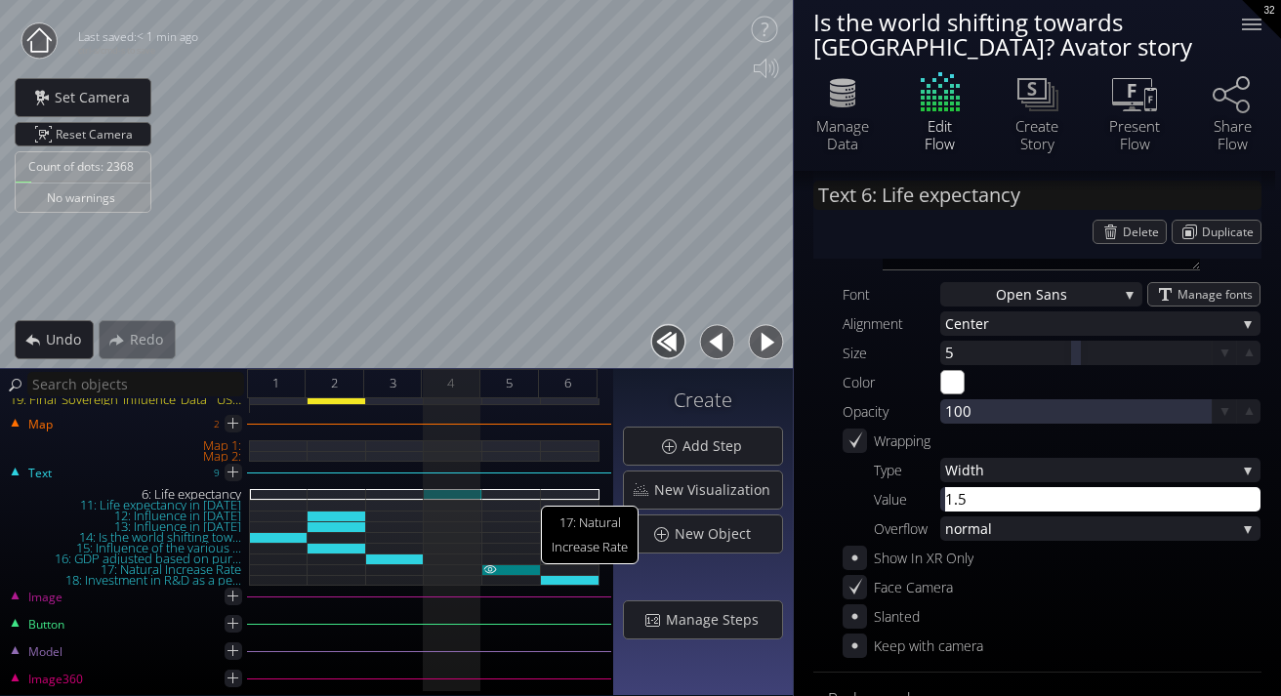
click at [510, 570] on div "17: Natural Increase Rate" at bounding box center [511, 569] width 59 height 11
type input "Text 17: Natural Increase Rate"
type textarea "Natural Increase Rate"
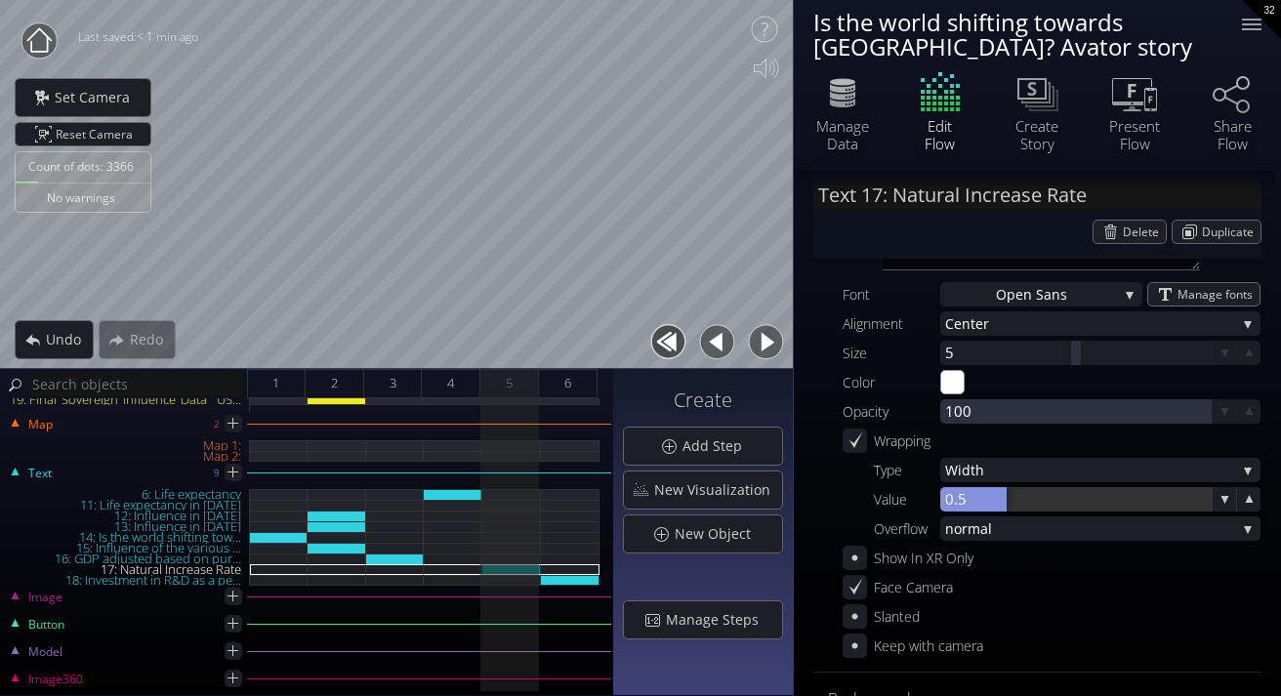
click at [975, 503] on div at bounding box center [973, 499] width 66 height 24
type input "0.5"
type input "1.5"
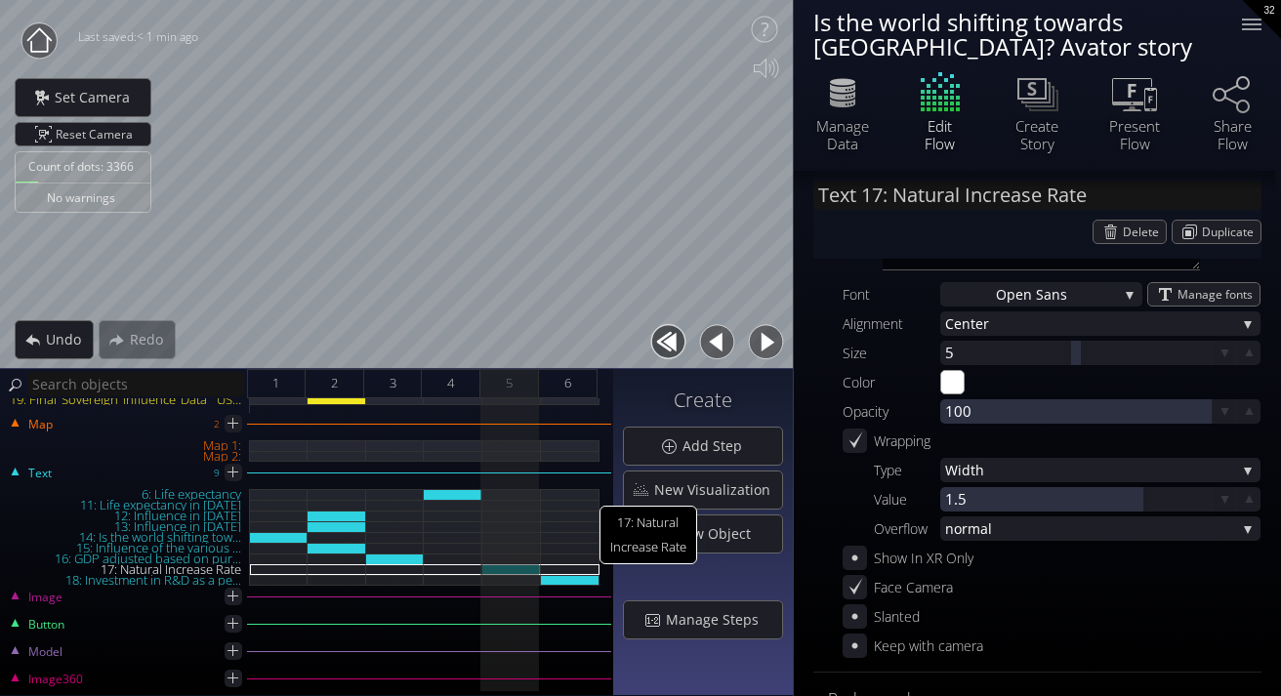
click at [573, 575] on div at bounding box center [570, 580] width 59 height 11
type input "Text 18: Investment in R&D as a pe..."
type textarea "Investment in R&D as a percentage of GDP"
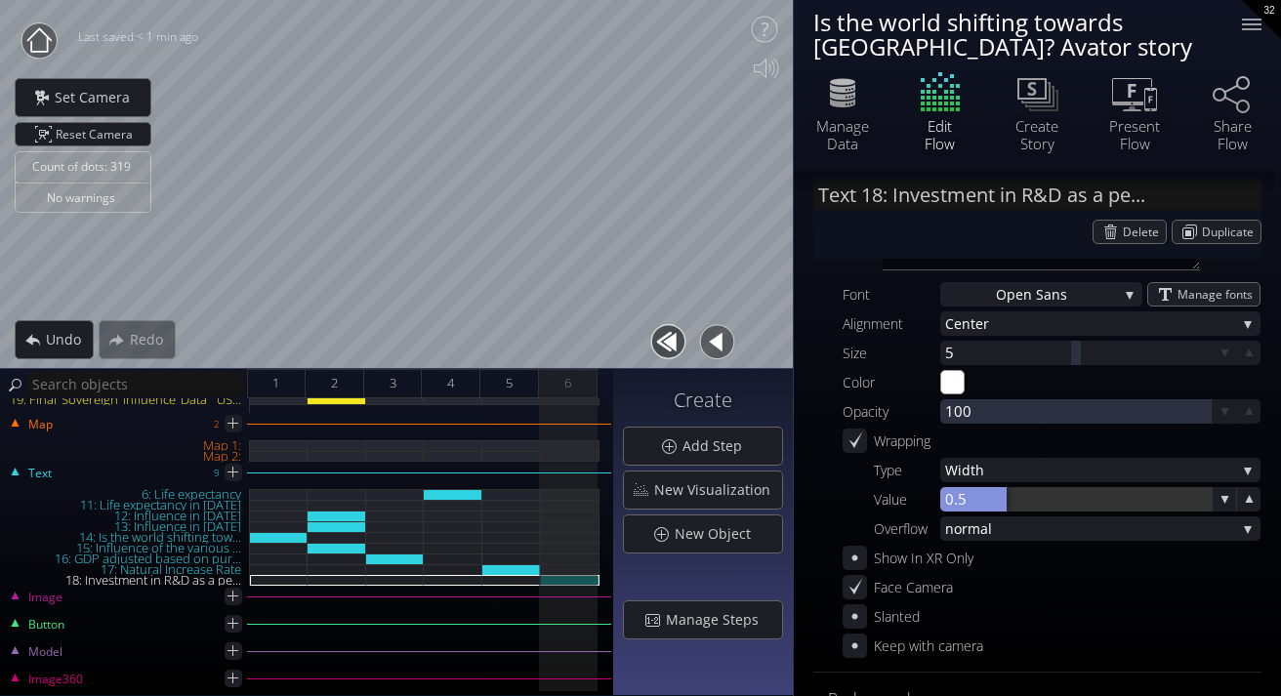
click at [968, 500] on div at bounding box center [973, 499] width 66 height 24
type input "0.5"
type input "1.5"
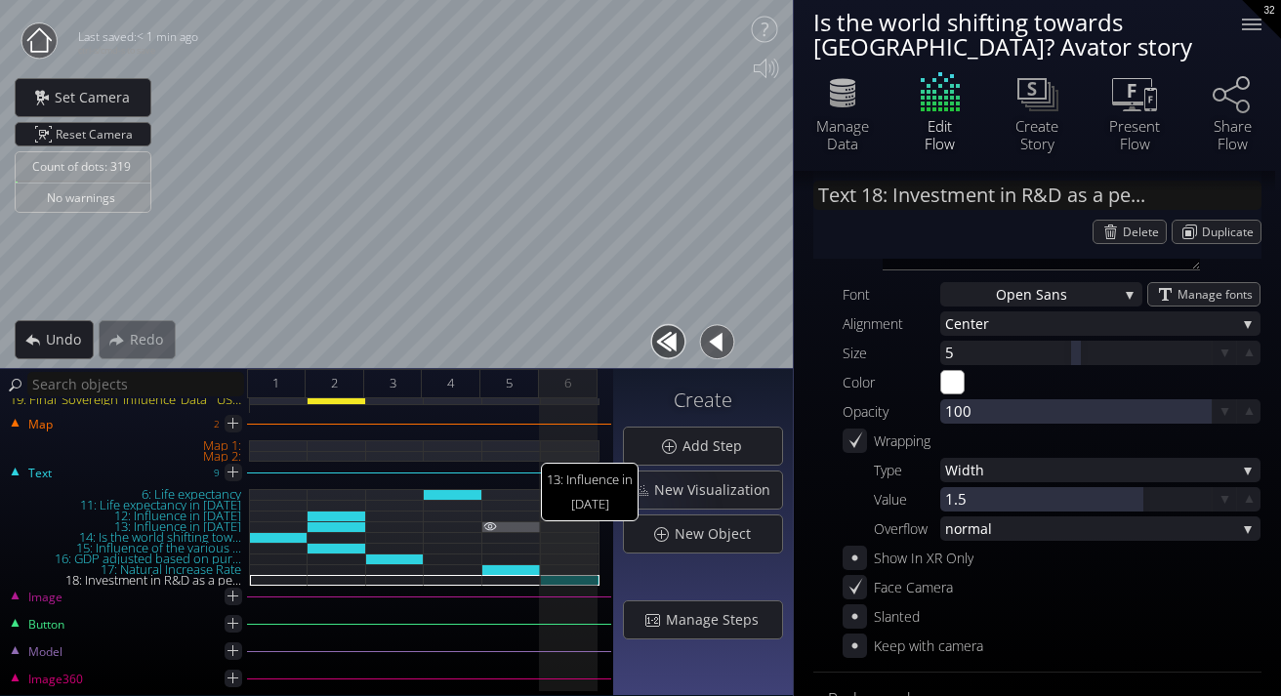
scroll to position [0, 0]
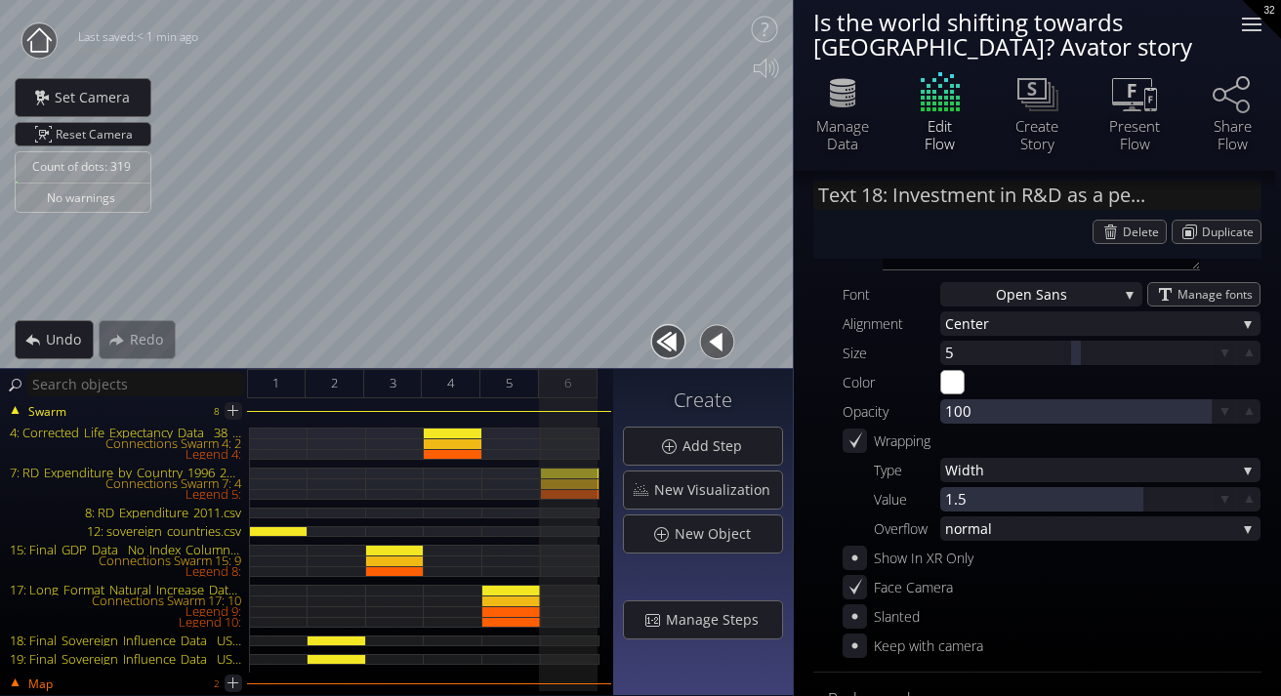
click at [1245, 32] on div at bounding box center [1251, 24] width 39 height 39
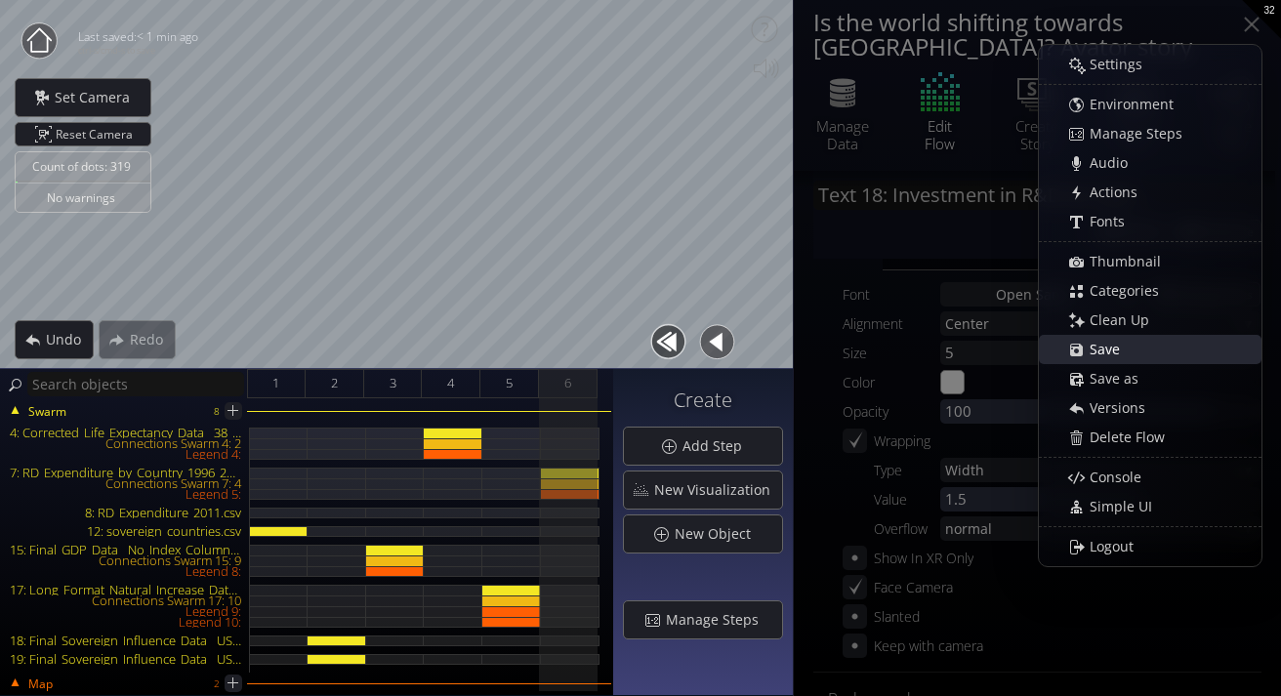
click at [1133, 352] on div "Save" at bounding box center [1160, 349] width 201 height 27
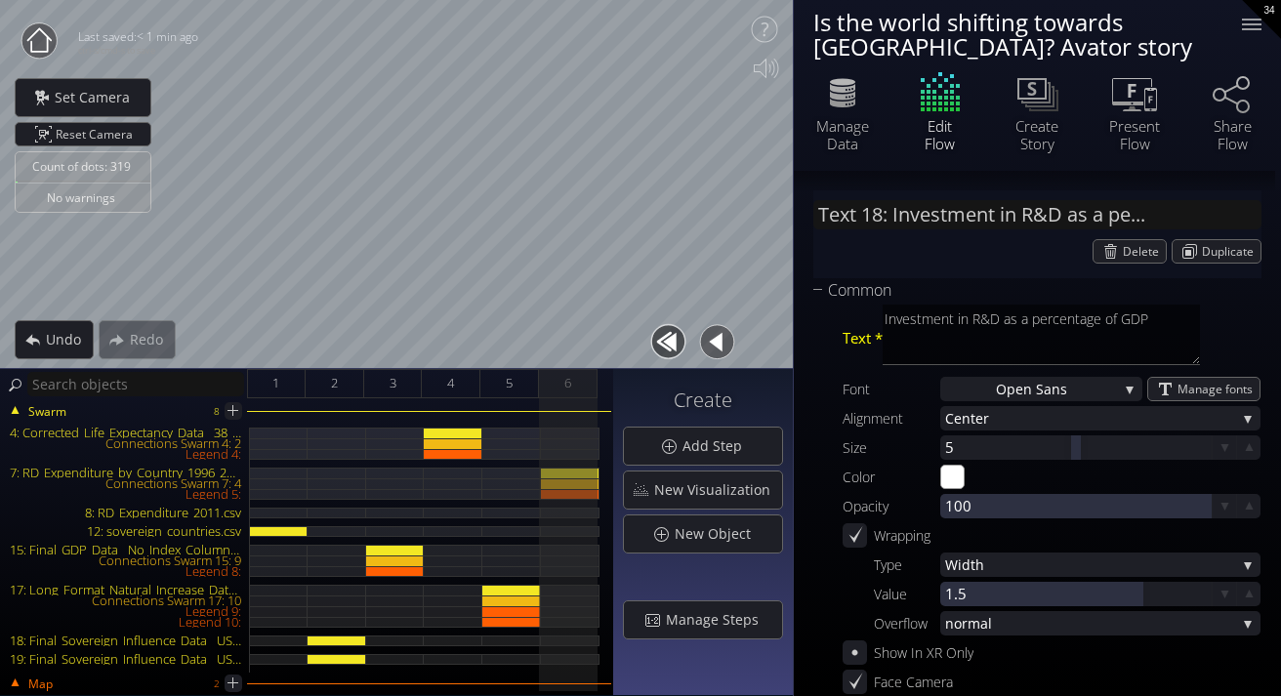
scroll to position [95, 0]
